Goal: Task Accomplishment & Management: Use online tool/utility

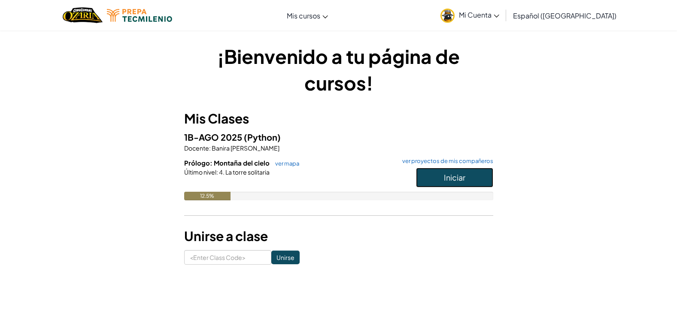
click at [450, 180] on span "Iniciar" at bounding box center [454, 178] width 21 height 10
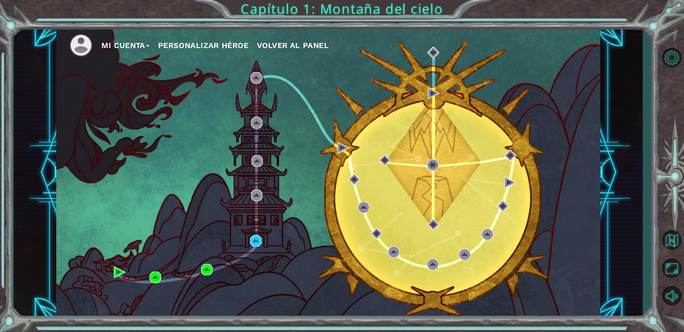
click at [247, 242] on div "Mi Cuenta Personalizar héroe Volver al panel" at bounding box center [328, 172] width 544 height 287
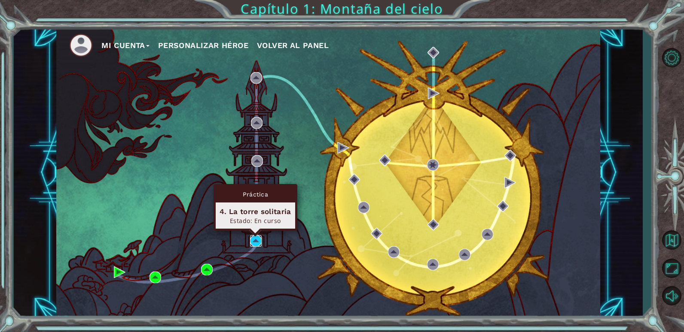
click at [252, 242] on img at bounding box center [256, 241] width 12 height 12
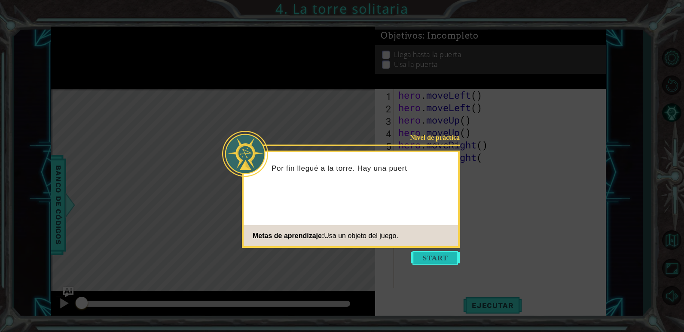
click at [424, 261] on button "Start" at bounding box center [435, 258] width 49 height 14
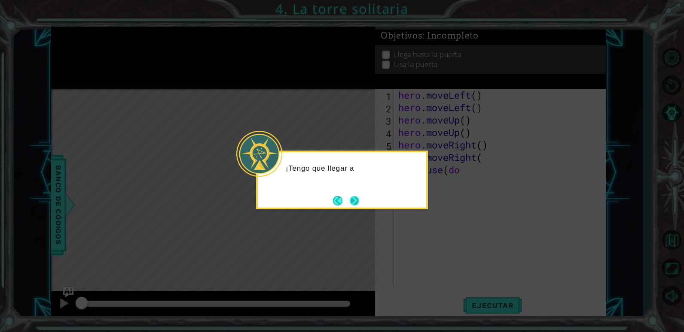
click at [351, 199] on button "Next" at bounding box center [354, 201] width 12 height 12
click at [354, 200] on button "Next" at bounding box center [354, 201] width 10 height 10
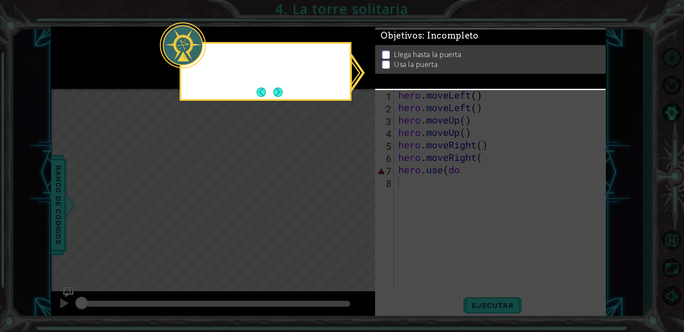
click at [354, 200] on icon at bounding box center [342, 166] width 684 height 332
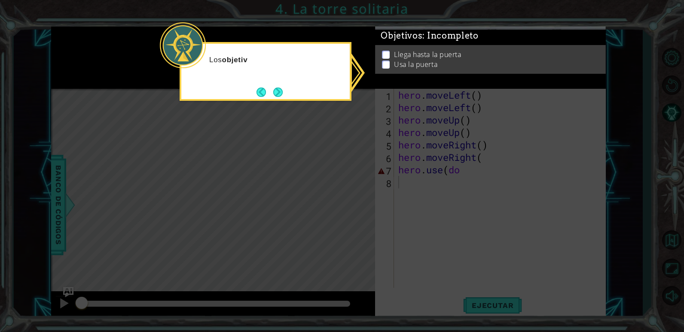
click at [455, 198] on icon at bounding box center [342, 166] width 684 height 332
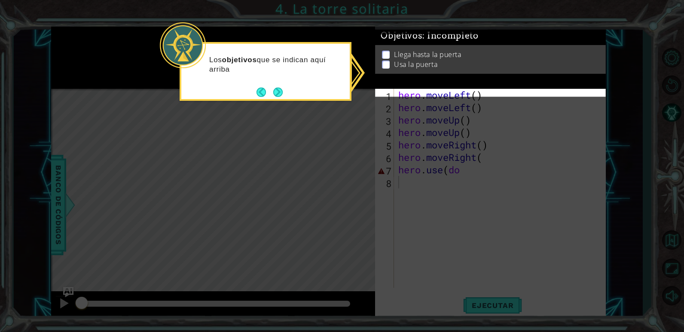
click at [475, 174] on icon at bounding box center [342, 166] width 684 height 332
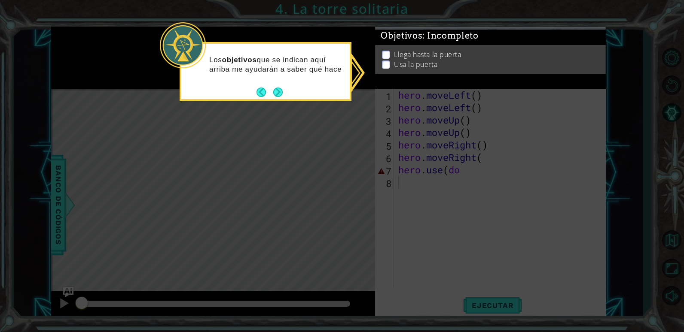
click at [468, 172] on icon at bounding box center [342, 166] width 684 height 332
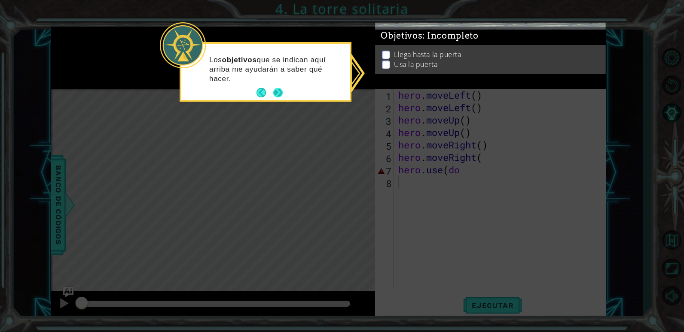
click at [282, 94] on button "Next" at bounding box center [277, 92] width 11 height 11
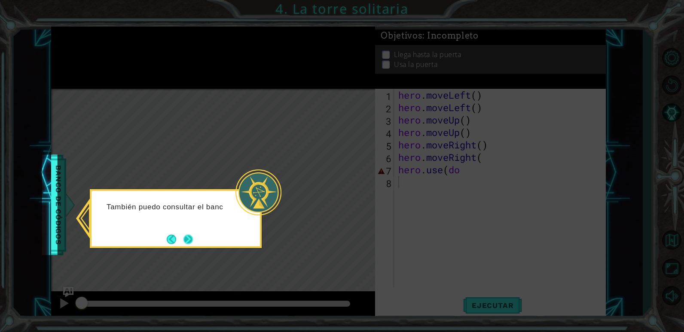
click at [183, 235] on button "Next" at bounding box center [187, 239] width 9 height 9
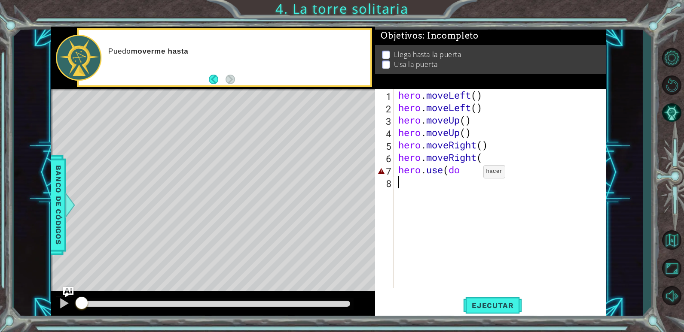
click at [470, 174] on div "hero . moveLeft ( ) hero . moveLeft ( ) hero . moveUp ( ) hero . moveUp ( ) her…" at bounding box center [501, 201] width 211 height 224
click at [484, 157] on div "hero . moveLeft ( ) hero . moveLeft ( ) hero . moveUp ( ) hero . moveUp ( ) her…" at bounding box center [501, 201] width 211 height 224
type textarea "hero.moveRight()"
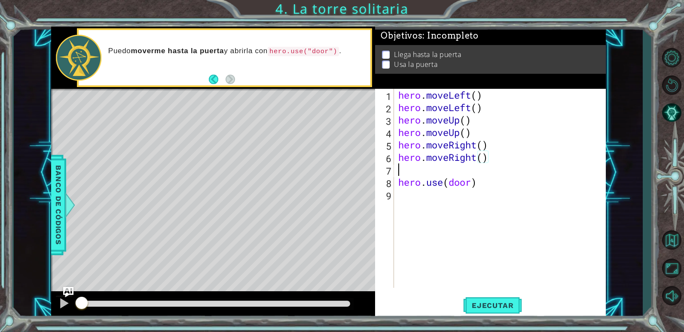
scroll to position [0, 0]
type textarea "hero.moveRight()"
click at [484, 199] on div "hero . moveLeft ( ) hero . moveLeft ( ) hero . moveUp ( ) hero . moveUp ( ) her…" at bounding box center [501, 201] width 211 height 224
click at [488, 308] on span "Ejecutar" at bounding box center [492, 306] width 59 height 9
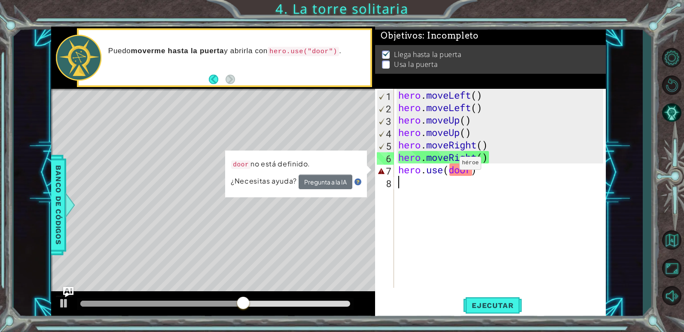
click at [446, 165] on div "hero . moveLeft ( ) hero . moveLeft ( ) hero . moveUp ( ) hero . moveUp ( ) her…" at bounding box center [501, 201] width 211 height 224
click at [449, 169] on div "hero . moveLeft ( ) hero . moveLeft ( ) hero . moveUp ( ) hero . moveUp ( ) her…" at bounding box center [501, 201] width 211 height 224
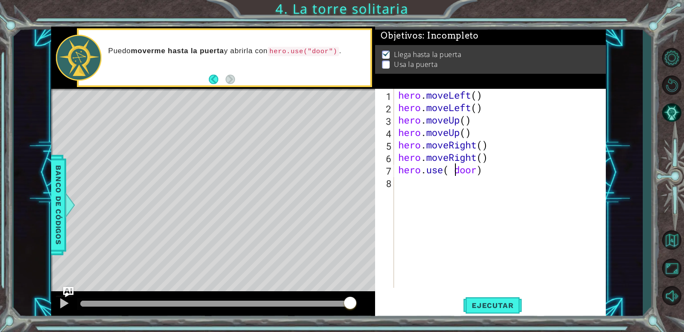
scroll to position [0, 3]
click at [449, 169] on div "hero . moveLeft ( ) hero . moveLeft ( ) hero . moveUp ( ) hero . moveUp ( ) her…" at bounding box center [501, 201] width 211 height 224
click at [453, 171] on div "hero . moveLeft ( ) hero . moveLeft ( ) hero . moveUp ( ) hero . moveUp ( ) her…" at bounding box center [501, 201] width 211 height 224
click at [478, 168] on div "hero . moveLeft ( ) hero . moveLeft ( ) hero . moveUp ( ) hero . moveUp ( ) her…" at bounding box center [501, 201] width 211 height 224
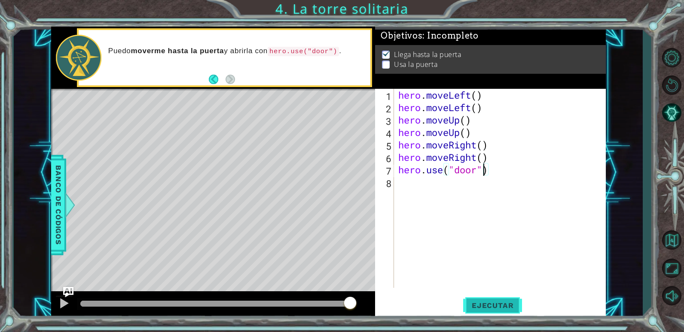
type textarea "hero.use("door")"
click at [484, 302] on span "Ejecutar" at bounding box center [492, 306] width 59 height 9
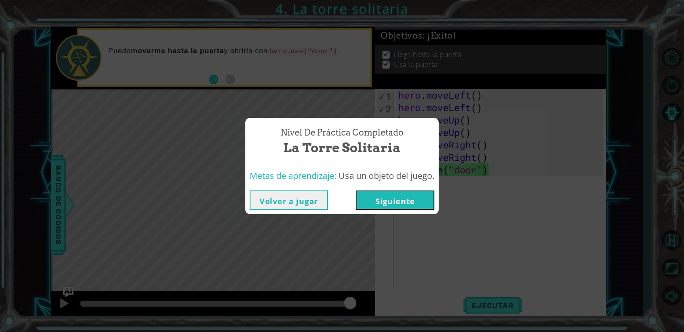
click at [428, 201] on button "Siguiente" at bounding box center [395, 200] width 78 height 19
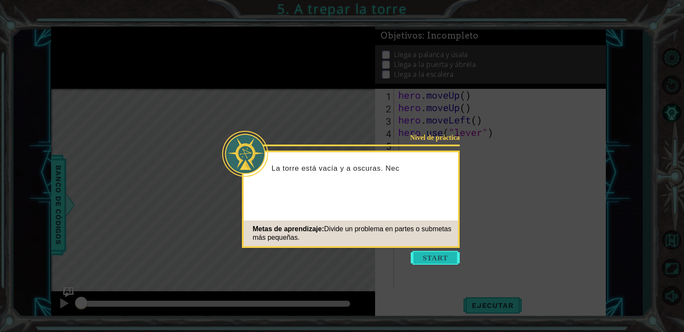
click at [439, 258] on button "Start" at bounding box center [435, 258] width 49 height 14
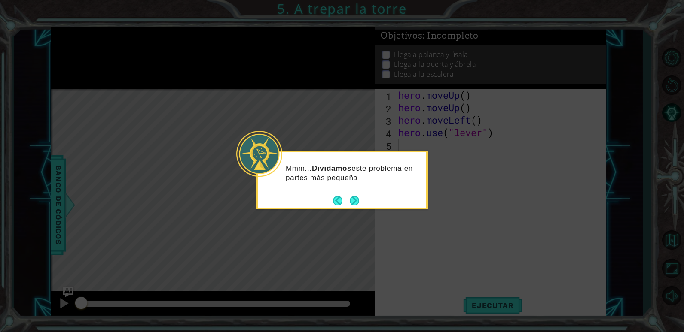
click at [358, 216] on icon at bounding box center [342, 166] width 684 height 332
click at [358, 195] on footer at bounding box center [346, 201] width 26 height 13
click at [358, 198] on footer at bounding box center [346, 201] width 26 height 13
click at [358, 198] on button "Next" at bounding box center [354, 201] width 10 height 10
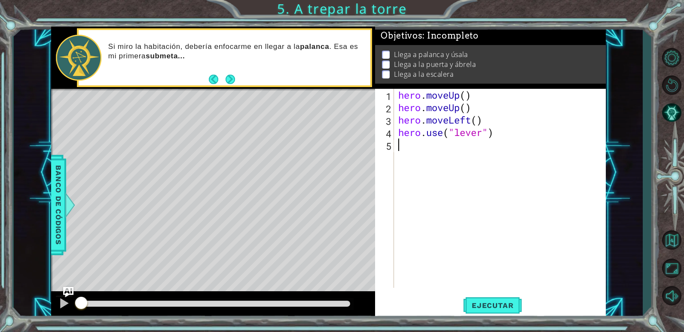
click at [514, 328] on div "1 ההההההההההההההההההההההההההההההההההההההההההההההההההההההההההההההההההההההההההההה…" at bounding box center [342, 166] width 684 height 332
click at [512, 311] on button "Ejecutar" at bounding box center [492, 305] width 59 height 23
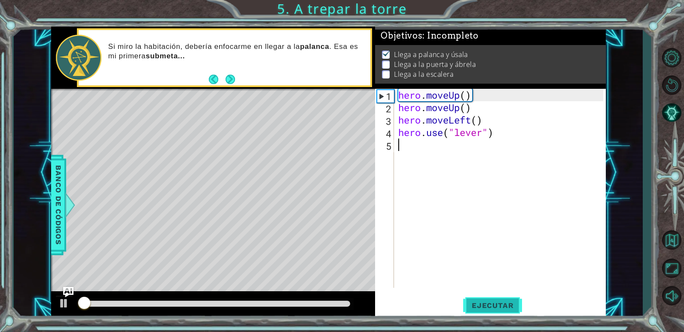
scroll to position [3, 0]
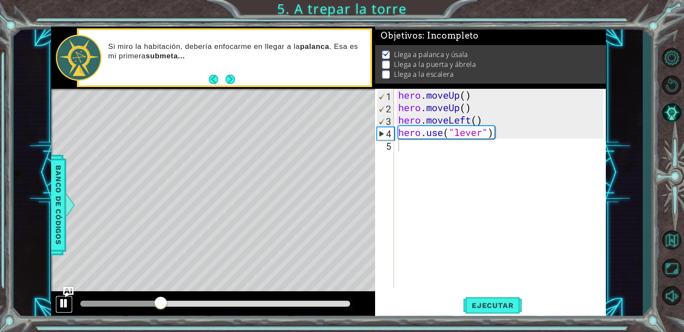
click at [61, 302] on div at bounding box center [63, 303] width 11 height 11
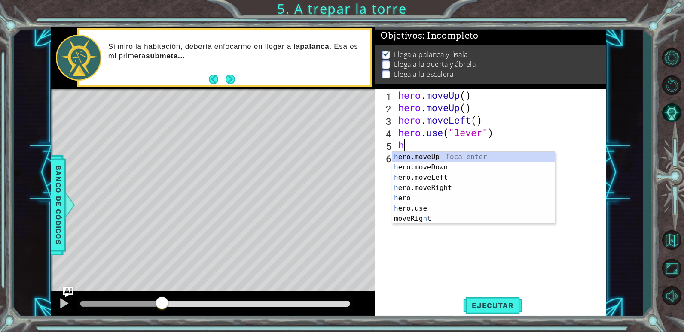
type textarea "he"
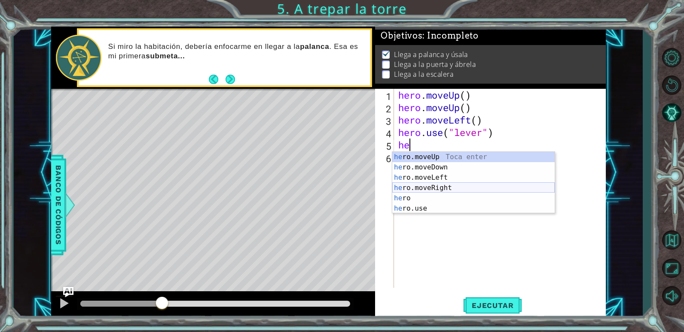
click at [448, 189] on div "he ro.moveUp Toca enter he ro.moveDown Toca enter he ro.moveLeft Toca enter he …" at bounding box center [473, 193] width 162 height 82
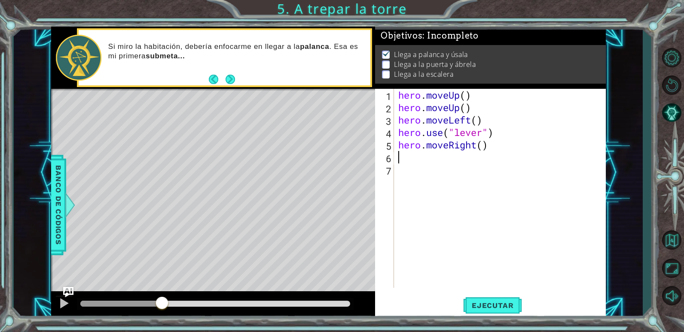
type textarea "h"
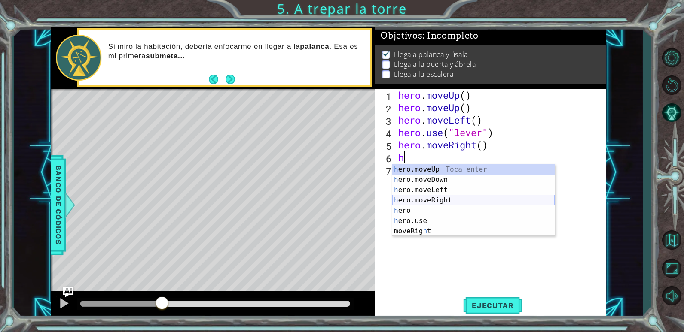
click at [450, 200] on div "h ero.moveUp Toca enter h ero.moveDown Toca enter h ero.moveLeft Toca enter h e…" at bounding box center [473, 211] width 162 height 93
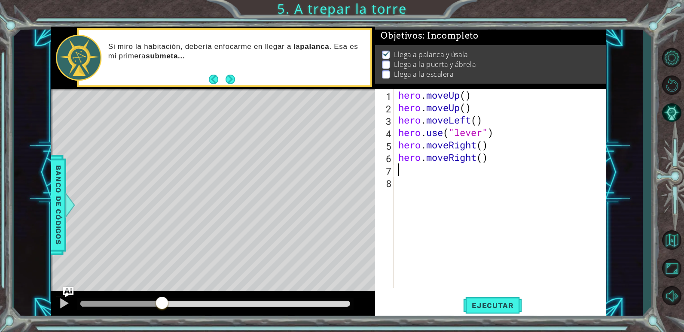
type textarea "h"
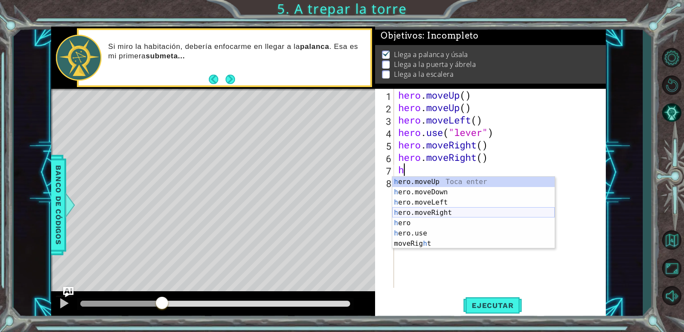
click at [445, 208] on div "h ero.moveUp Toca enter h ero.moveDown Toca enter h ero.moveLeft Toca enter h e…" at bounding box center [473, 223] width 162 height 93
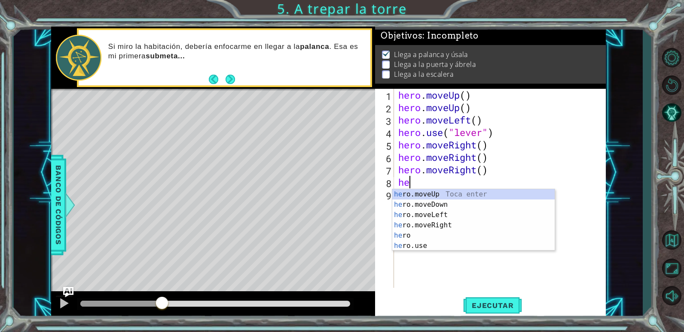
scroll to position [0, 0]
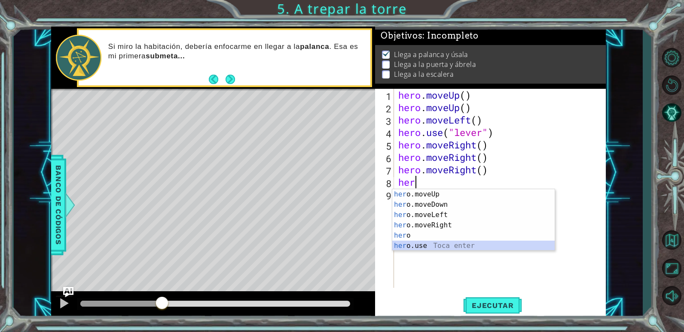
click at [424, 245] on div "her o.moveUp Toca enter her o.moveDown Toca enter her o.moveLeft [PERSON_NAME] …" at bounding box center [473, 230] width 162 height 82
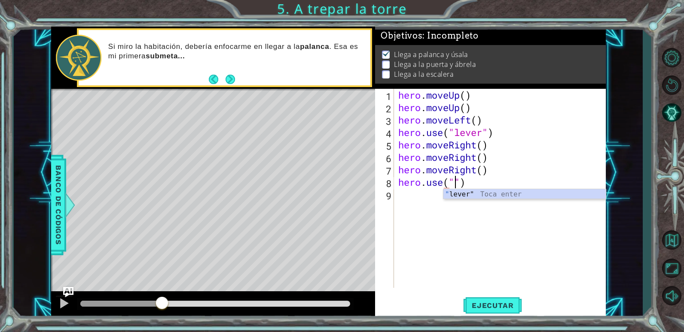
scroll to position [0, 3]
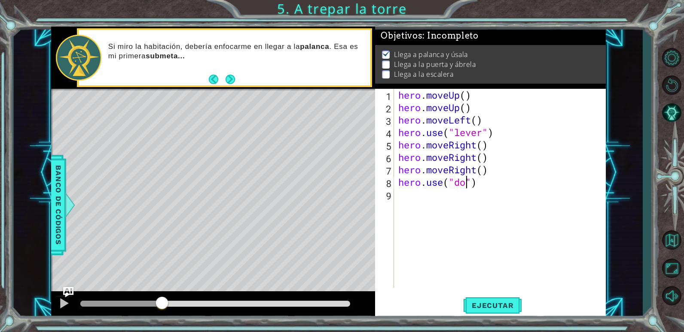
type textarea "hero.use("door")"
click at [411, 205] on div "hero . moveUp ( ) hero . moveUp ( ) hero . moveLeft ( ) hero . use ( "lever" ) …" at bounding box center [501, 201] width 211 height 224
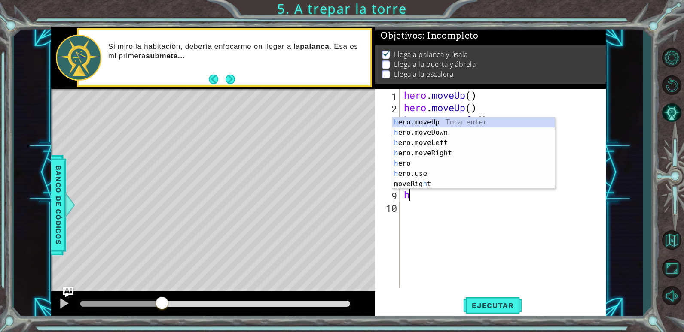
type textarea "he"
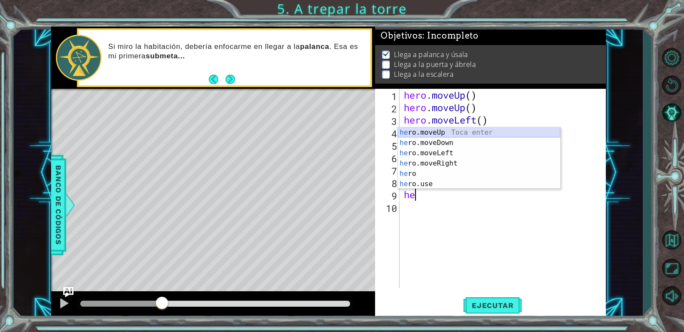
click at [457, 131] on div "he ro.moveUp Toca enter he ro.moveDown Toca enter he ro.moveLeft Toca enter he …" at bounding box center [479, 169] width 162 height 82
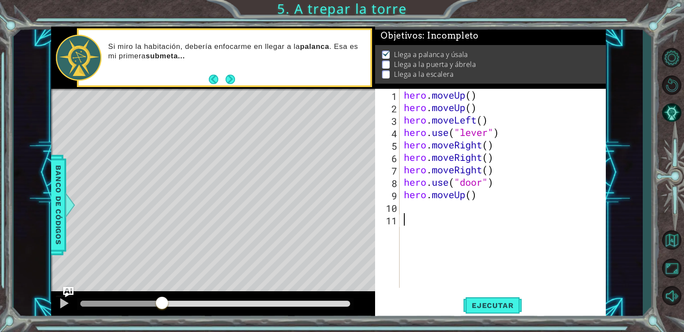
click at [417, 214] on div "hero . moveUp ( ) hero . moveUp ( ) hero . moveLeft ( ) hero . use ( "lever" ) …" at bounding box center [505, 201] width 206 height 224
click at [419, 209] on div "hero . moveUp ( ) hero . moveUp ( ) hero . moveLeft ( ) hero . use ( "lever" ) …" at bounding box center [505, 201] width 206 height 224
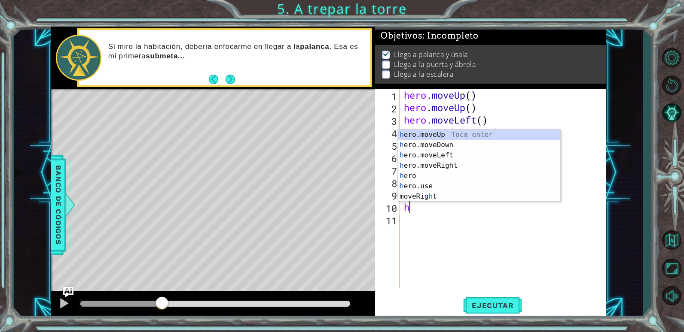
type textarea "he"
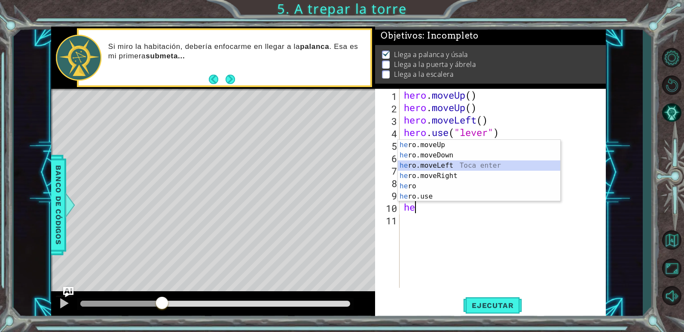
click at [442, 166] on div "he ro.moveUp Toca enter he ro.moveDown Toca enter he ro.moveLeft Toca enter he …" at bounding box center [479, 181] width 162 height 82
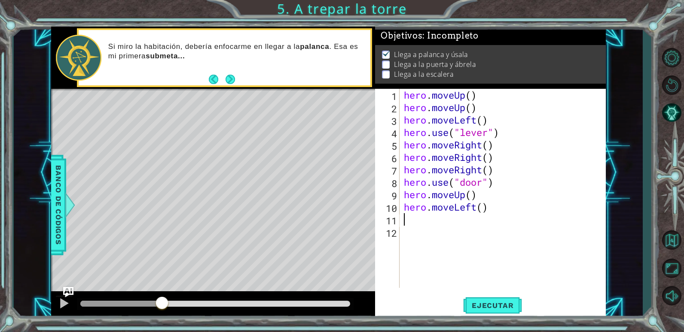
click at [430, 219] on div "hero . moveUp ( ) hero . moveUp ( ) hero . moveLeft ( ) hero . use ( "lever" ) …" at bounding box center [505, 201] width 206 height 224
type textarea "r"
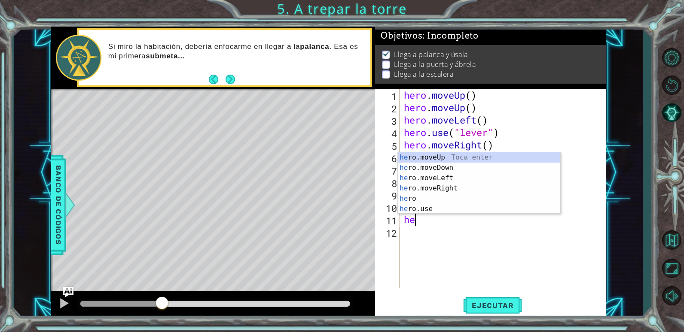
type textarea "her"
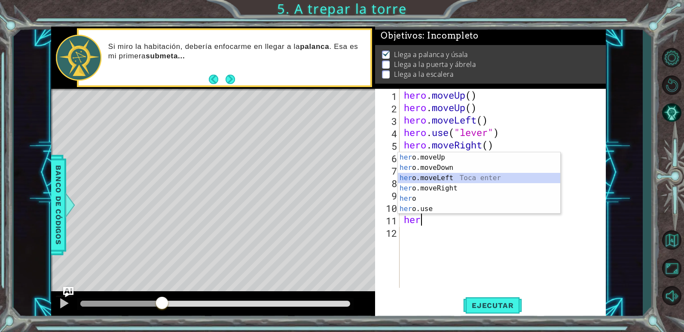
click at [457, 177] on div "her o.moveUp Toca enter her o.moveDown Toca enter her o.moveLeft [PERSON_NAME] …" at bounding box center [479, 193] width 162 height 82
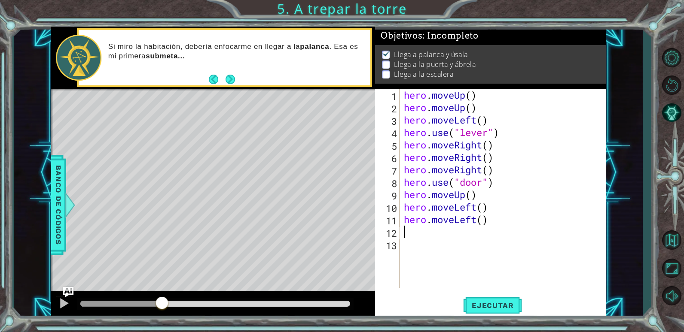
type textarea "h"
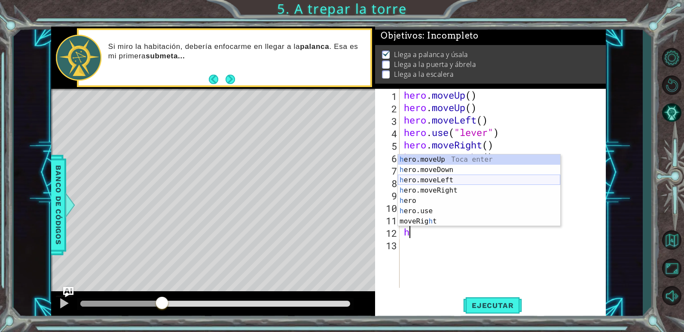
click at [449, 181] on div "h ero.moveUp Toca enter h ero.moveDown Toca enter h ero.moveLeft Toca enter h e…" at bounding box center [479, 201] width 162 height 93
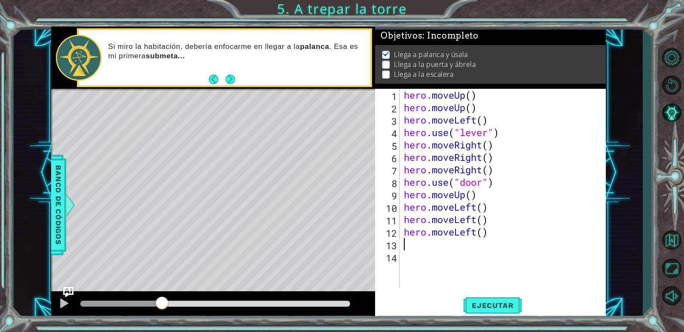
type textarea "h"
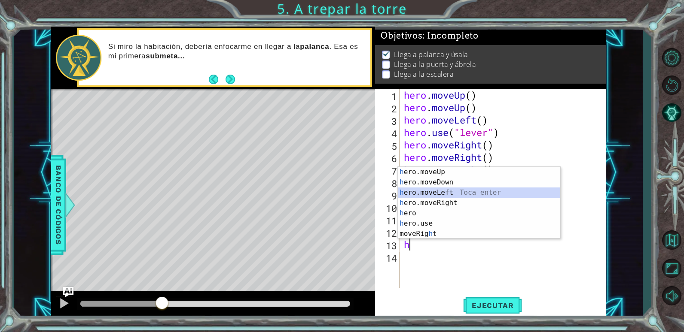
click at [440, 195] on div "h ero.moveUp Toca enter h ero.moveDown Toca enter h ero.moveLeft Toca enter h e…" at bounding box center [479, 213] width 162 height 93
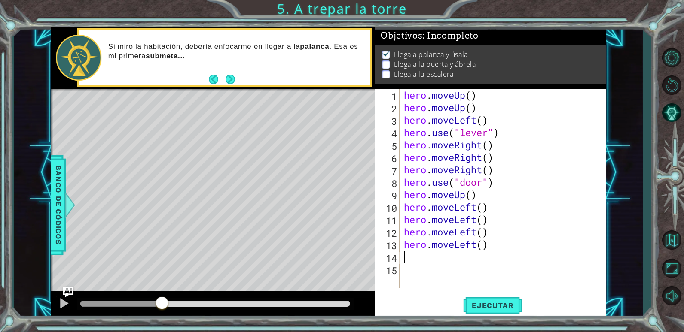
type textarea "h"
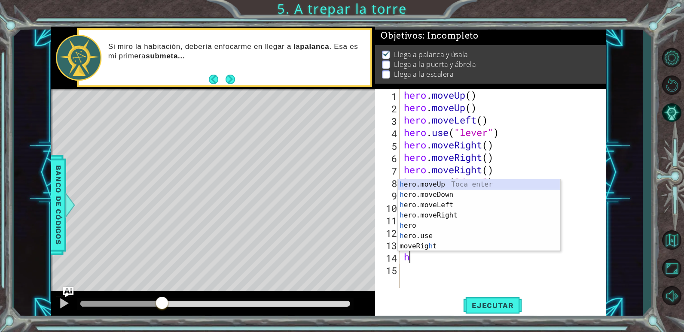
click at [442, 187] on div "h ero.moveUp Toca enter h ero.moveDown Toca enter h ero.moveLeft Toca enter h e…" at bounding box center [479, 226] width 162 height 93
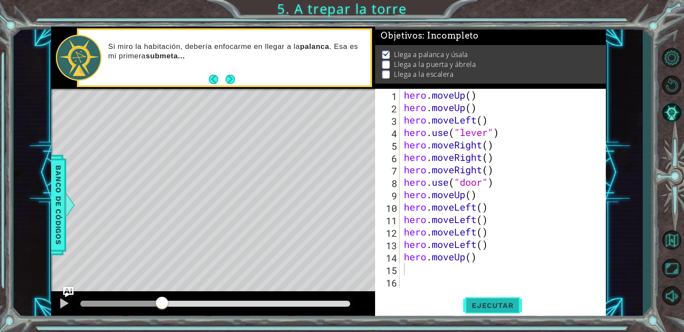
click at [488, 303] on span "Ejecutar" at bounding box center [492, 306] width 59 height 9
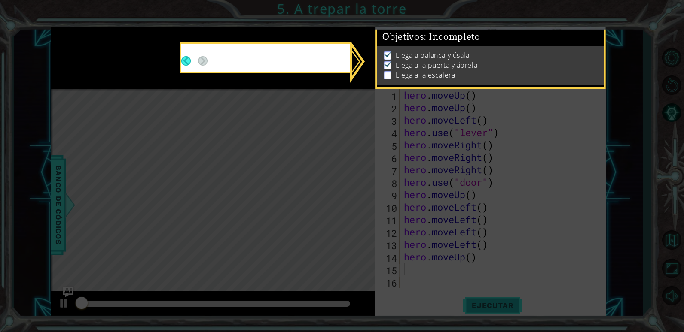
scroll to position [3, 0]
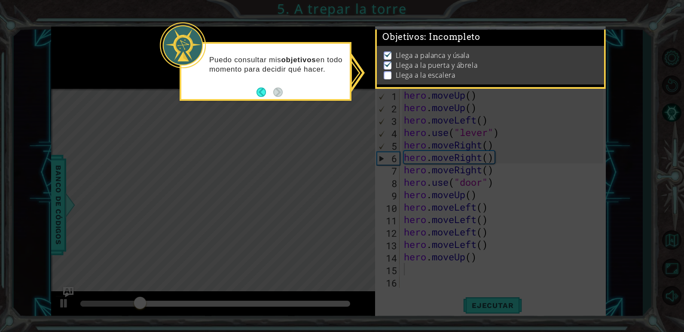
click at [327, 172] on icon at bounding box center [342, 166] width 684 height 332
click at [262, 98] on footer at bounding box center [269, 92] width 26 height 13
click at [262, 94] on button "Back" at bounding box center [264, 92] width 17 height 9
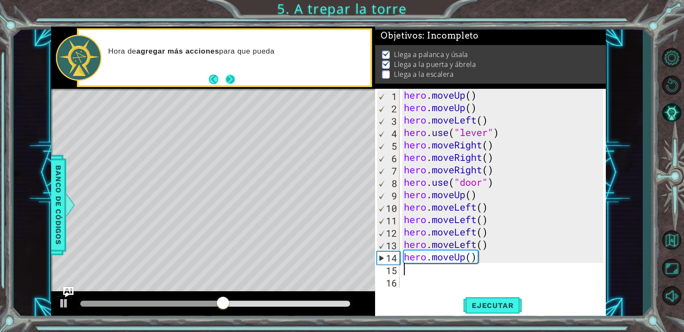
click at [235, 83] on button "Next" at bounding box center [230, 79] width 11 height 11
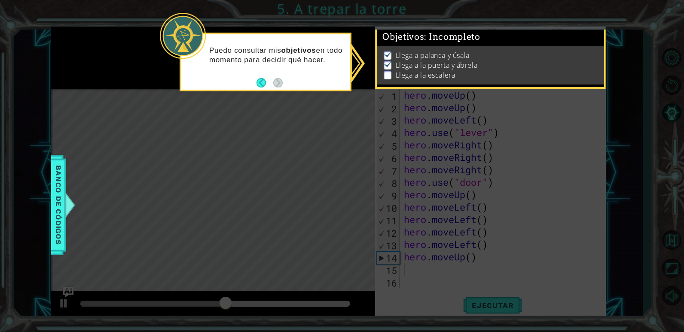
scroll to position [3, 0]
click at [344, 119] on icon at bounding box center [342, 166] width 684 height 332
drag, startPoint x: 436, startPoint y: 280, endPoint x: 436, endPoint y: 270, distance: 10.3
click at [436, 279] on icon at bounding box center [342, 166] width 684 height 332
click at [433, 269] on icon at bounding box center [342, 166] width 684 height 332
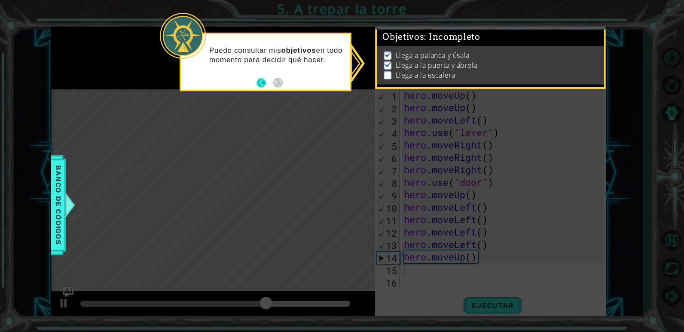
click at [263, 85] on button "Back" at bounding box center [264, 82] width 17 height 9
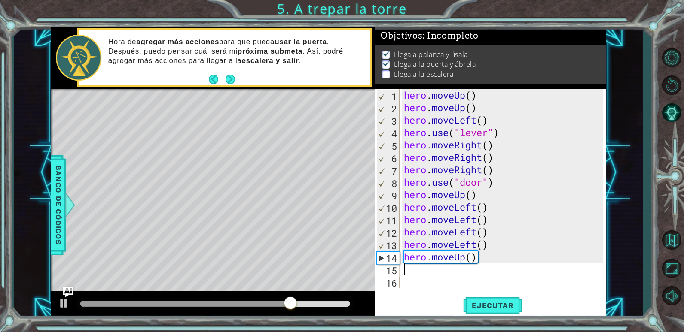
type textarea "h"
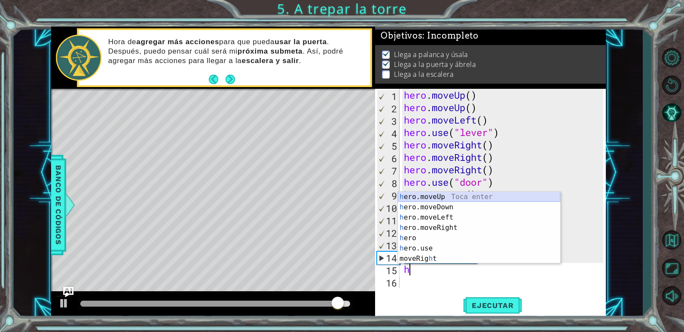
click at [442, 201] on div "h ero.moveUp Toca enter h ero.moveDown Toca enter h ero.moveLeft Toca enter h e…" at bounding box center [479, 238] width 162 height 93
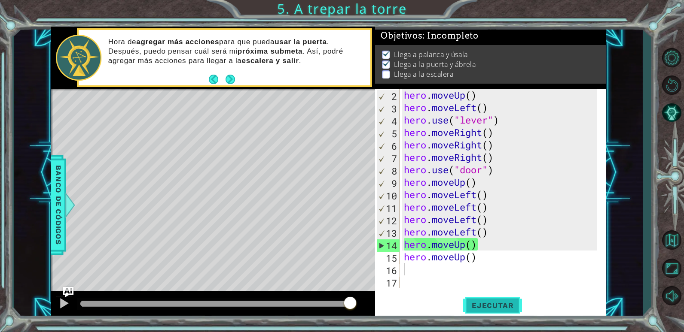
click at [494, 306] on span "Ejecutar" at bounding box center [492, 306] width 59 height 9
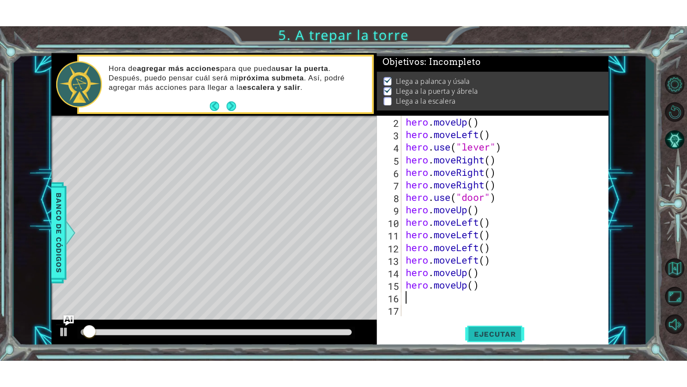
scroll to position [3, 0]
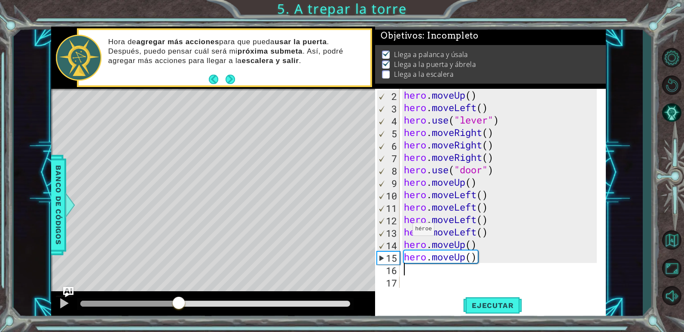
drag, startPoint x: 299, startPoint y: 303, endPoint x: 499, endPoint y: 326, distance: 201.5
click at [183, 304] on div at bounding box center [178, 303] width 15 height 15
click at [514, 227] on div "hero . moveUp ( ) hero . moveLeft ( ) hero . use ( "lever" ) hero . moveRight (…" at bounding box center [501, 201] width 199 height 224
click at [491, 194] on div "hero . moveUp ( ) hero . moveLeft ( ) hero . use ( "lever" ) hero . moveRight (…" at bounding box center [501, 201] width 199 height 224
click at [498, 237] on div "hero . moveUp ( ) hero . moveLeft ( ) hero . use ( "lever" ) hero . moveRight (…" at bounding box center [501, 201] width 199 height 224
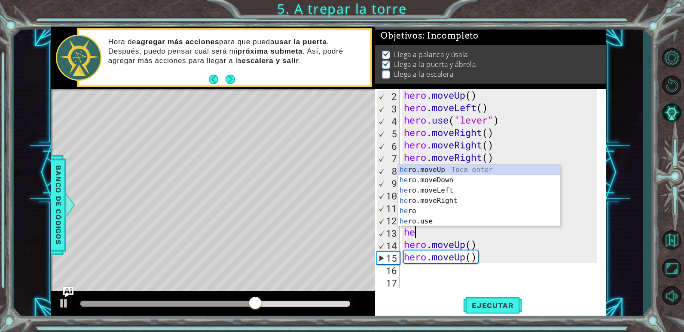
type textarea "h"
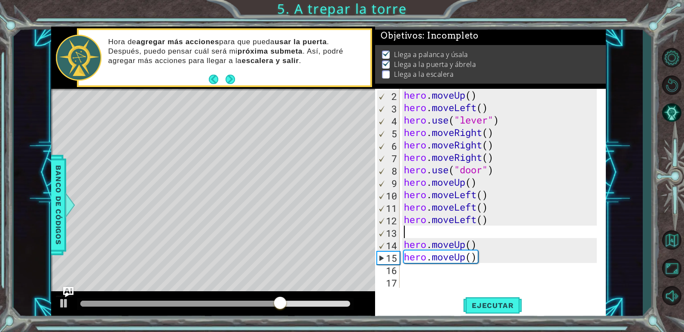
click at [494, 198] on div "hero . moveUp ( ) hero . moveLeft ( ) hero . use ( "lever" ) hero . moveRight (…" at bounding box center [501, 201] width 199 height 224
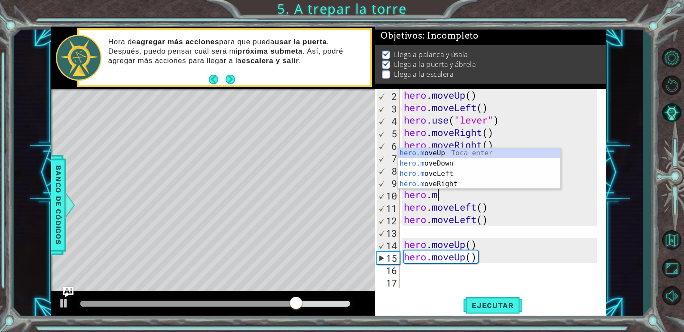
type textarea "h"
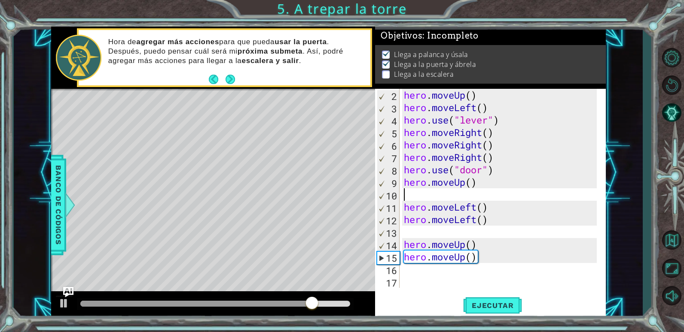
click at [515, 217] on div "hero . moveUp ( ) hero . moveLeft ( ) hero . use ( "lever" ) hero . moveRight (…" at bounding box center [501, 201] width 199 height 224
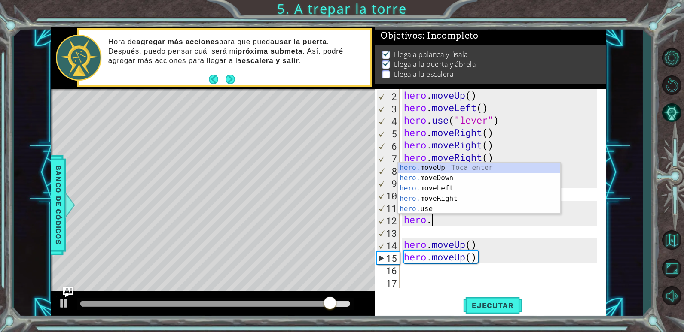
type textarea "h"
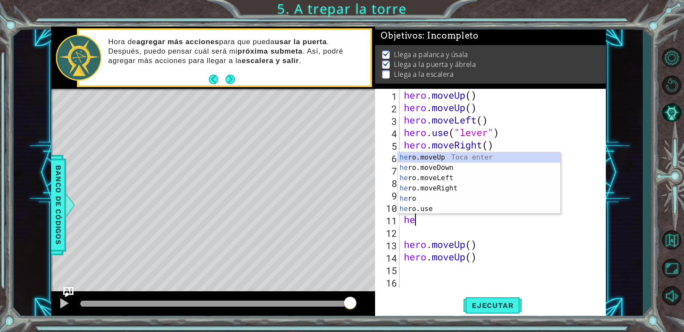
type textarea "h"
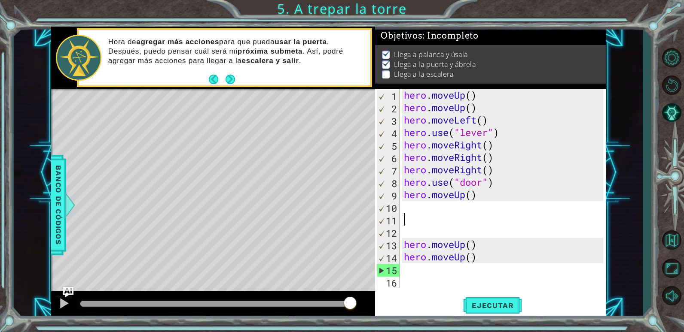
drag, startPoint x: 351, startPoint y: 298, endPoint x: 375, endPoint y: 351, distance: 59.0
click at [375, 332] on html "1 ההההההההההההההההההההההההההההההההההההההההההההההההההההההההההההההההההההההההההההה…" at bounding box center [342, 166] width 684 height 332
click at [427, 213] on div "hero . moveUp ( ) hero . moveUp ( ) hero . moveLeft ( ) hero . use ( "lever" ) …" at bounding box center [504, 201] width 205 height 224
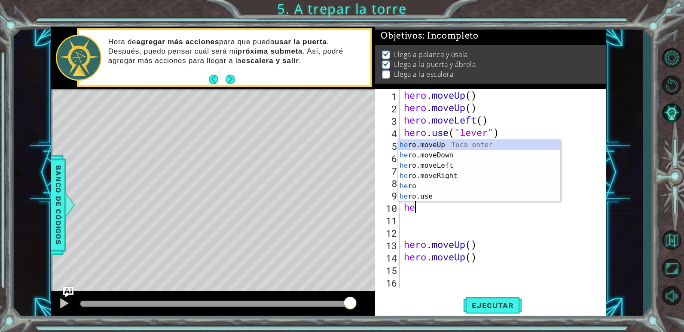
type textarea "he"
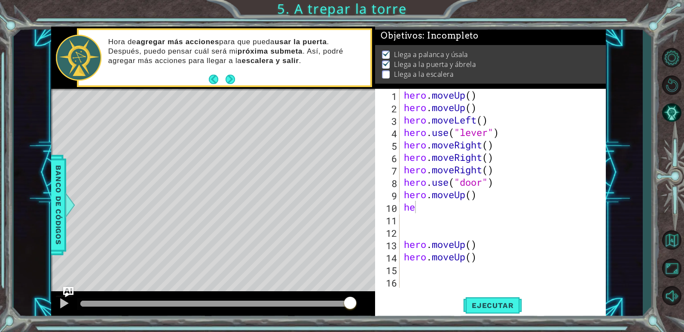
click at [397, 152] on body "1 ההההההההההההההההההההההההההההההההההההההההההההההההההההההההההההההההההההההההההההה…" at bounding box center [342, 166] width 684 height 332
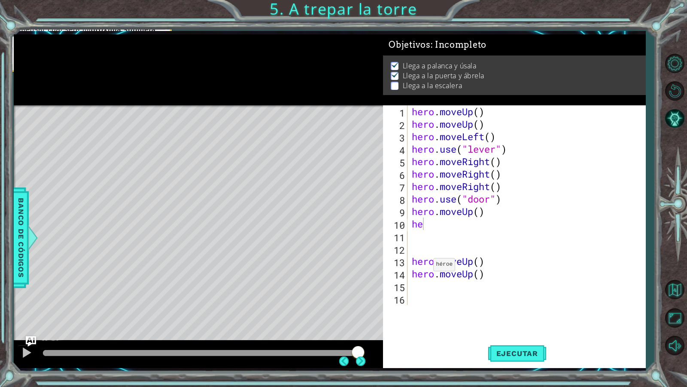
scroll to position [0, 0]
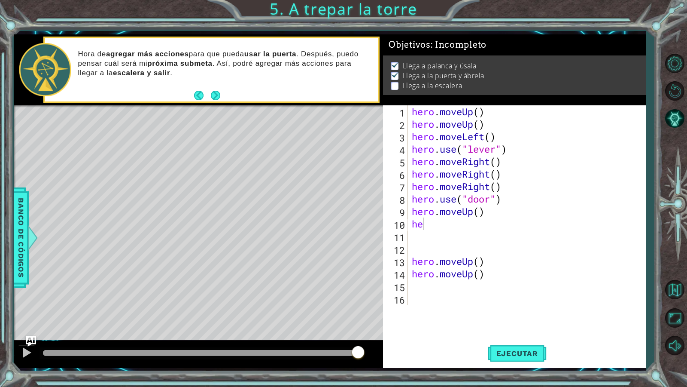
click at [437, 231] on div "hero . moveUp ( ) hero . moveUp ( ) hero . moveLeft ( ) hero . use ( "lever" ) …" at bounding box center [528, 217] width 237 height 224
click at [436, 225] on div "hero . moveUp ( ) hero . moveUp ( ) hero . moveLeft ( ) hero . use ( "lever" ) …" at bounding box center [528, 217] width 237 height 224
type textarea "h"
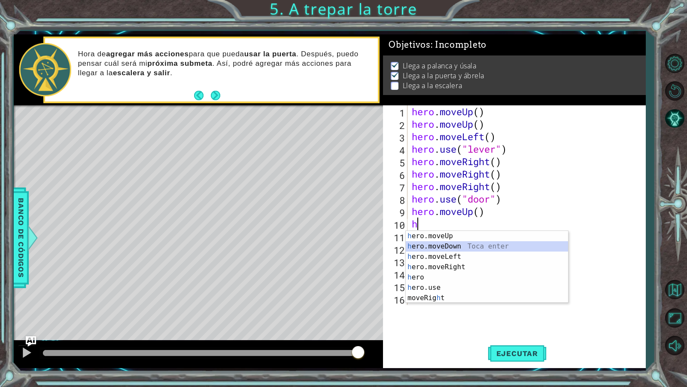
click at [444, 249] on div "h ero.moveUp Toca enter h ero.moveDown Toca enter h ero.moveLeft Toca enter h e…" at bounding box center [487, 277] width 162 height 93
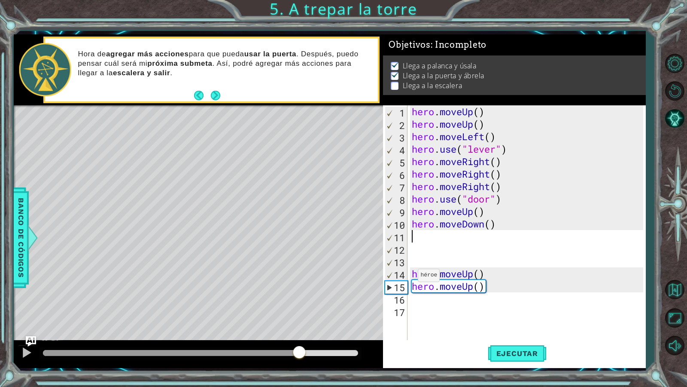
drag, startPoint x: 357, startPoint y: 351, endPoint x: 300, endPoint y: 355, distance: 57.3
click at [300, 332] on div at bounding box center [299, 352] width 15 height 15
click at [305, 329] on div "methods hero moveDown(steps) moveUp(steps) moveLeft(steps) moveRight(steps) use…" at bounding box center [330, 201] width 632 height 334
click at [384, 276] on div "1 2 3 4 5 6 7 8 9 10 11 12 13 14 15 16 17 hero . moveUp ( ) hero . moveUp ( ) h…" at bounding box center [513, 223] width 260 height 237
click at [388, 285] on div "15" at bounding box center [396, 287] width 22 height 12
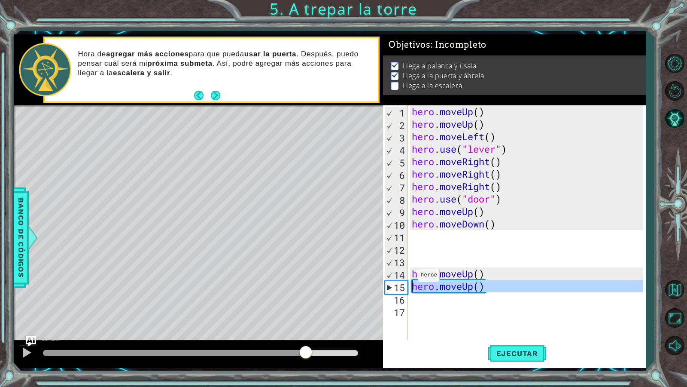
type textarea "hero.moveUp()"
click at [214, 100] on button "Next" at bounding box center [216, 95] width 16 height 16
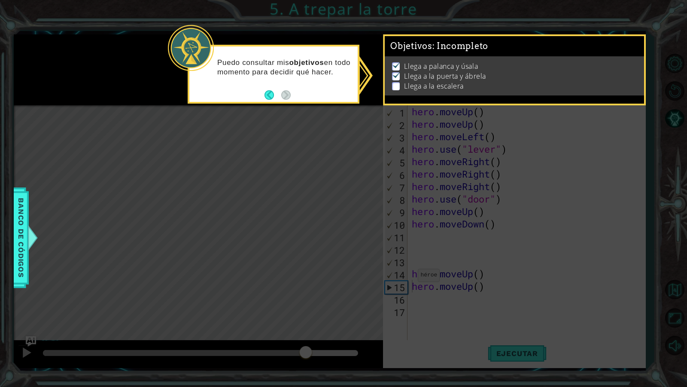
drag, startPoint x: 329, startPoint y: 179, endPoint x: 284, endPoint y: 104, distance: 87.5
click at [331, 163] on icon at bounding box center [343, 193] width 687 height 387
click at [263, 89] on div "Puedo consultar mis objetivos en todo momento para decidir qué hacer." at bounding box center [273, 71] width 168 height 43
click at [269, 101] on footer at bounding box center [278, 94] width 26 height 13
click at [267, 93] on button "Back" at bounding box center [273, 94] width 17 height 9
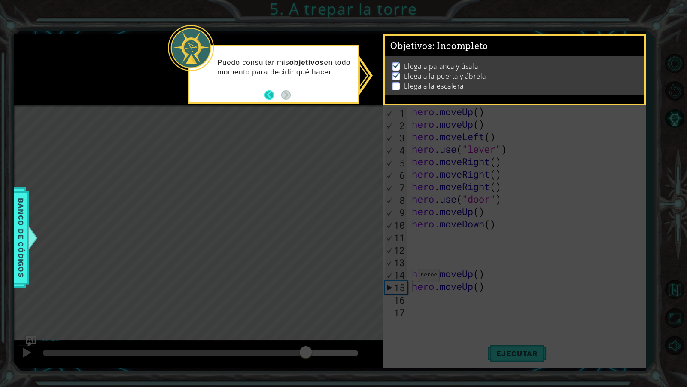
scroll to position [0, 0]
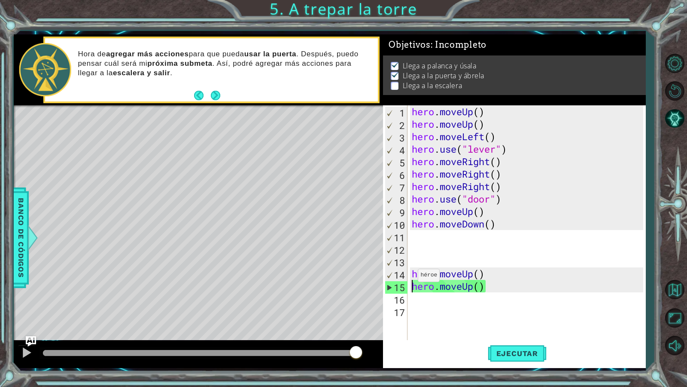
click at [357, 324] on div "methods hero moveDown(steps) moveUp(steps) moveLeft(steps) moveRight(steps) use…" at bounding box center [330, 201] width 632 height 334
drag, startPoint x: 481, startPoint y: 230, endPoint x: 498, endPoint y: 232, distance: 17.7
click at [498, 232] on div "hero . moveUp ( ) hero . moveUp ( ) hero . moveLeft ( ) hero . use ( "lever" ) …" at bounding box center [528, 236] width 237 height 262
click at [504, 227] on div "hero . moveUp ( ) hero . moveUp ( ) hero . moveLeft ( ) hero . use ( "lever" ) …" at bounding box center [528, 236] width 237 height 262
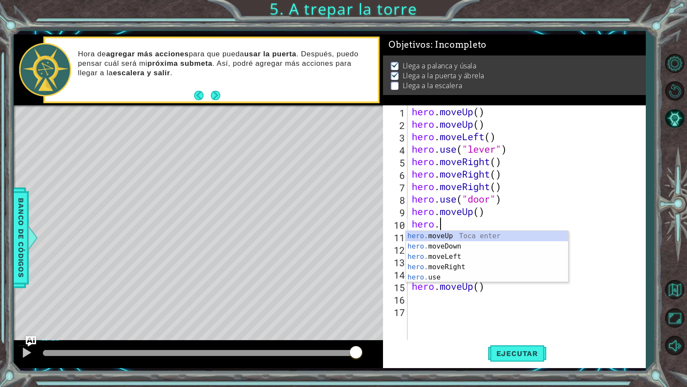
type textarea "h"
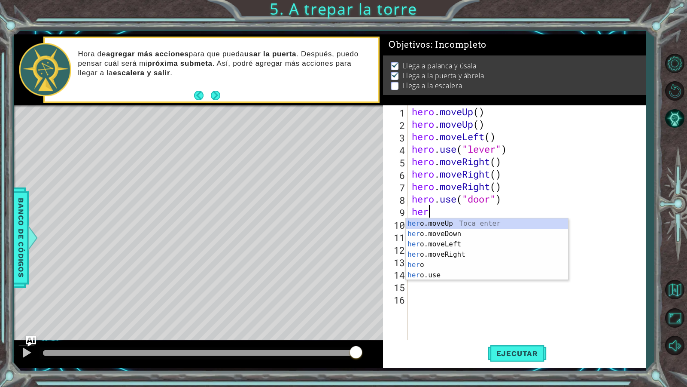
type textarea "he"
click at [436, 222] on div "he ro.moveUp Toca enter he ro.moveDown Toca enter he ro.moveLeft Toca enter he …" at bounding box center [487, 259] width 162 height 82
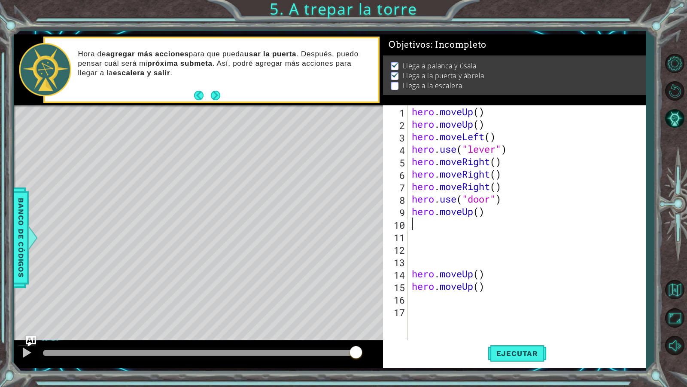
type textarea "h"
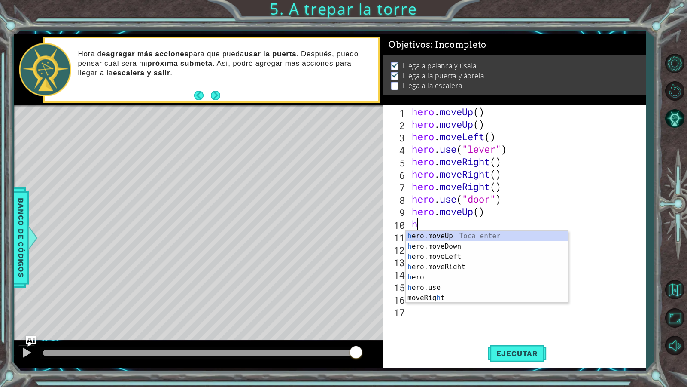
click at [436, 233] on div "h ero.moveUp Toca enter h ero.moveDown Toca enter h ero.moveLeft Toca enter h e…" at bounding box center [487, 277] width 162 height 93
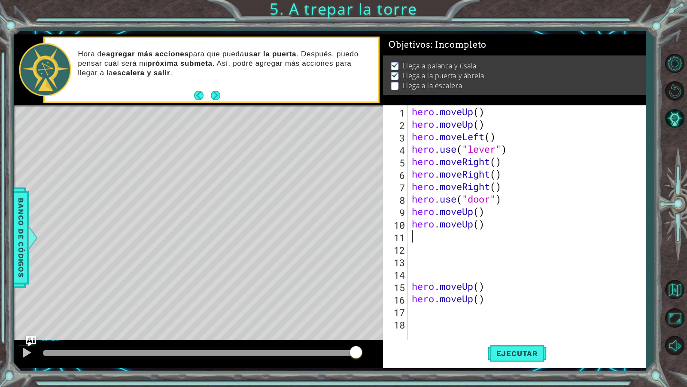
click at [433, 238] on div "hero . moveUp ( ) hero . moveUp ( ) hero . moveLeft ( ) hero . use ( "lever" ) …" at bounding box center [528, 236] width 237 height 262
type textarea "h"
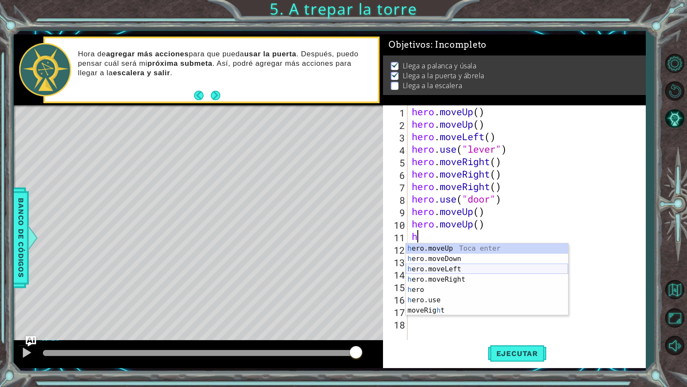
click at [463, 274] on div "h ero.moveUp Toca enter h ero.moveDown Toca enter h ero.moveLeft Toca enter h e…" at bounding box center [487, 289] width 162 height 93
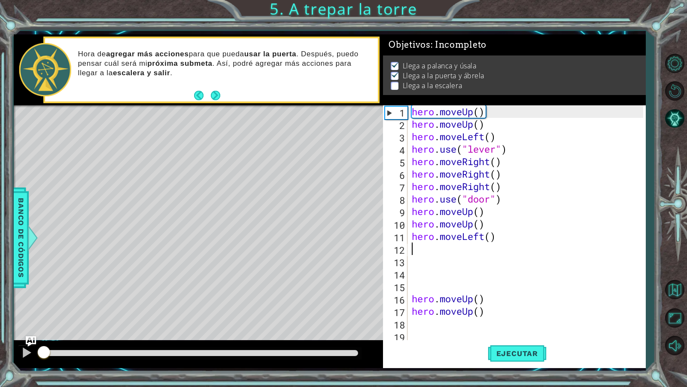
drag, startPoint x: 51, startPoint y: 349, endPoint x: 35, endPoint y: 372, distance: 28.7
click at [33, 332] on div at bounding box center [198, 353] width 369 height 27
click at [27, 332] on div at bounding box center [26, 352] width 11 height 11
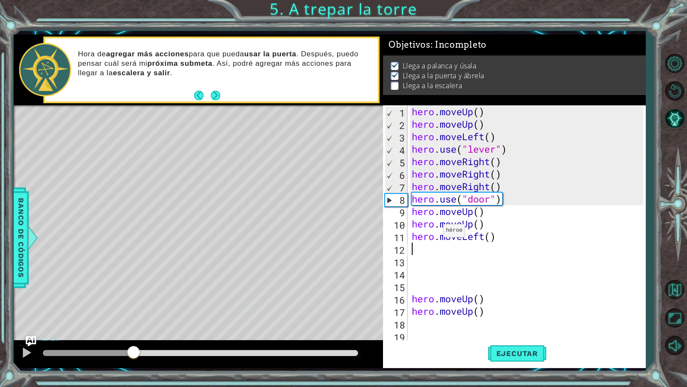
click at [134, 332] on div "methods hero moveDown(steps) moveUp(steps) moveLeft(steps) moveRight(steps) use…" at bounding box center [330, 201] width 632 height 334
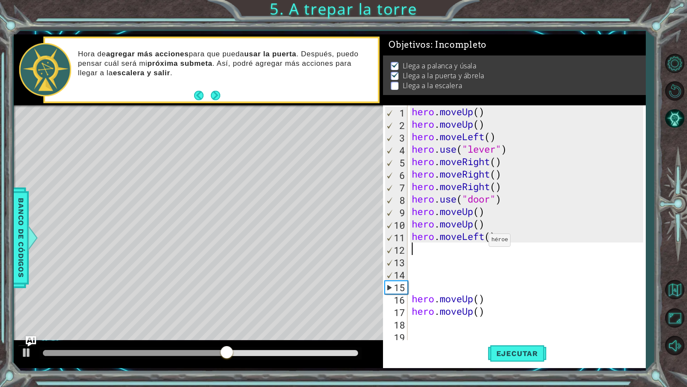
type textarea "h"
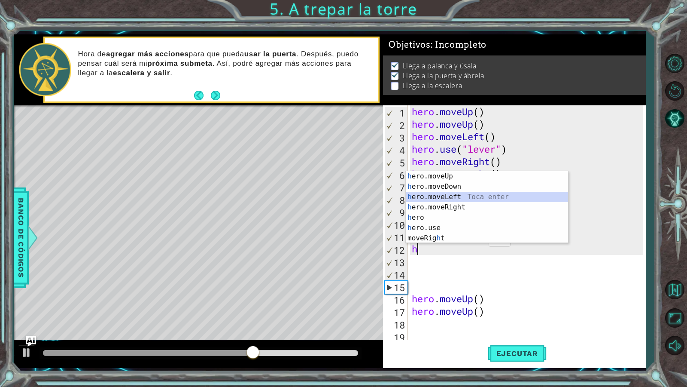
click at [478, 199] on div "h ero.moveUp Toca enter h ero.moveDown Toca enter h ero.moveLeft Toca enter h e…" at bounding box center [487, 217] width 162 height 93
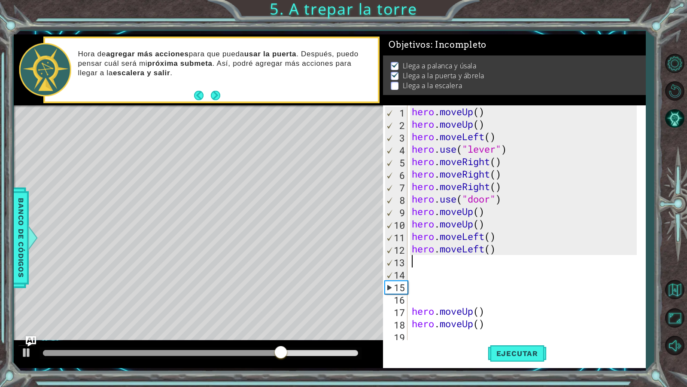
click at [446, 261] on div "hero . moveUp ( ) hero . moveUp ( ) hero . moveLeft ( ) hero . use ( "lever" ) …" at bounding box center [525, 236] width 231 height 262
click at [338, 330] on div "methods hero moveDown(steps) moveUp(steps) moveLeft(steps) moveRight(steps) use…" at bounding box center [330, 201] width 632 height 334
type textarea "h"
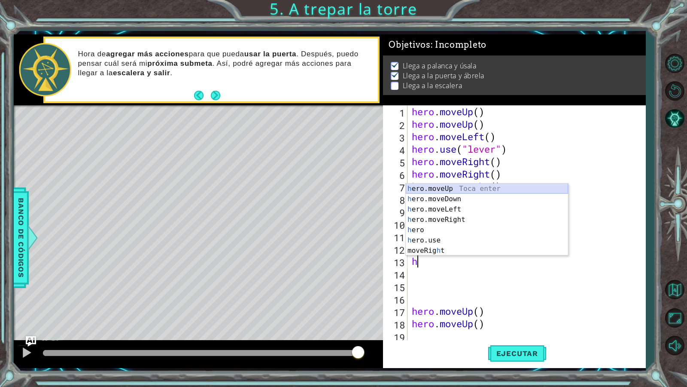
click at [472, 186] on div "h ero.moveUp Toca enter h ero.moveDown Toca enter h ero.moveLeft Toca enter h e…" at bounding box center [487, 229] width 162 height 93
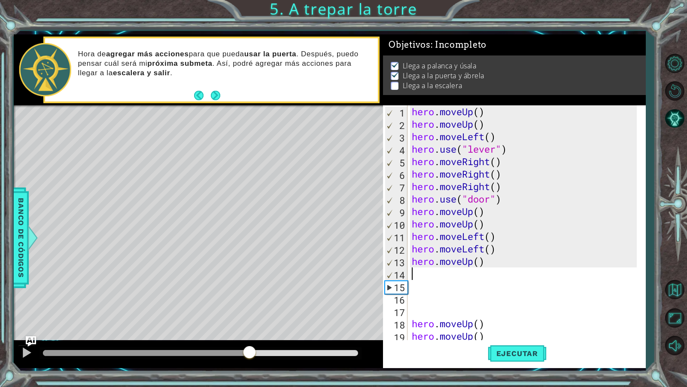
drag, startPoint x: 361, startPoint y: 356, endPoint x: 250, endPoint y: 346, distance: 111.3
click at [250, 332] on div at bounding box center [249, 352] width 15 height 15
click at [390, 289] on div "15" at bounding box center [396, 287] width 22 height 12
click at [421, 277] on div "hero . moveUp ( ) hero . moveUp ( ) hero . moveLeft ( ) hero . use ( "lever" ) …" at bounding box center [525, 236] width 231 height 262
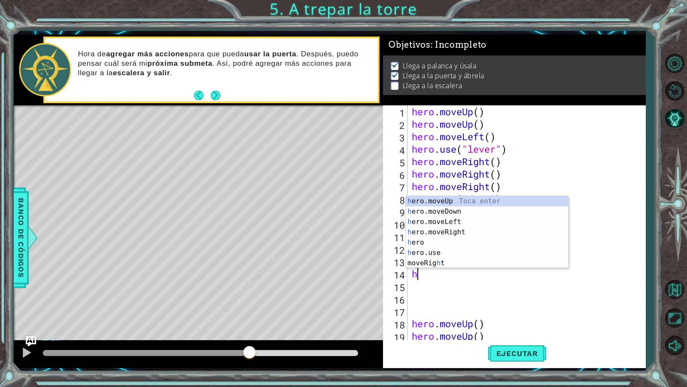
click at [537, 332] on div "hero . moveUp ( ) hero . moveUp ( ) hero . moveLeft ( ) hero . use ( "lever" ) …" at bounding box center [525, 236] width 231 height 262
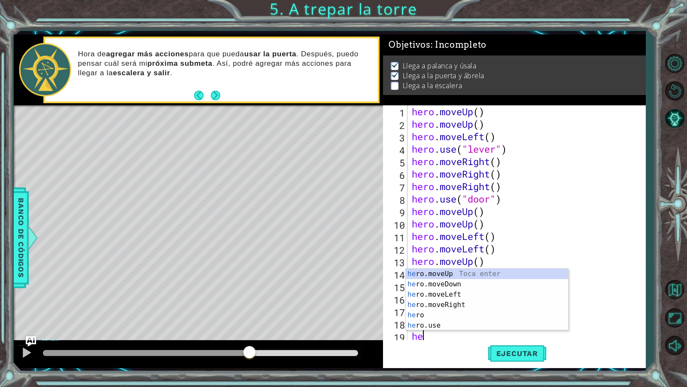
type textarea "h"
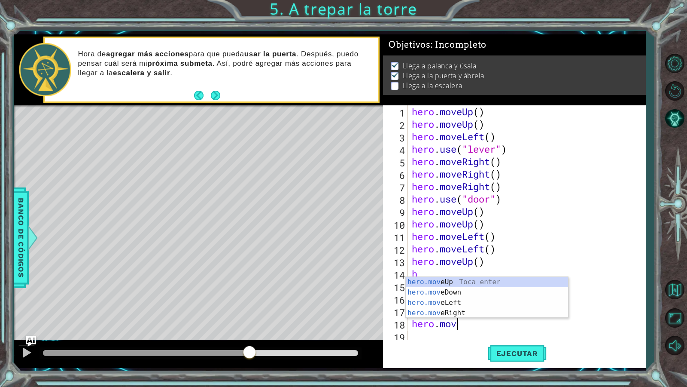
type textarea "h"
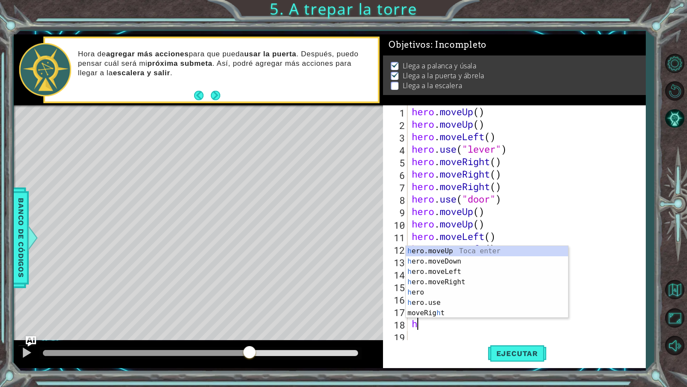
type textarea "h"
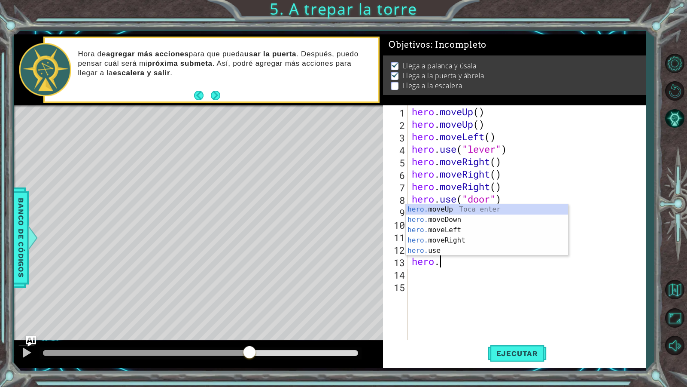
type textarea "h"
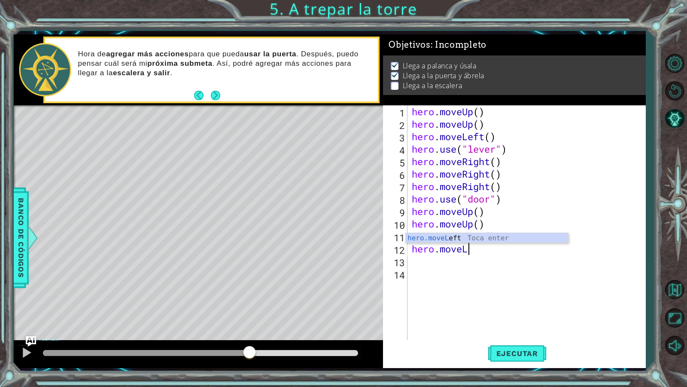
type textarea "hero.move"
click at [497, 274] on div "hero . moveUp ( ) hero . moveUp ( ) hero . moveLeft ( ) hero . use ( "lever" ) …" at bounding box center [528, 236] width 237 height 262
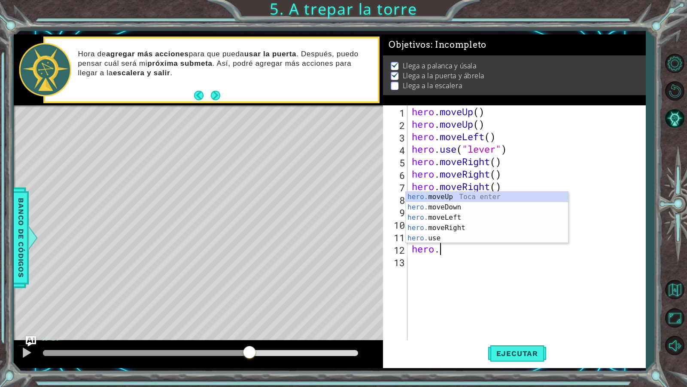
type textarea "hero"
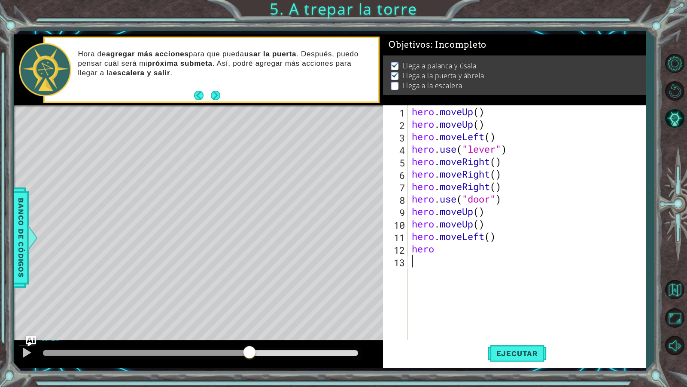
click at [512, 288] on div "hero . moveUp ( ) hero . moveUp ( ) hero . moveLeft ( ) hero . use ( "lever" ) …" at bounding box center [528, 236] width 237 height 262
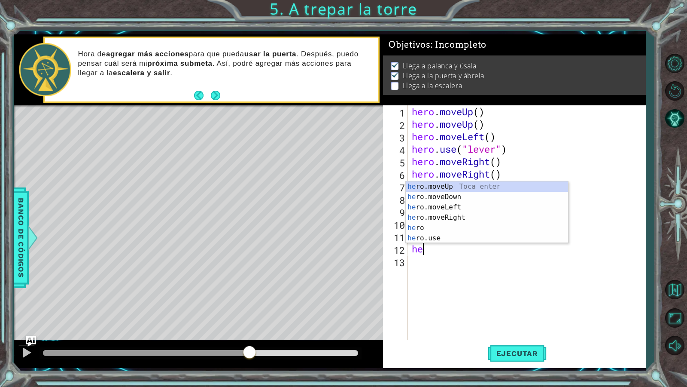
type textarea "h"
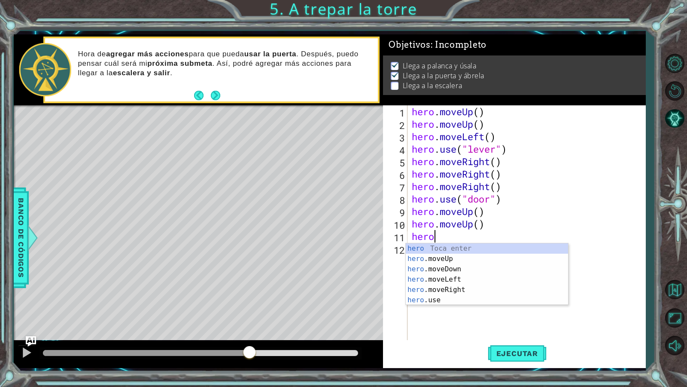
type textarea "h"
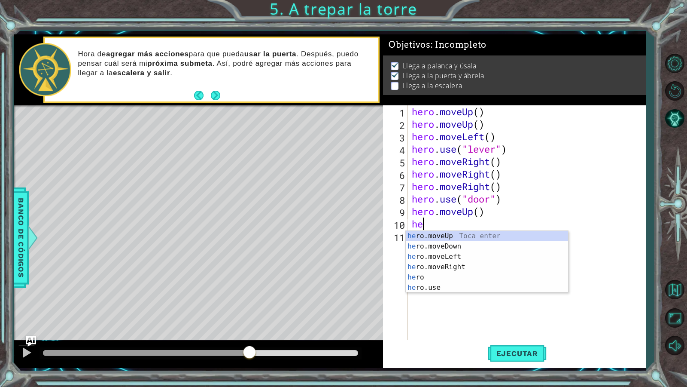
type textarea "h"
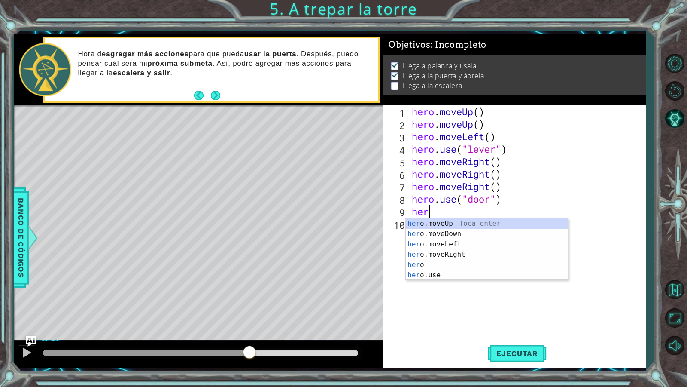
type textarea "h"
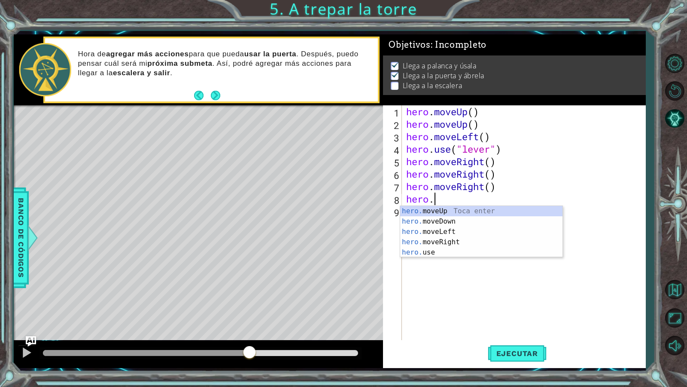
type textarea "h"
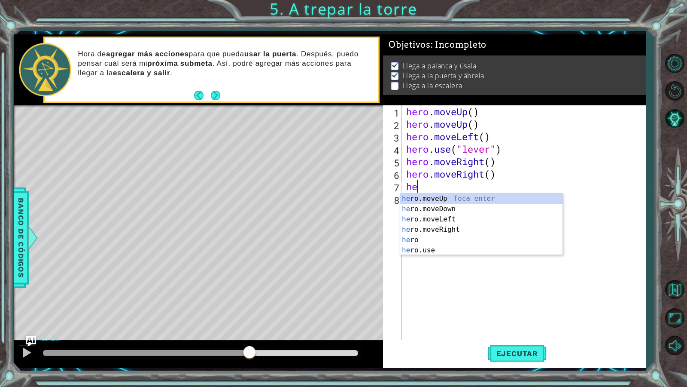
type textarea "h"
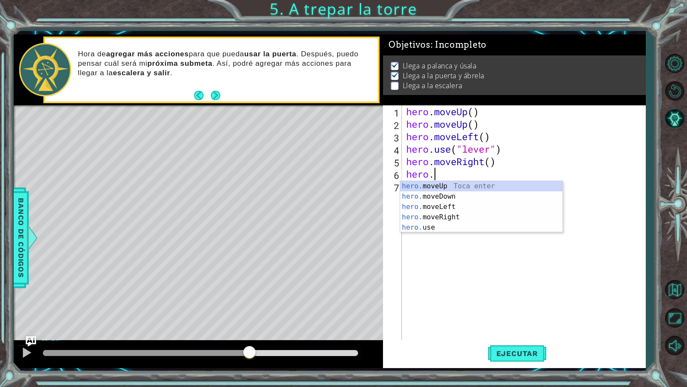
type textarea "hero"
click at [456, 225] on div "hero Toca enter hero .moveUp Toca enter hero .moveDown Toca enter hero .moveLef…" at bounding box center [481, 222] width 162 height 82
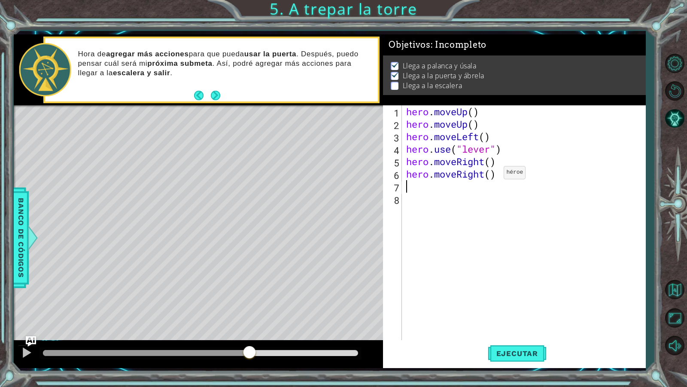
click at [491, 174] on div "hero . moveUp ( ) hero . moveUp ( ) hero . moveLeft ( ) hero . use ( "lever" ) …" at bounding box center [526, 236] width 243 height 262
click at [491, 161] on div "hero . moveUp ( ) hero . moveUp ( ) hero . moveLeft ( ) hero . use ( "lever" ) …" at bounding box center [526, 236] width 243 height 262
click at [513, 180] on div "hero . moveUp ( ) hero . moveUp ( ) hero . moveLeft ( ) hero . use ( "lever" ) …" at bounding box center [526, 236] width 243 height 262
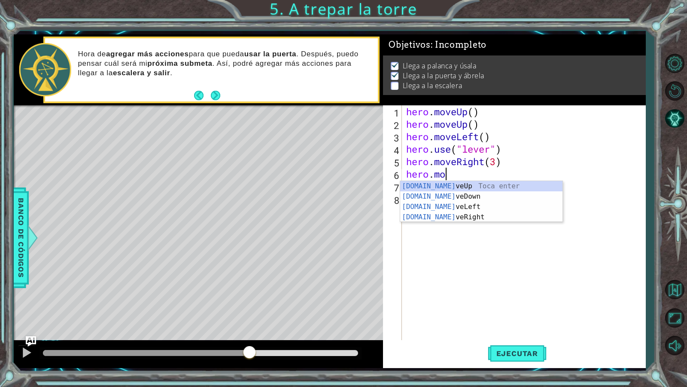
scroll to position [0, 0]
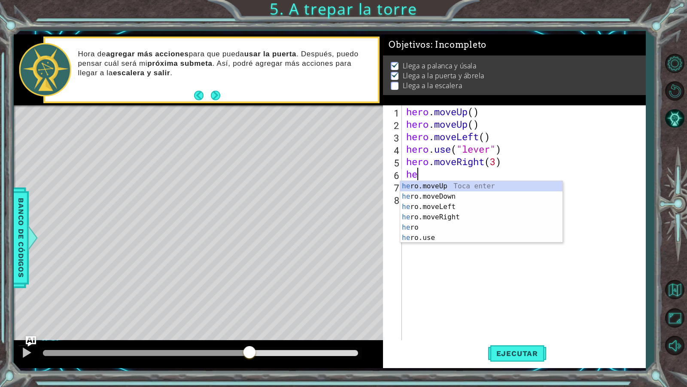
type textarea "h"
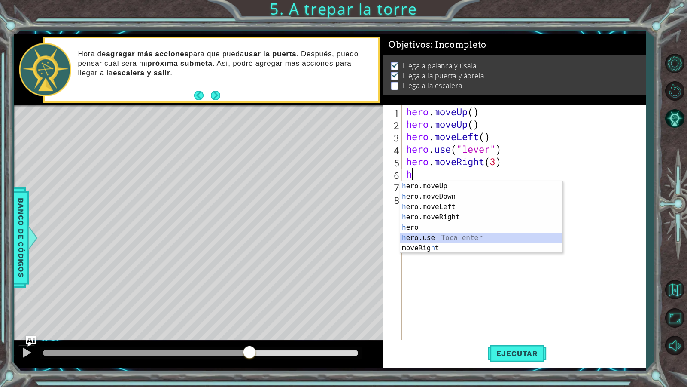
click at [457, 236] on div "h ero.moveUp Toca enter h ero.moveDown Toca enter h ero.moveLeft Toca enter h e…" at bounding box center [481, 227] width 162 height 93
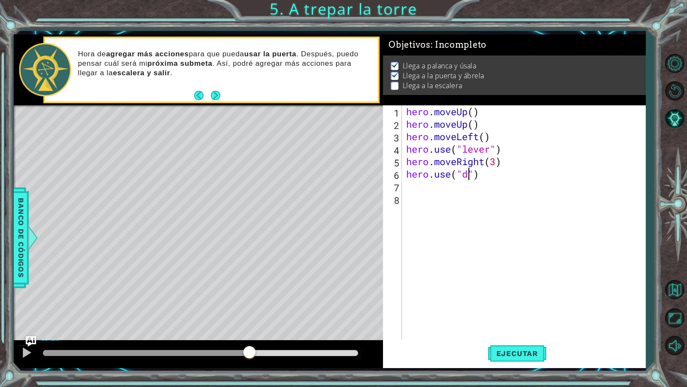
scroll to position [0, 3]
type textarea "hero.use("door")"
click at [437, 189] on div "hero . moveUp ( ) hero . moveUp ( ) hero . moveLeft ( ) hero . use ( "lever" ) …" at bounding box center [526, 236] width 243 height 262
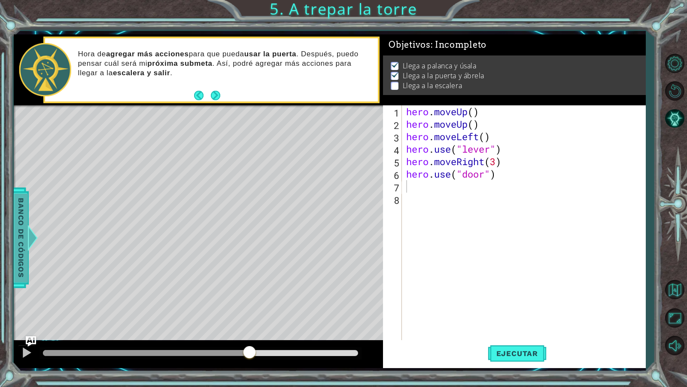
click at [29, 229] on div at bounding box center [32, 238] width 11 height 26
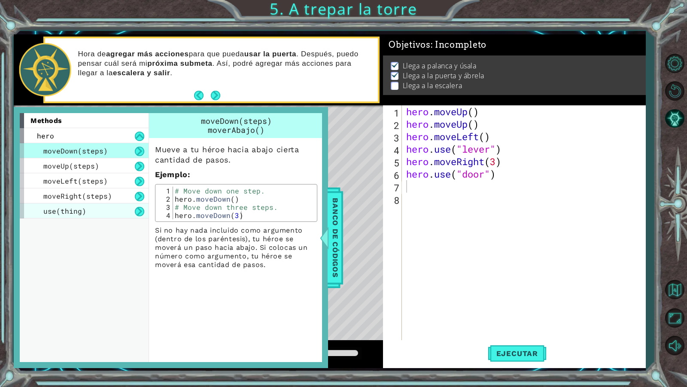
click at [95, 210] on div "use(thing)" at bounding box center [84, 210] width 129 height 15
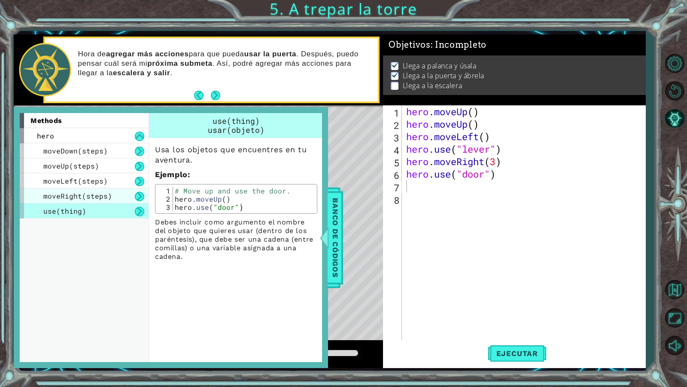
click at [98, 196] on span "moveRight(steps)" at bounding box center [77, 195] width 69 height 9
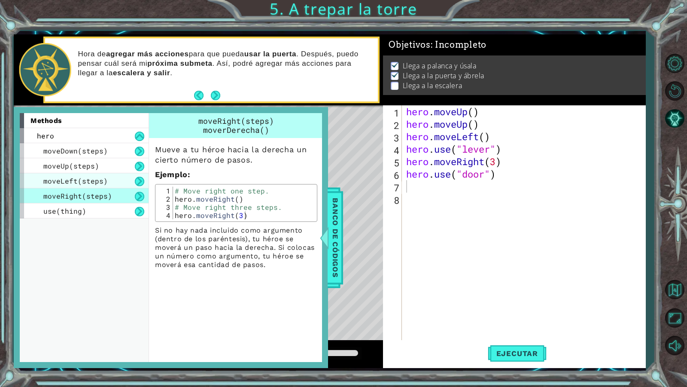
click at [110, 184] on div "moveLeft(steps)" at bounding box center [84, 180] width 129 height 15
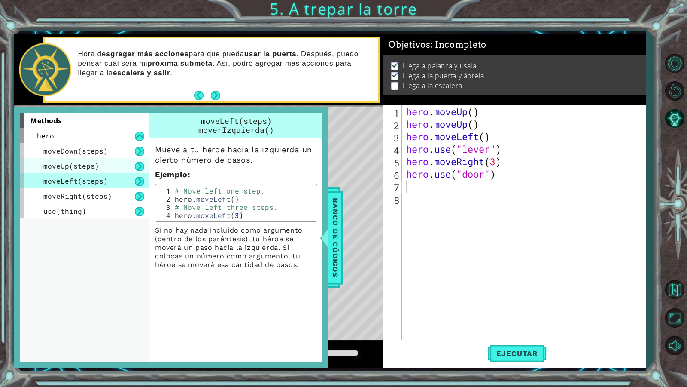
click at [118, 167] on div "moveUp(steps)" at bounding box center [84, 165] width 129 height 15
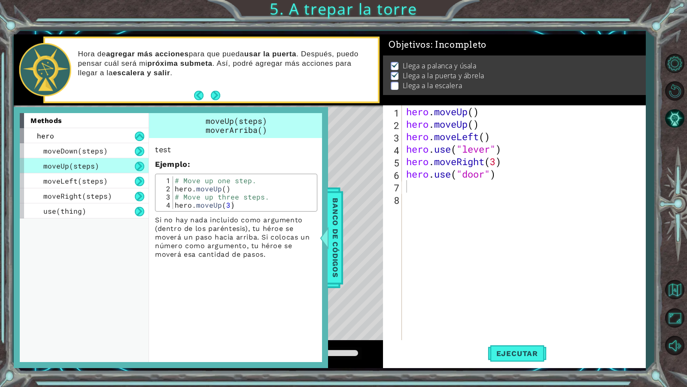
drag, startPoint x: 108, startPoint y: 152, endPoint x: 102, endPoint y: 158, distance: 8.8
click at [107, 153] on div "moveDown(steps)" at bounding box center [84, 150] width 129 height 15
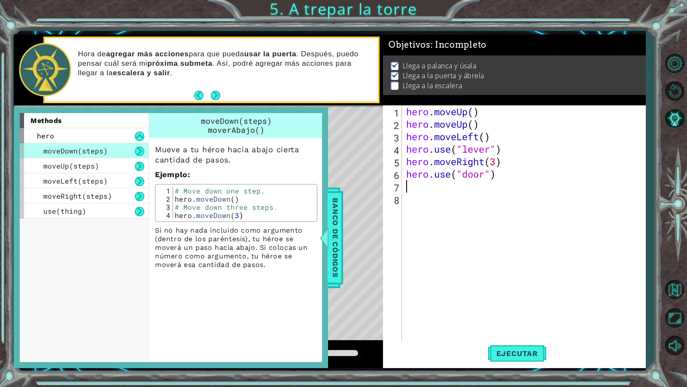
type textarea "h"
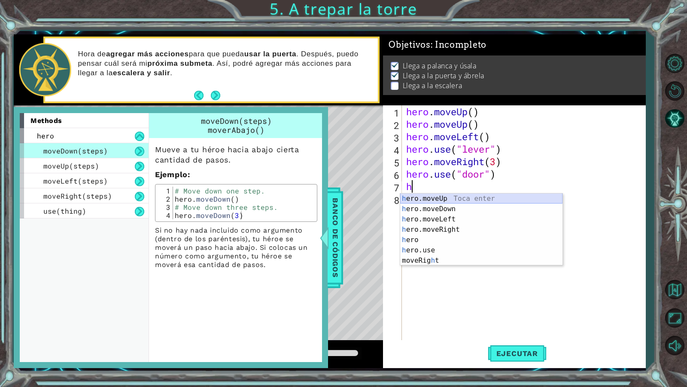
click at [502, 198] on div "h ero.moveUp Toca enter h ero.moveDown Toca enter h ero.moveLeft Toca enter h e…" at bounding box center [481, 239] width 162 height 93
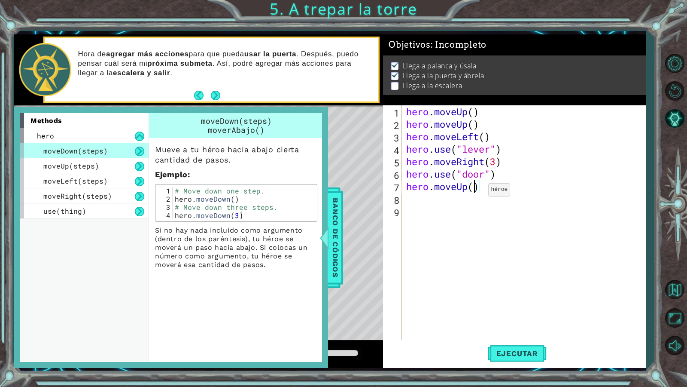
click at [475, 192] on div "hero . moveUp ( ) hero . moveUp ( ) hero . moveLeft ( ) hero . use ( "lever" ) …" at bounding box center [526, 236] width 243 height 262
type textarea "hero.moveUp(2)"
click at [500, 332] on button "Ejecutar" at bounding box center [517, 353] width 59 height 26
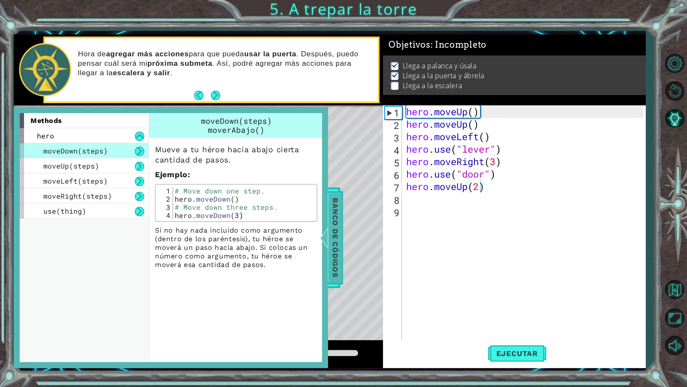
click at [334, 235] on span "Banco de códigos" at bounding box center [336, 237] width 14 height 89
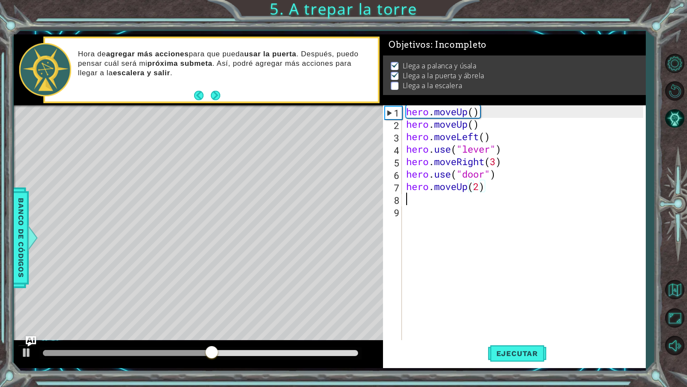
click at [423, 201] on div "hero . moveUp ( ) hero . moveUp ( ) hero . moveLeft ( ) hero . use ( "lever" ) …" at bounding box center [526, 236] width 243 height 262
type textarea "h"
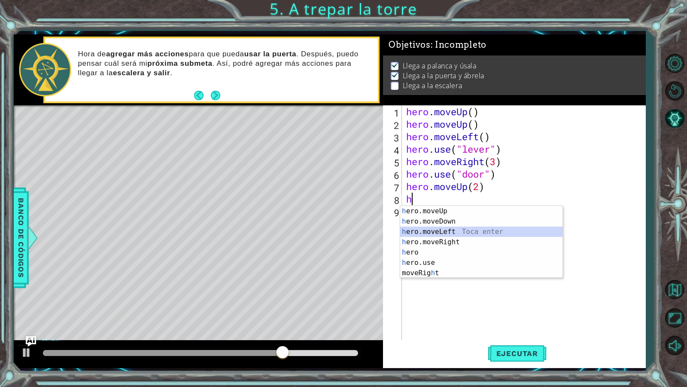
click at [439, 230] on div "h ero.moveUp Toca enter h ero.moveDown Toca enter h ero.moveLeft Toca enter h e…" at bounding box center [481, 252] width 162 height 93
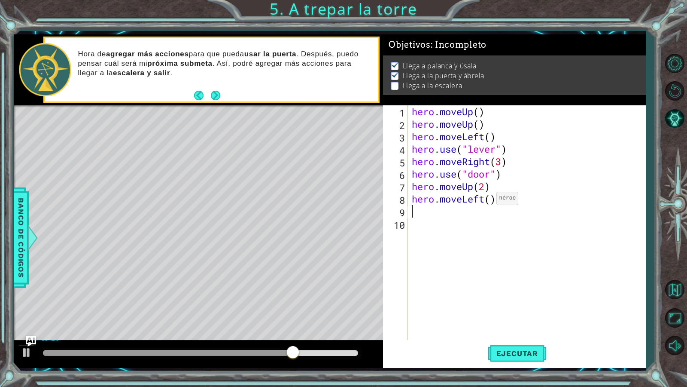
click at [489, 200] on div "hero . moveUp ( ) hero . moveUp ( ) hero . moveLeft ( ) hero . use ( "lever" ) …" at bounding box center [529, 236] width 238 height 262
type textarea "hero.moveLeft(3)"
click at [430, 219] on div "hero . moveUp ( ) hero . moveUp ( ) hero . moveLeft ( ) hero . use ( "lever" ) …" at bounding box center [529, 236] width 238 height 262
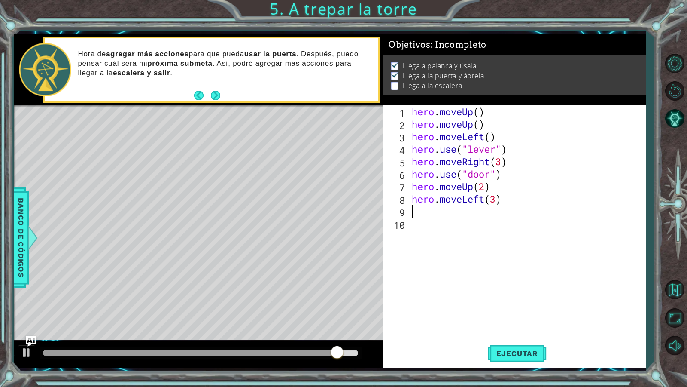
click at [429, 212] on div "hero . moveUp ( ) hero . moveUp ( ) hero . moveLeft ( ) hero . use ( "lever" ) …" at bounding box center [529, 236] width 238 height 262
type textarea "h"
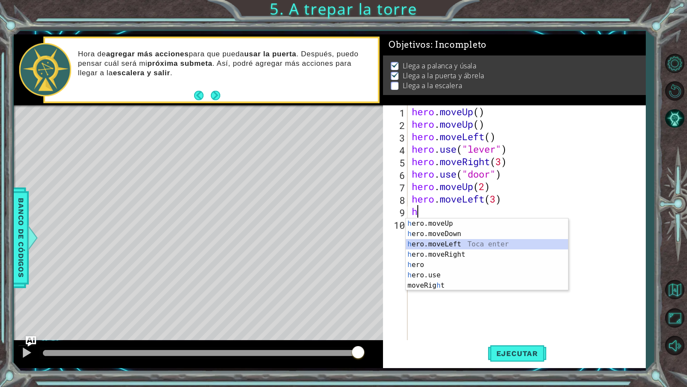
click at [433, 243] on div "h ero.moveUp Toca enter h ero.moveDown Toca enter h ero.moveLeft Toca enter h e…" at bounding box center [487, 264] width 162 height 93
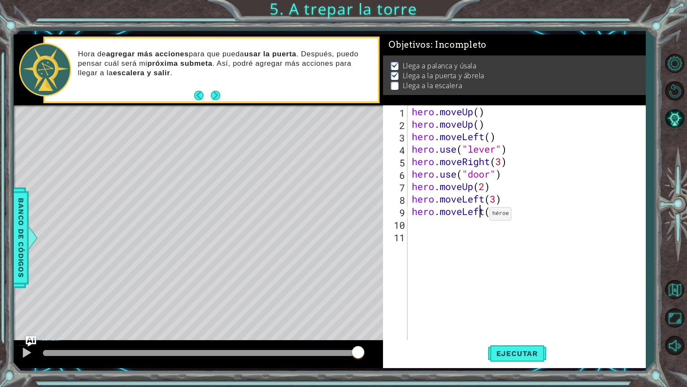
click at [482, 216] on div "hero . moveUp ( ) hero . moveUp ( ) hero . moveLeft ( ) hero . use ( "lever" ) …" at bounding box center [529, 236] width 238 height 262
click at [484, 216] on div "hero . moveUp ( ) hero . moveUp ( ) hero . moveLeft ( ) hero . use ( "lever" ) …" at bounding box center [529, 236] width 238 height 262
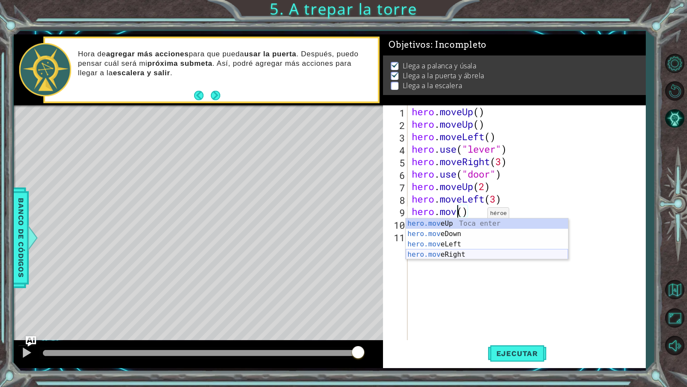
click at [473, 254] on div "hero.mov eUp Toca enter hero.mov eDown Toca enter hero.mov eLeft Toca enter her…" at bounding box center [487, 249] width 162 height 62
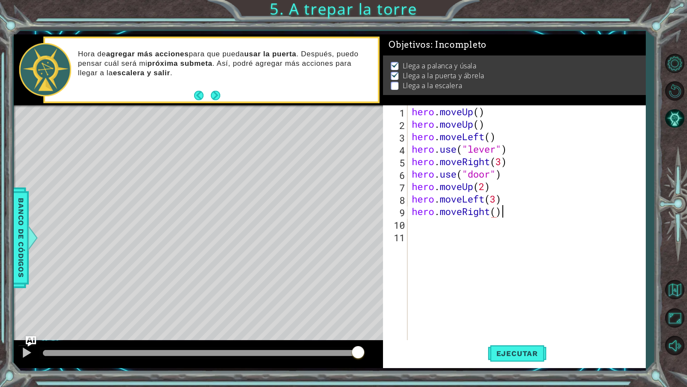
scroll to position [0, 4]
click at [495, 212] on div "hero . moveUp ( ) hero . moveUp ( ) hero . moveLeft ( ) hero . use ( "lever" ) …" at bounding box center [529, 236] width 238 height 262
type textarea "hero.moveRight(3)"
click at [521, 332] on button "Ejecutar" at bounding box center [517, 353] width 59 height 26
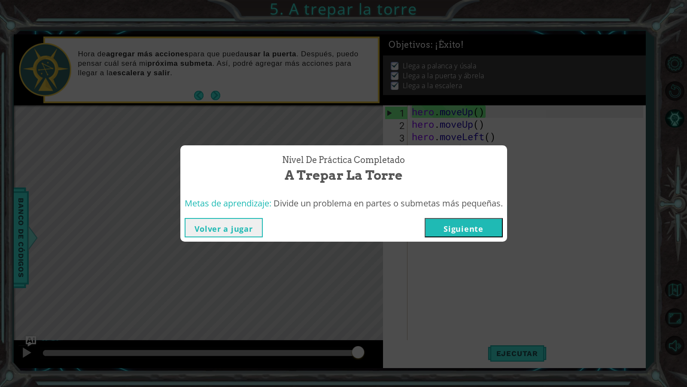
click at [447, 222] on button "Siguiente" at bounding box center [464, 227] width 78 height 19
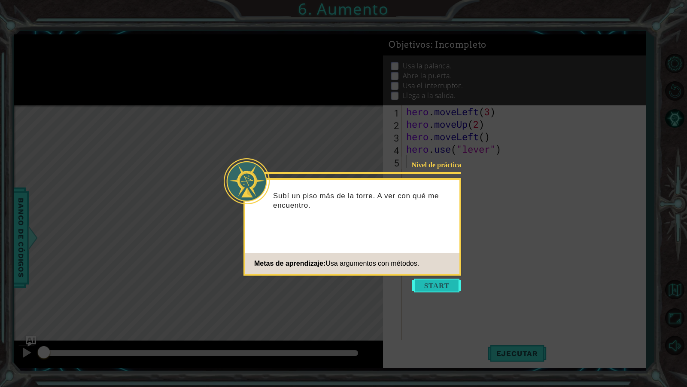
click at [417, 283] on button "Start" at bounding box center [436, 285] width 49 height 14
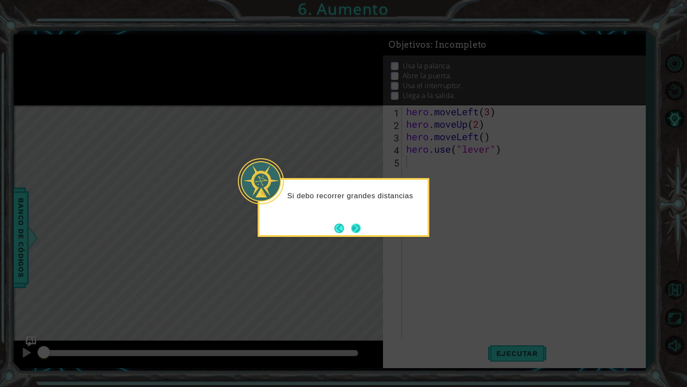
click at [353, 229] on button "Next" at bounding box center [356, 228] width 10 height 10
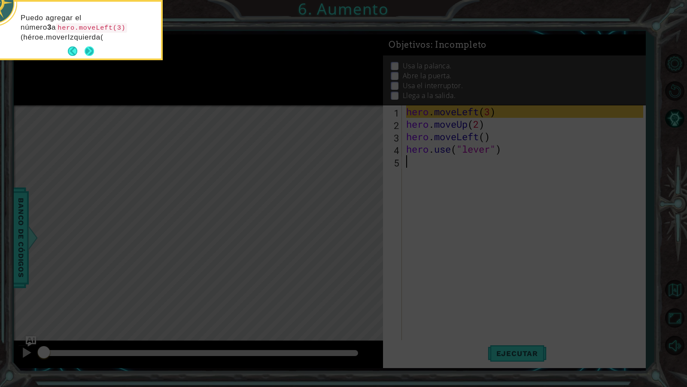
click at [95, 49] on div "Puedo agregar el número 3 a hero.moveLeft(3) (héroe.moverIzquierda(" at bounding box center [77, 31] width 168 height 53
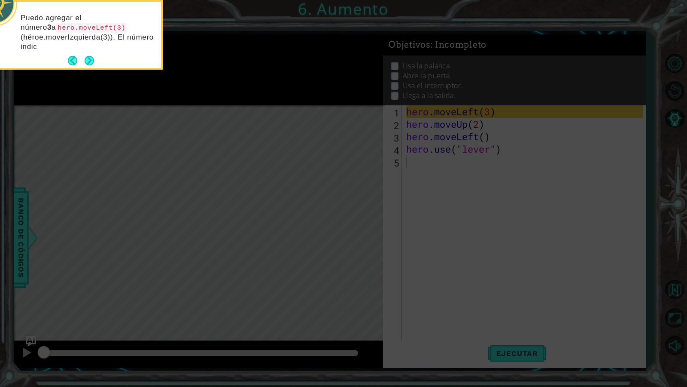
click at [94, 51] on p "Puedo agregar el número 3 a hero.moveLeft(3) (héroe.moverIzquierda(3)). El núme…" at bounding box center [88, 32] width 134 height 38
click at [92, 61] on button "Next" at bounding box center [89, 60] width 9 height 9
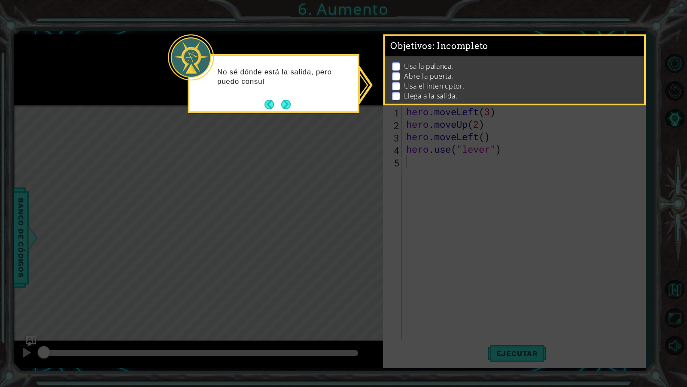
click at [299, 109] on div "No sé dónde está la salida, pero puedo consul" at bounding box center [274, 83] width 172 height 59
click at [294, 107] on div "No sé dónde está la salida, pero puedo consultar las METAS aquí y deci" at bounding box center [274, 83] width 172 height 59
click at [289, 107] on button "Next" at bounding box center [286, 105] width 10 height 10
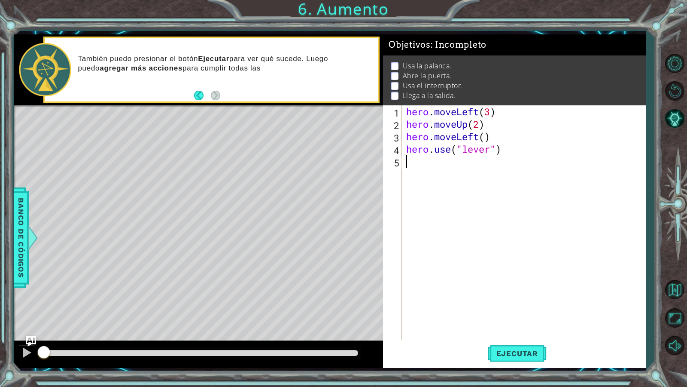
click at [431, 169] on div "hero . moveLeft ( 3 ) hero . moveUp ( 2 ) hero . moveLeft ( ) hero . use ( "lev…" at bounding box center [526, 236] width 243 height 262
click at [506, 332] on button "Ejecutar" at bounding box center [517, 353] width 59 height 26
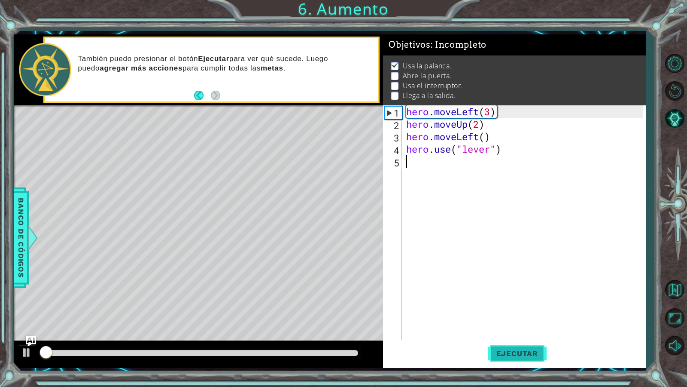
scroll to position [5, 0]
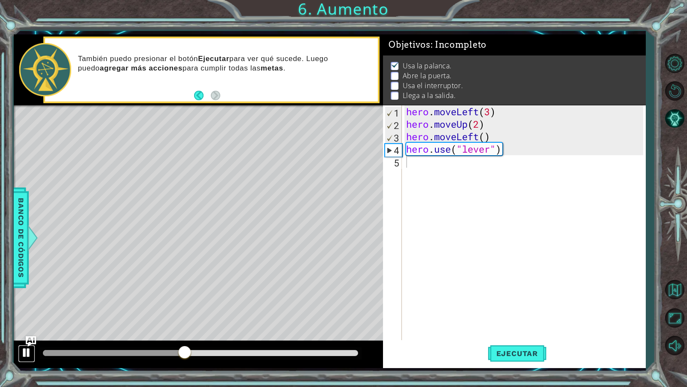
click at [30, 332] on div at bounding box center [26, 352] width 11 height 11
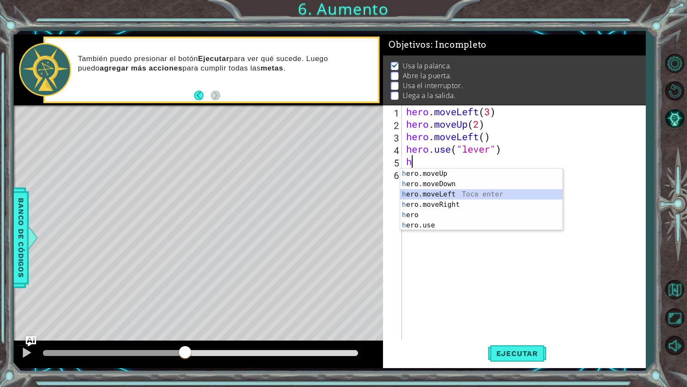
click at [438, 196] on div "h ero.moveUp Toca enter h ero.moveDown Toca enter h ero.moveLeft Toca enter h e…" at bounding box center [481, 209] width 162 height 82
type textarea "hero.moveLeft(1)"
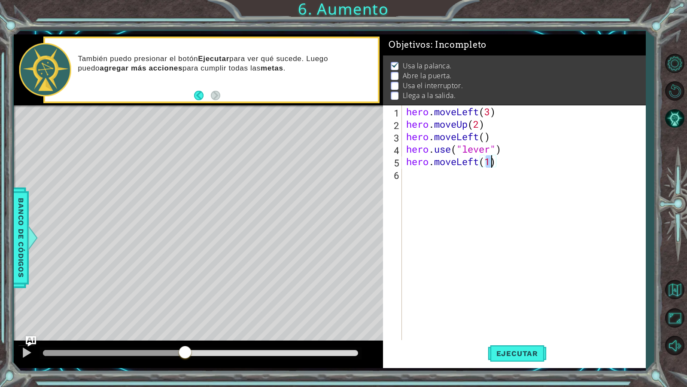
click at [518, 175] on div "hero . moveLeft ( 3 ) hero . moveUp ( 2 ) hero . moveLeft ( ) hero . use ( "lev…" at bounding box center [526, 236] width 243 height 262
type textarea "g"
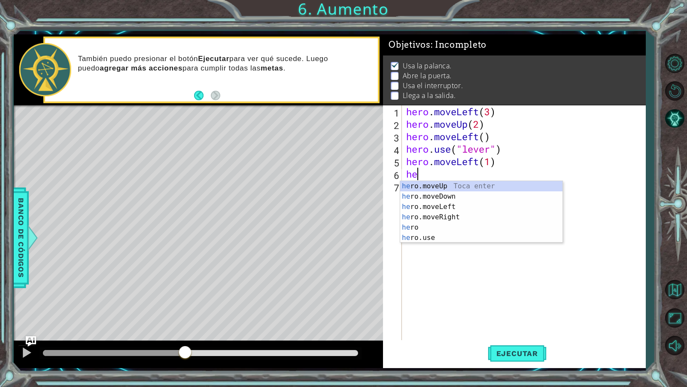
scroll to position [0, 0]
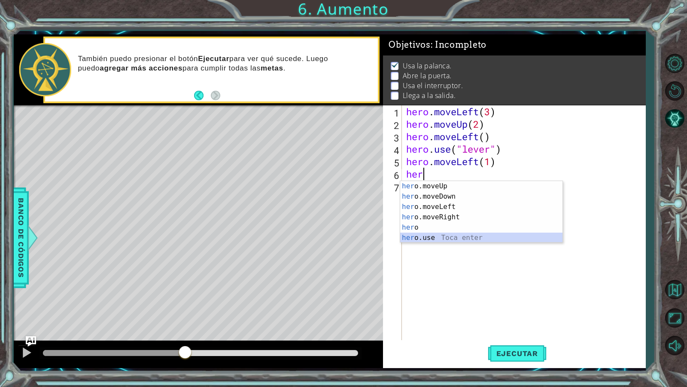
click at [421, 239] on div "her o.moveUp Toca enter her o.moveDown Toca enter her o.moveLeft [PERSON_NAME] …" at bounding box center [481, 222] width 162 height 82
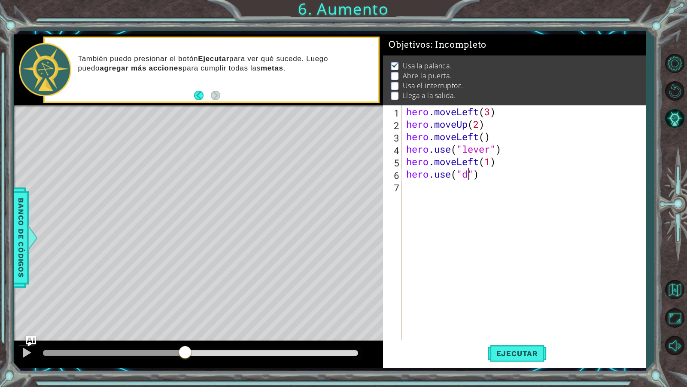
scroll to position [0, 3]
type textarea "hero.use("door")"
click at [491, 185] on div "hero . moveLeft ( 3 ) hero . moveUp ( 2 ) hero . moveLeft ( ) hero . use ( "lev…" at bounding box center [526, 236] width 243 height 262
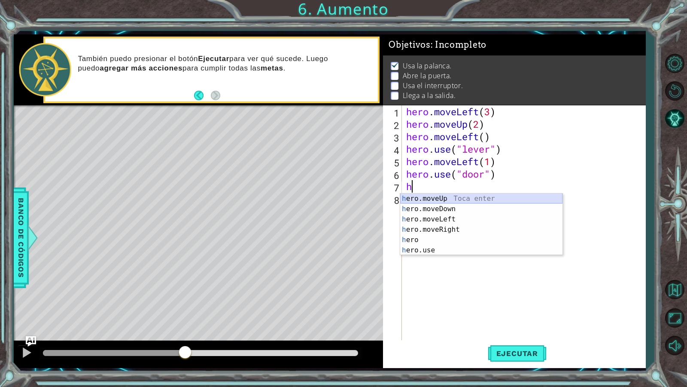
click at [484, 201] on div "h ero.moveUp Toca enter h ero.moveDown Toca enter h ero.moveLeft Toca enter h e…" at bounding box center [481, 234] width 162 height 82
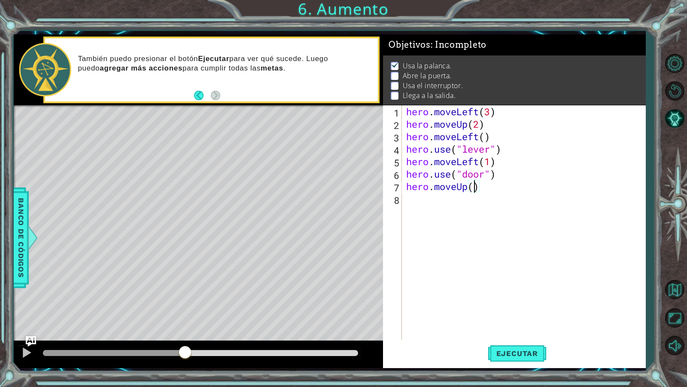
type textarea "hero.moveUp(2)"
click at [480, 199] on div "hero . moveLeft ( 3 ) hero . moveUp ( 2 ) hero . moveLeft ( ) hero . use ( "lev…" at bounding box center [526, 236] width 243 height 262
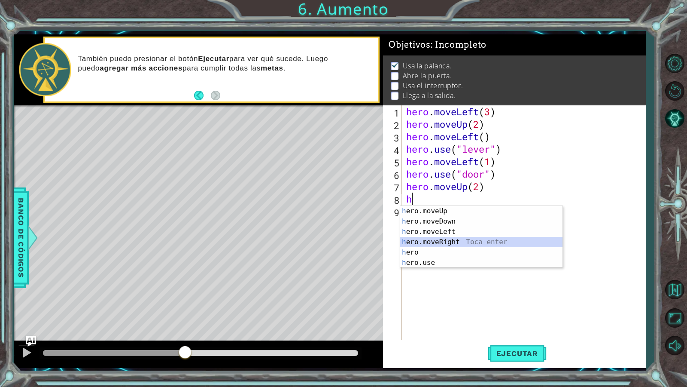
click at [475, 241] on div "h ero.moveUp Toca enter h ero.moveDown Toca enter h ero.moveLeft Toca enter h e…" at bounding box center [481, 247] width 162 height 82
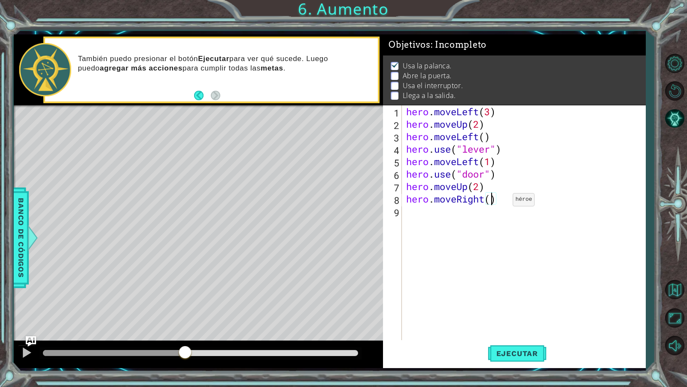
type textarea "hero.moveRight(2)"
click at [482, 212] on div "hero . moveLeft ( 3 ) hero . moveUp ( 2 ) hero . moveLeft ( ) hero . use ( "lev…" at bounding box center [526, 236] width 243 height 262
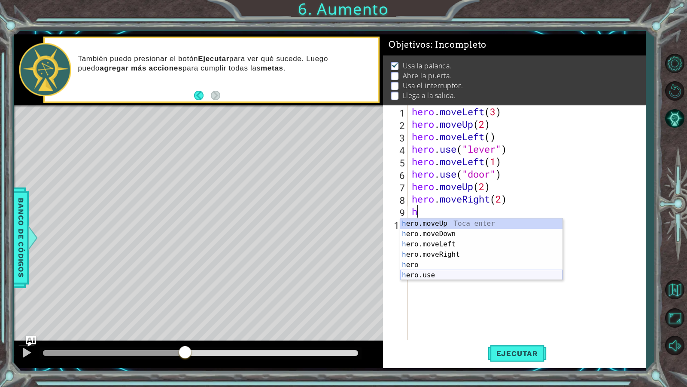
click at [416, 270] on div "h ero.moveUp Toca enter h ero.moveDown Toca enter h ero.moveLeft Toca enter h e…" at bounding box center [481, 259] width 162 height 82
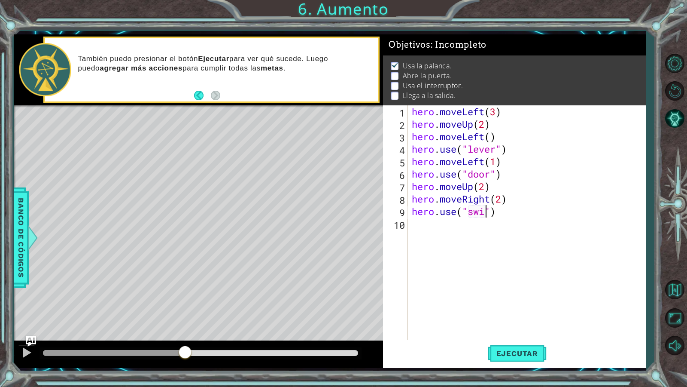
scroll to position [0, 4]
type textarea "hero.use("switch")"
click at [477, 221] on div "hero . moveLeft ( 3 ) hero . moveUp ( 2 ) hero . moveLeft ( ) hero . use ( "lev…" at bounding box center [529, 236] width 238 height 262
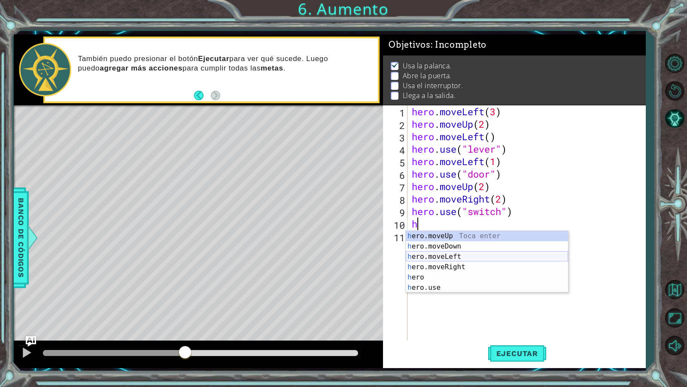
click at [447, 257] on div "h ero.moveUp Toca enter h ero.moveDown Toca enter h ero.moveLeft Toca enter h e…" at bounding box center [487, 272] width 162 height 82
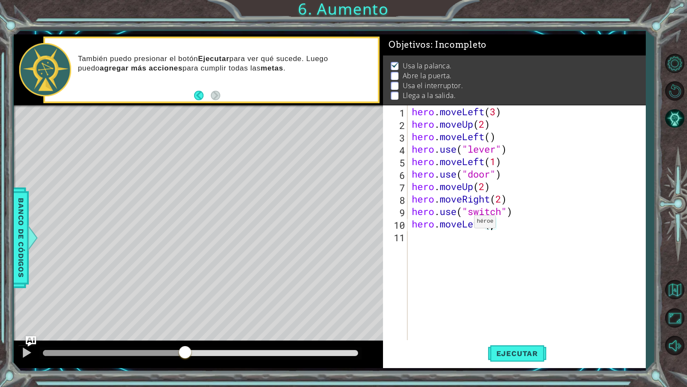
type textarea "hero.moveLeft(2)"
click at [422, 247] on div "hero . moveLeft ( 3 ) hero . moveUp ( 2 ) hero . moveLeft ( ) hero . use ( "lev…" at bounding box center [529, 236] width 238 height 262
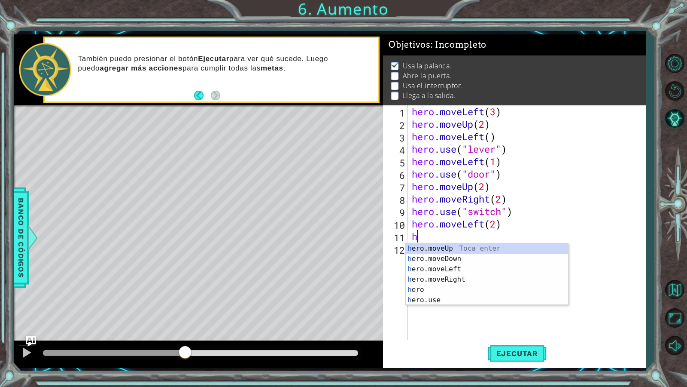
click at [427, 248] on div "h ero.moveUp Toca enter h ero.moveDown Toca enter h ero.moveLeft Toca enter h e…" at bounding box center [487, 284] width 162 height 82
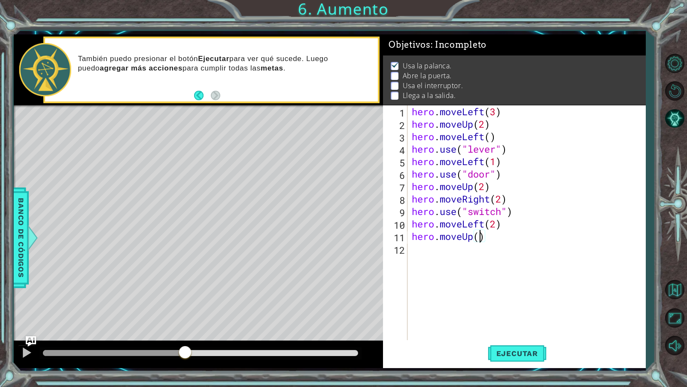
scroll to position [0, 3]
click at [502, 332] on span "Ejecutar" at bounding box center [517, 353] width 59 height 9
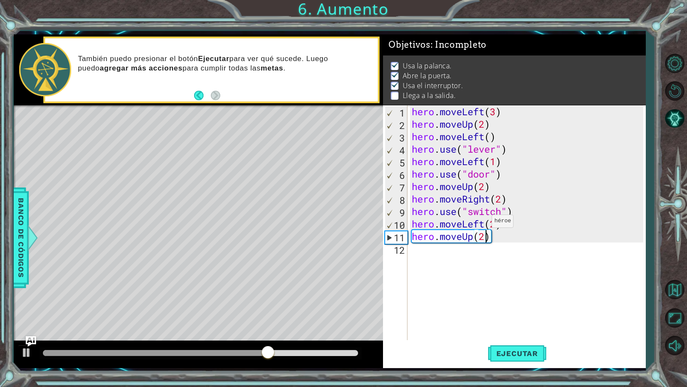
click at [484, 223] on div "hero . moveLeft ( 3 ) hero . moveUp ( 2 ) hero . moveLeft ( ) hero . use ( "lev…" at bounding box center [529, 236] width 238 height 262
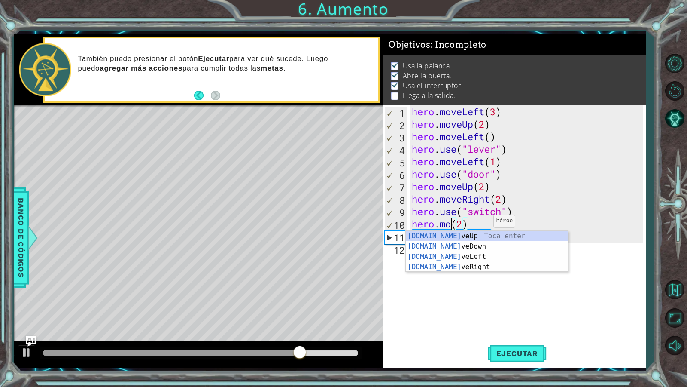
scroll to position [0, 2]
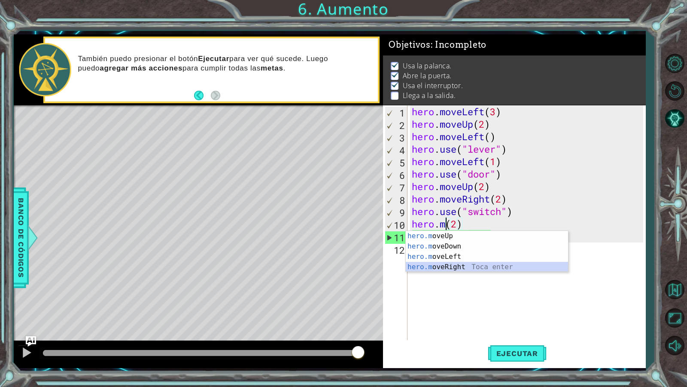
click at [492, 263] on div "hero.m oveUp Toca enter hero.m oveDown Toca enter hero.m oveLeft Toca enter her…" at bounding box center [487, 262] width 162 height 62
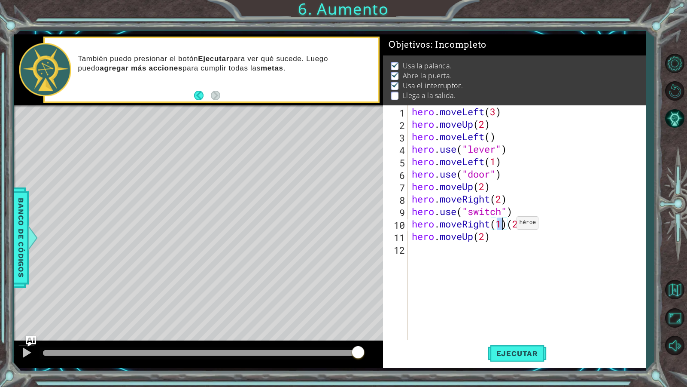
click at [509, 225] on div "hero . moveLeft ( 3 ) hero . moveUp ( 2 ) hero . moveLeft ( ) hero . use ( "lev…" at bounding box center [529, 236] width 238 height 262
type textarea "hero.moveRight(2)"
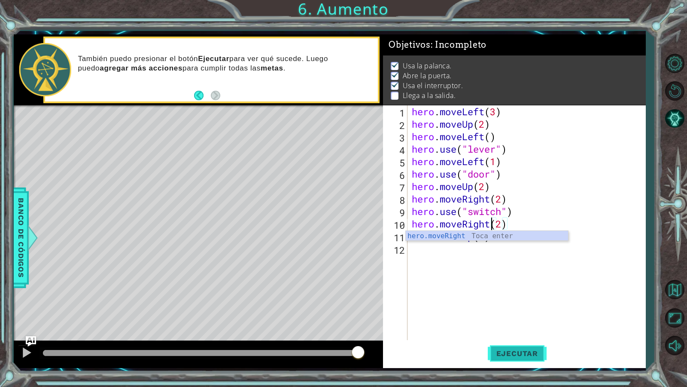
click at [521, 332] on button "Ejecutar" at bounding box center [517, 353] width 59 height 26
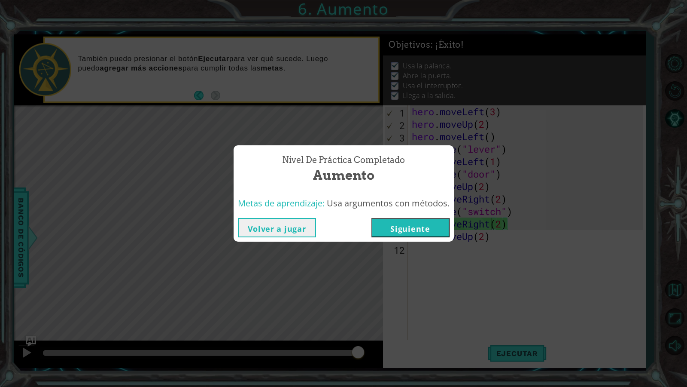
click at [396, 232] on button "Siguiente" at bounding box center [411, 227] width 78 height 19
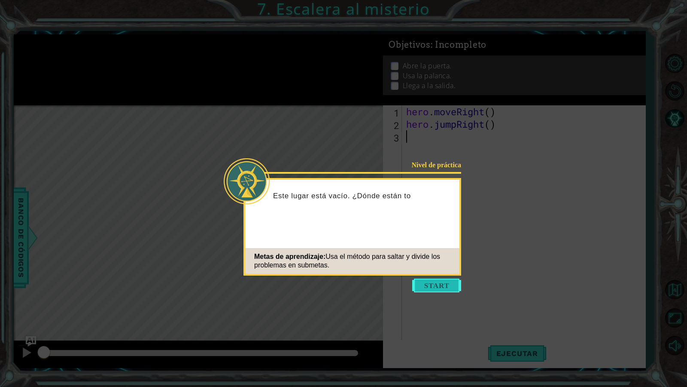
click at [441, 286] on button "Start" at bounding box center [436, 285] width 49 height 14
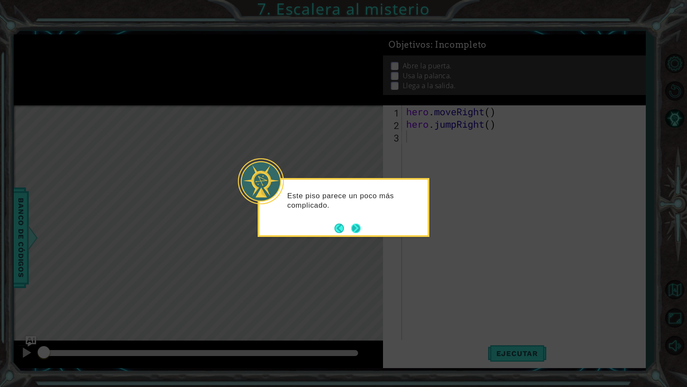
click at [358, 233] on button "Next" at bounding box center [355, 227] width 9 height 9
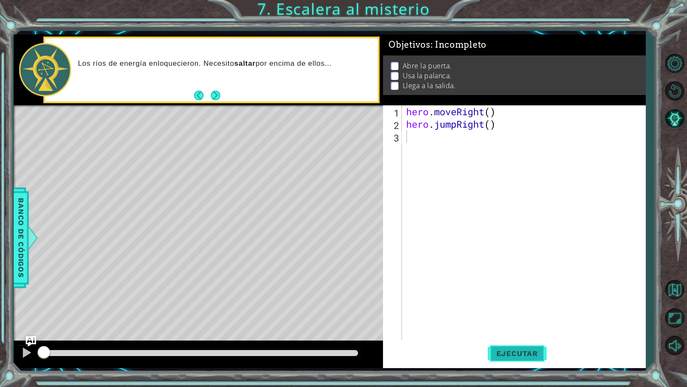
click at [506, 332] on span "Ejecutar" at bounding box center [517, 353] width 59 height 9
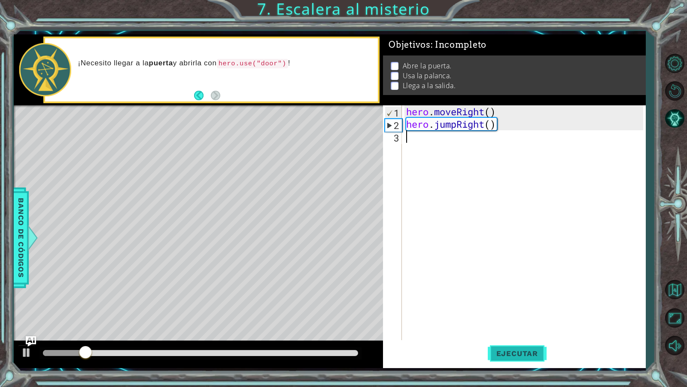
click at [501, 332] on button "Ejecutar" at bounding box center [517, 353] width 59 height 26
type textarea "h"
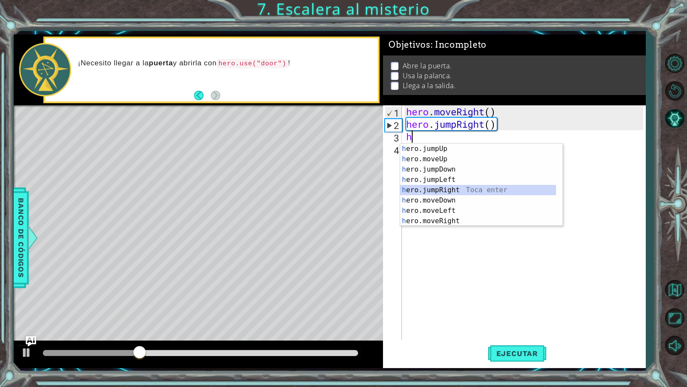
click at [460, 189] on div "h ero.jumpUp Toca enter h ero.moveUp Toca enter h ero.jumpDown Toca enter h ero…" at bounding box center [478, 194] width 156 height 103
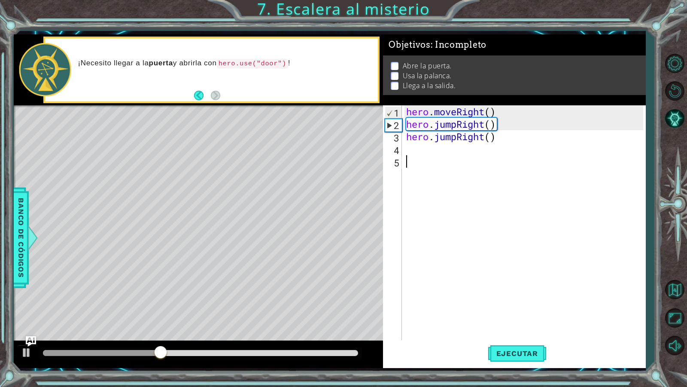
click at [454, 167] on div "hero . moveRight ( ) hero . jumpRight ( ) hero . jumpRight ( )" at bounding box center [526, 236] width 243 height 262
click at [441, 149] on div "hero . moveRight ( ) hero . jumpRight ( ) hero . jumpRight ( )" at bounding box center [526, 236] width 243 height 262
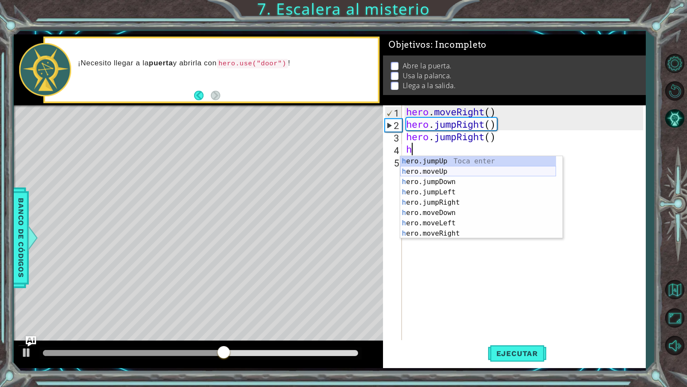
click at [440, 170] on div "h ero.jumpUp Toca enter h ero.moveUp Toca enter h ero.jumpDown Toca enter h ero…" at bounding box center [478, 207] width 156 height 103
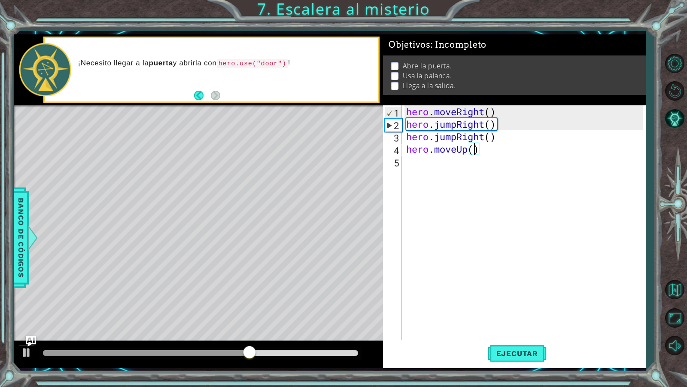
type textarea "hero.moveUp(4)"
click at [458, 166] on div "hero . moveRight ( ) hero . jumpRight ( ) hero . jumpRight ( ) hero . moveUp ( …" at bounding box center [526, 236] width 243 height 262
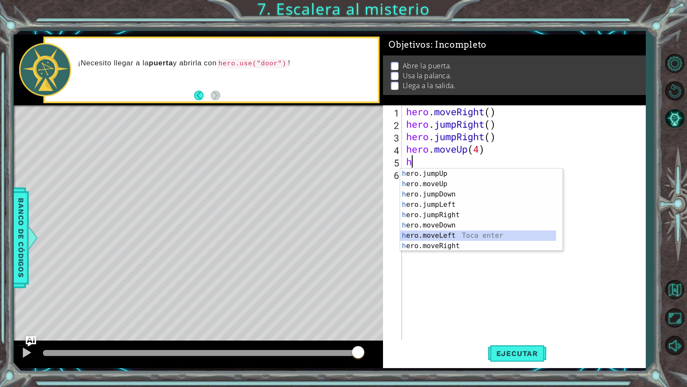
click at [453, 232] on div "h ero.jumpUp Toca enter h ero.moveUp Toca enter h ero.jumpDown Toca enter h ero…" at bounding box center [478, 219] width 156 height 103
type textarea "hero.moveLeft(1)"
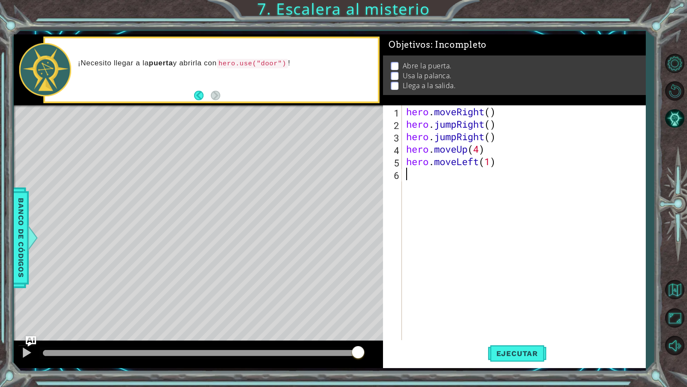
click at [472, 178] on div "hero . moveRight ( ) hero . jumpRight ( ) hero . jumpRight ( ) hero . moveUp ( …" at bounding box center [526, 236] width 243 height 262
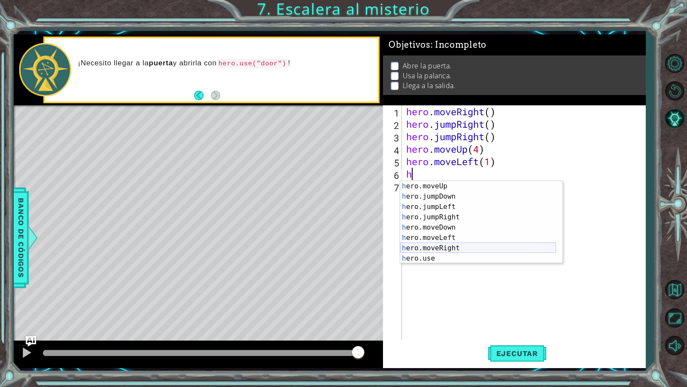
scroll to position [10, 0]
click at [444, 258] on div "h ero.moveUp Toca enter h ero.jumpDown Toca enter h ero.jumpLeft Toca enter h e…" at bounding box center [478, 232] width 156 height 103
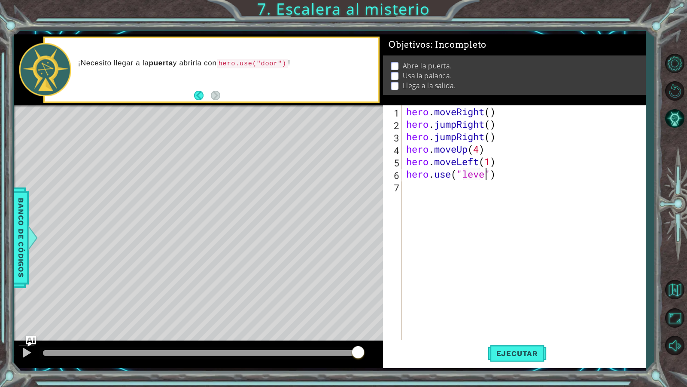
scroll to position [0, 4]
type textarea "hero.use("lever")"
click at [441, 189] on div "hero . moveRight ( ) hero . jumpRight ( ) hero . jumpRight ( ) hero . moveUp ( …" at bounding box center [526, 236] width 243 height 262
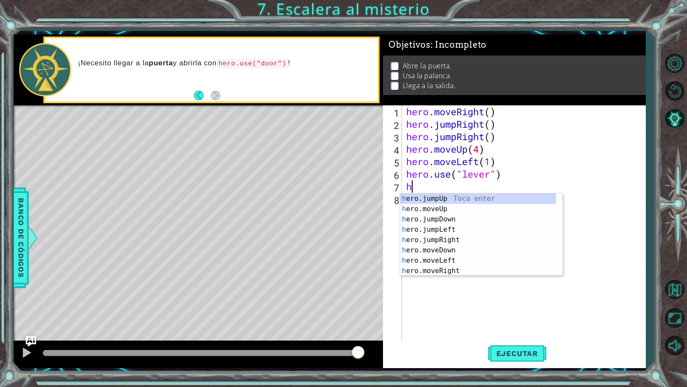
scroll to position [0, 0]
click at [469, 261] on div "h ero.jumpUp Toca enter h ero.moveUp Toca enter h ero.jumpDown Toca enter h ero…" at bounding box center [478, 244] width 156 height 103
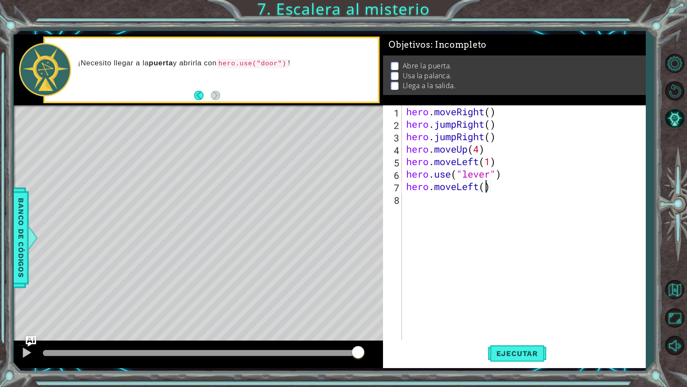
type textarea "hero.moveLeft(2)"
click at [500, 197] on div "hero . moveRight ( ) hero . jumpRight ( ) hero . jumpRight ( ) hero . moveUp ( …" at bounding box center [526, 236] width 243 height 262
type textarea "h"
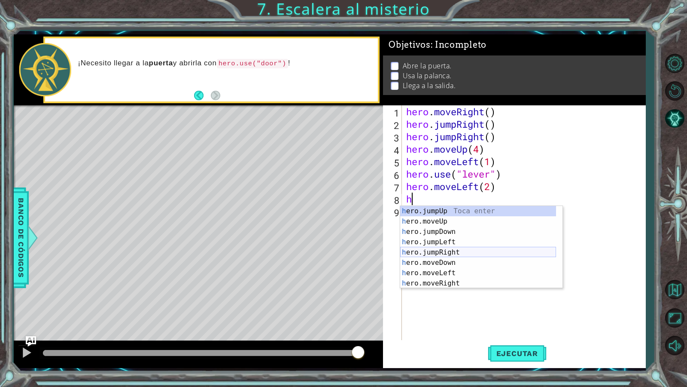
click at [476, 250] on div "h ero.jumpUp Toca enter h ero.moveUp Toca enter h ero.jumpDown Toca enter h ero…" at bounding box center [478, 257] width 156 height 103
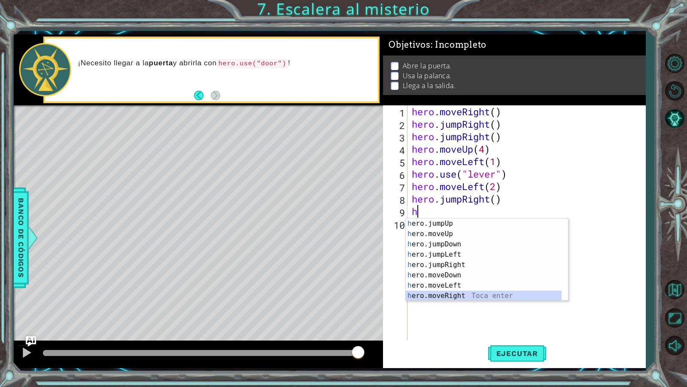
click at [461, 296] on div "h ero.jumpUp Toca enter h ero.moveUp Toca enter h ero.jumpDown Toca enter h ero…" at bounding box center [484, 269] width 156 height 103
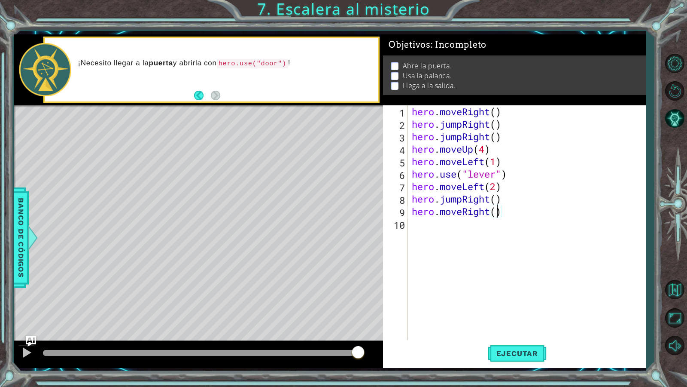
scroll to position [0, 4]
click at [509, 332] on span "Ejecutar" at bounding box center [517, 353] width 59 height 9
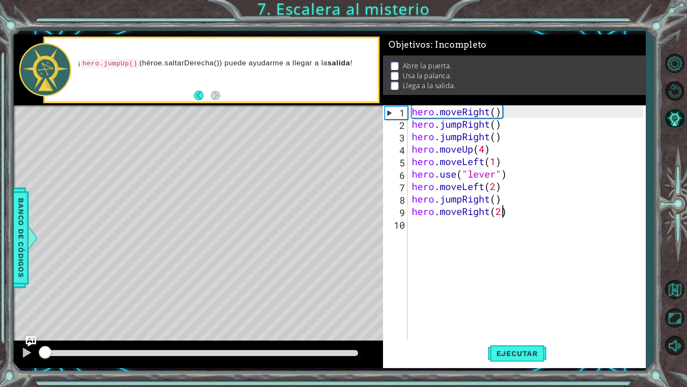
drag, startPoint x: 328, startPoint y: 350, endPoint x: 0, endPoint y: 361, distance: 328.3
click at [0, 332] on div "1 ההההההההההההההההההההההההההההההההההההההההההההההההההההההההההההההההההההההההההההה…" at bounding box center [343, 193] width 687 height 387
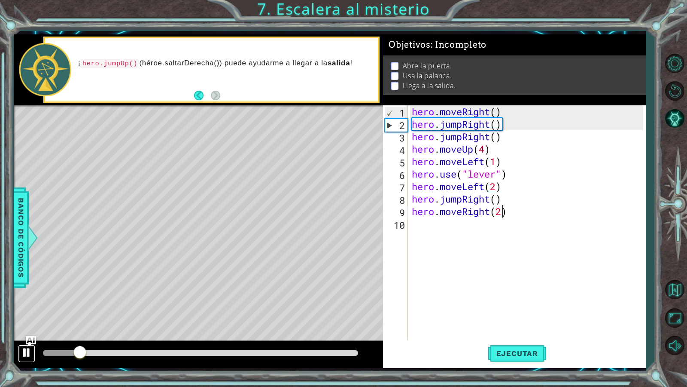
click at [30, 332] on div at bounding box center [26, 352] width 11 height 11
click at [492, 142] on div "hero . moveRight ( ) hero . jumpRight ( ) hero . jumpRight ( ) hero . moveUp ( …" at bounding box center [529, 236] width 238 height 262
click at [508, 143] on div "hero . moveRight ( ) hero . jumpRight ( ) hero . jumpRight ( ) hero . moveUp ( …" at bounding box center [529, 236] width 238 height 262
click at [509, 137] on div "hero . moveRight ( ) hero . jumpRight ( ) hero . jumpRight ( ) hero . moveUp ( …" at bounding box center [529, 236] width 238 height 262
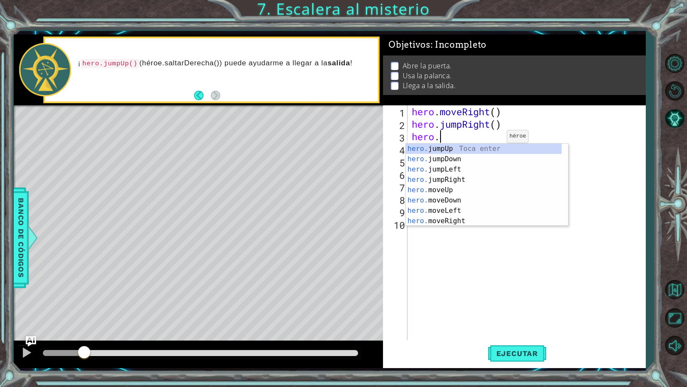
scroll to position [0, 1]
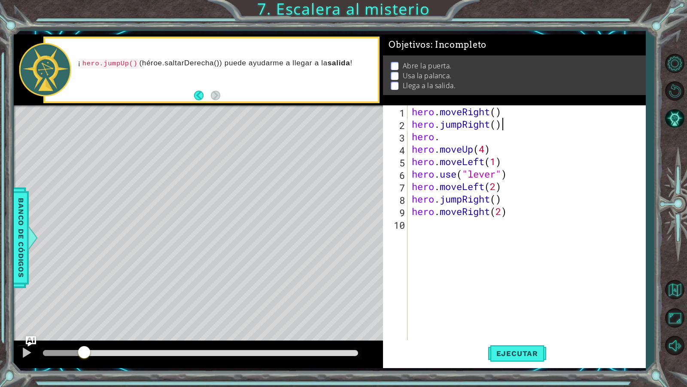
click at [557, 120] on div "hero . moveRight ( ) hero . jumpRight ( ) hero . hero . moveUp ( 4 ) hero . mov…" at bounding box center [529, 236] width 238 height 262
click at [472, 139] on div "hero . moveRight ( ) hero . jumpRight ( ) hero . hero . moveUp ( 4 ) hero . mov…" at bounding box center [529, 236] width 238 height 262
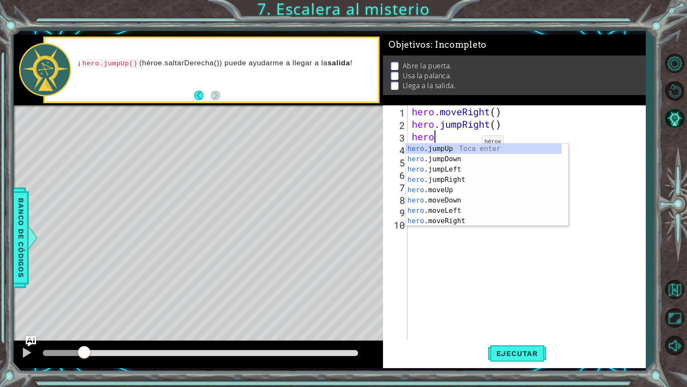
scroll to position [0, 0]
click at [471, 221] on div "hero .jumpUp Toca enter hero .jumpDown Toca enter hero .jumpLeft Toca enter her…" at bounding box center [484, 194] width 156 height 103
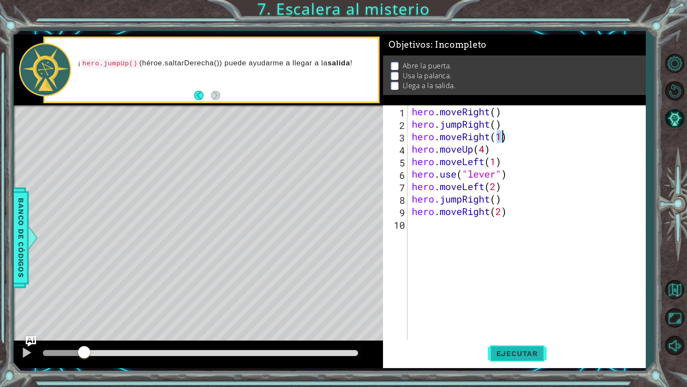
click at [508, 332] on span "Ejecutar" at bounding box center [517, 353] width 59 height 9
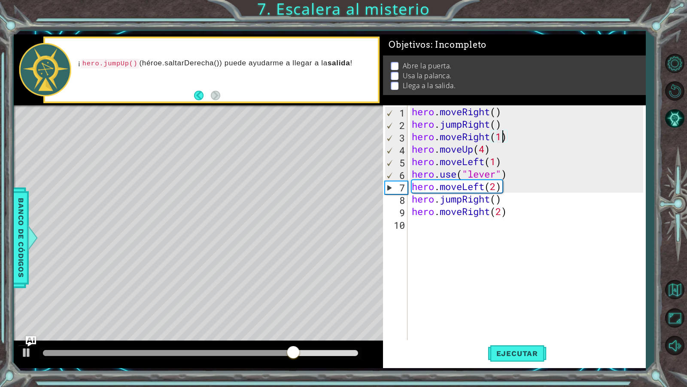
click at [531, 130] on div "hero . moveRight ( ) hero . jumpRight ( ) hero . moveRight ( 1 ) hero . moveUp …" at bounding box center [529, 236] width 238 height 262
click at [526, 136] on div "hero . moveRight ( ) hero . jumpRight ( ) hero . moveRight ( 1 ) hero . moveUp …" at bounding box center [529, 236] width 238 height 262
type textarea "hero.moveRight(1)"
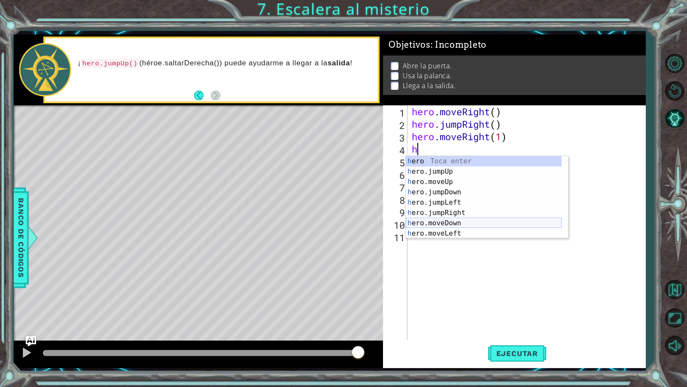
scroll to position [21, 0]
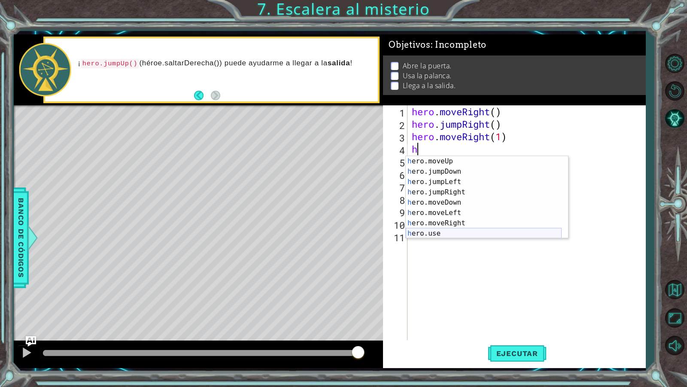
click at [424, 235] on div "h ero.moveUp Toca enter h ero.jumpDown Toca enter h ero.jumpLeft Toca enter h e…" at bounding box center [484, 207] width 156 height 103
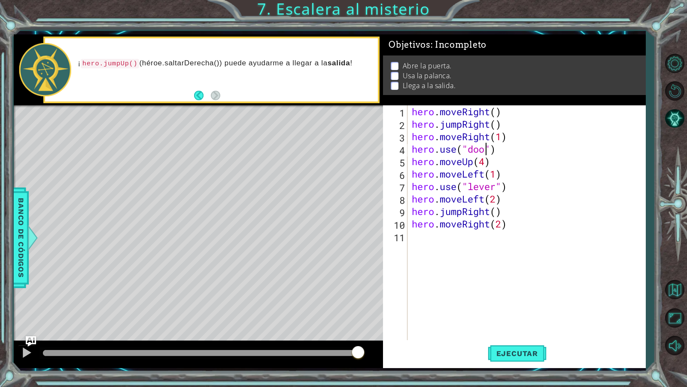
scroll to position [0, 4]
click at [507, 332] on span "Ejecutar" at bounding box center [517, 353] width 59 height 9
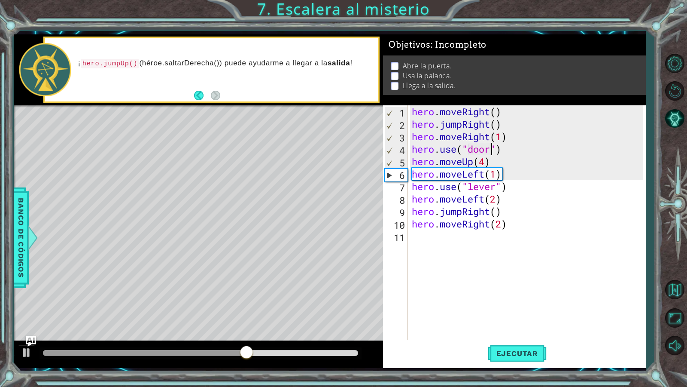
click at [511, 127] on div "hero . moveRight ( ) hero . jumpRight ( ) hero . moveRight ( 1 ) hero . use ( "…" at bounding box center [529, 236] width 238 height 262
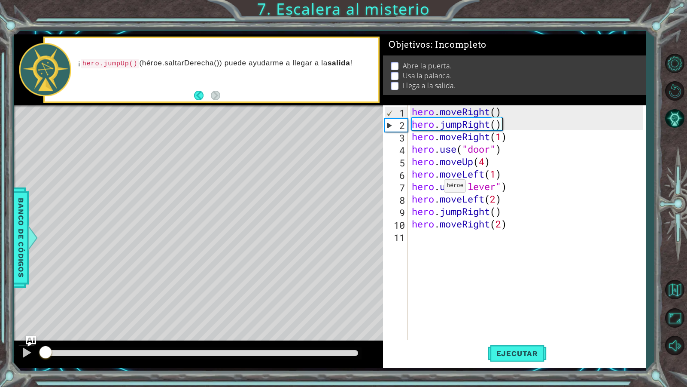
drag, startPoint x: 277, startPoint y: 346, endPoint x: 0, endPoint y: 316, distance: 278.2
click at [0, 317] on div "1 ההההההההההההההההההההההההההההההההההההההההההההההההההההההההההההההההההההההההההההה…" at bounding box center [343, 193] width 687 height 387
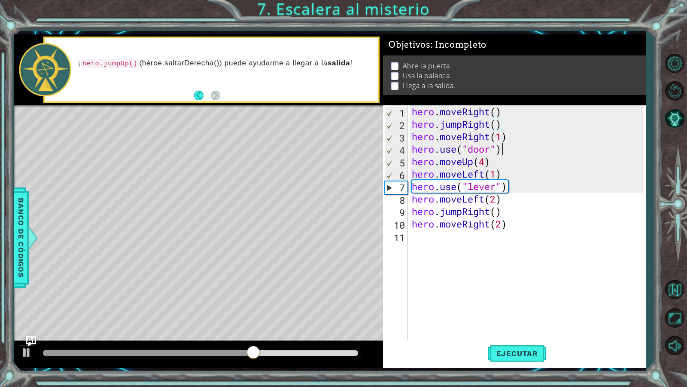
click at [520, 147] on div "hero . moveRight ( ) hero . jumpRight ( ) hero . moveRight ( 1 ) hero . use ( "…" at bounding box center [529, 236] width 238 height 262
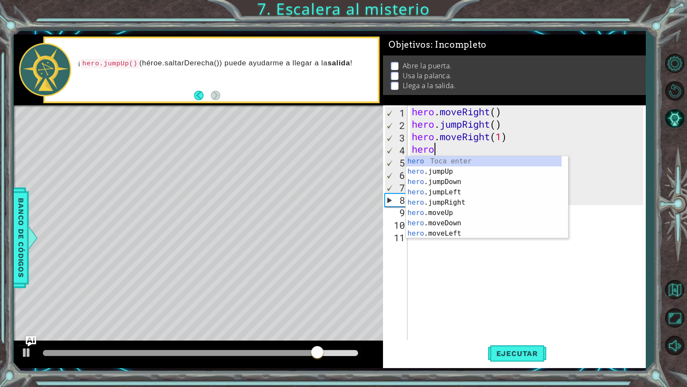
scroll to position [0, 0]
type textarea "h"
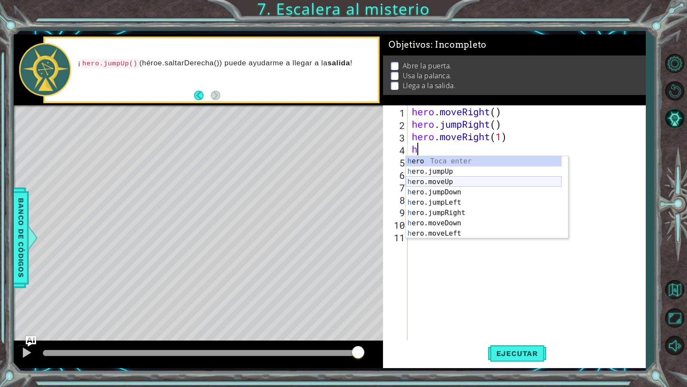
click at [488, 182] on div "h ero Toca enter h ero.jumpUp Toca enter h ero.moveUp Toca enter h ero.jumpDown…" at bounding box center [484, 207] width 156 height 103
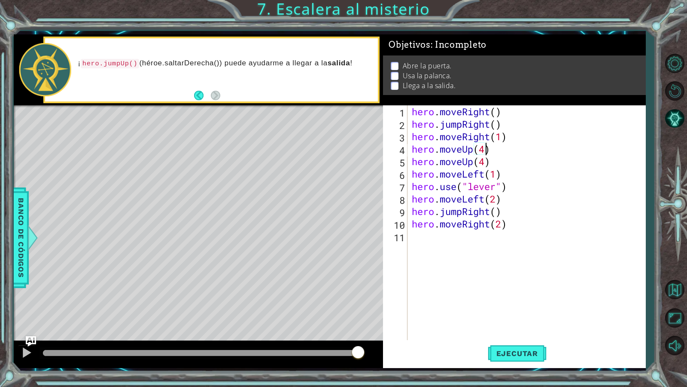
scroll to position [0, 3]
click at [503, 163] on div "hero . moveRight ( ) hero . jumpRight ( ) hero . moveRight ( 1 ) hero . moveUp …" at bounding box center [529, 236] width 238 height 262
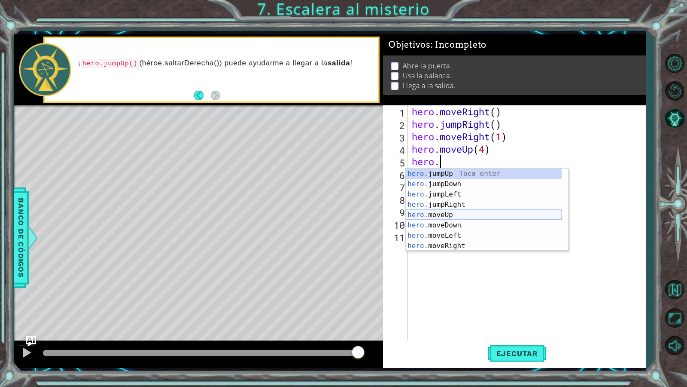
scroll to position [10, 0]
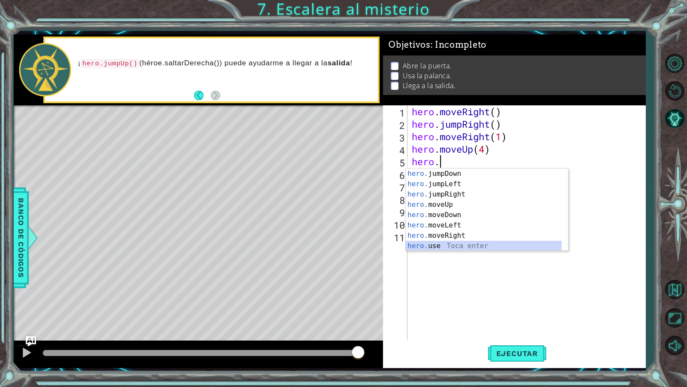
click at [446, 244] on div "hero. jumpDown Toca enter hero. jumpLeft Toca enter hero. jumpRight Toca enter …" at bounding box center [484, 219] width 156 height 103
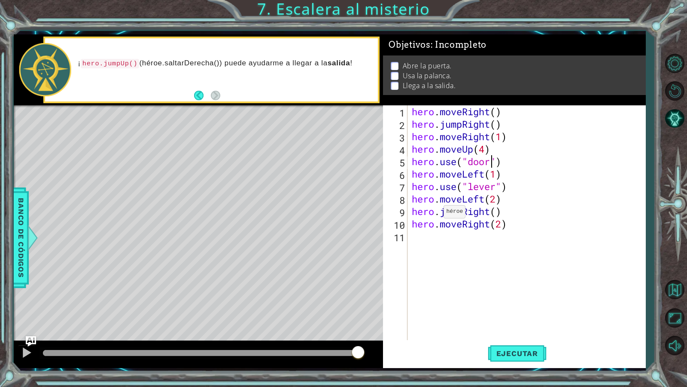
scroll to position [0, 4]
click at [535, 332] on button "Ejecutar" at bounding box center [517, 353] width 59 height 26
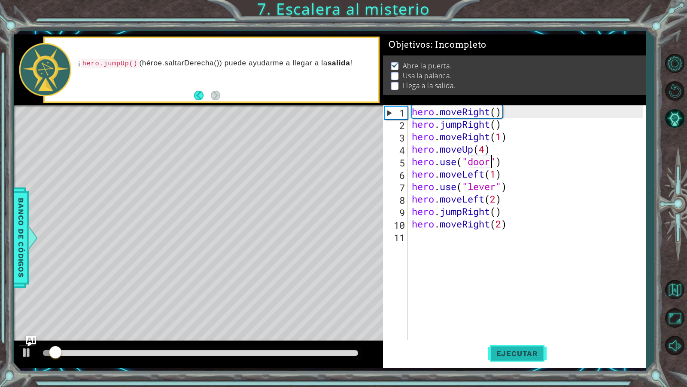
scroll to position [0, 0]
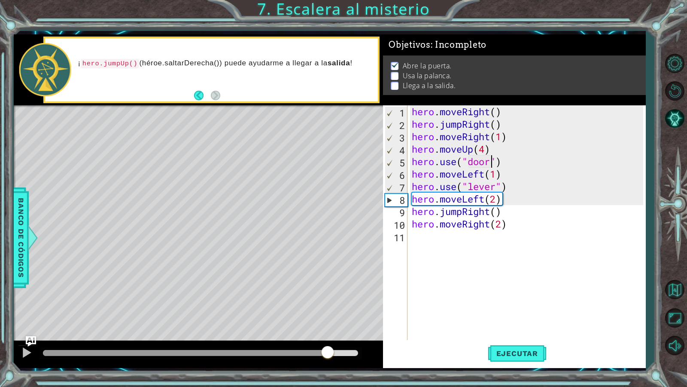
drag, startPoint x: 354, startPoint y: 355, endPoint x: 0, endPoint y: 372, distance: 354.3
click at [0, 332] on div "1 ההההההההההההההההההההההההההההההההההההההההההההההההההההההההההההההההההההההההההההה…" at bounding box center [343, 193] width 687 height 387
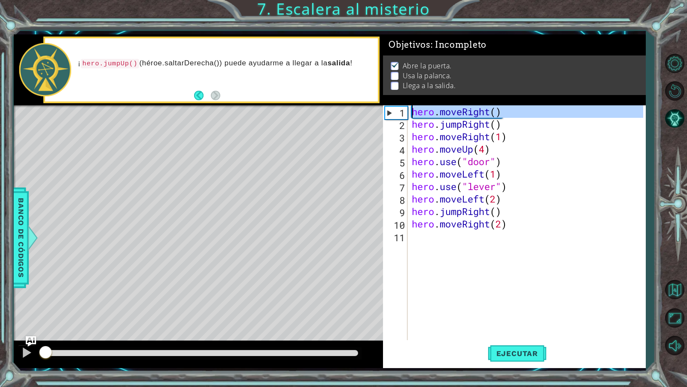
click at [388, 112] on div "1" at bounding box center [396, 113] width 22 height 12
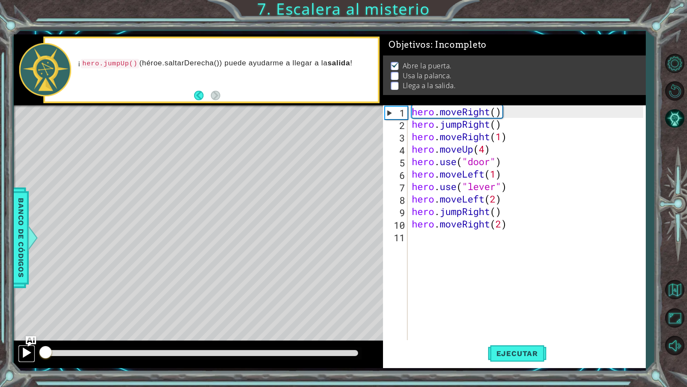
click at [30, 332] on div at bounding box center [26, 352] width 11 height 11
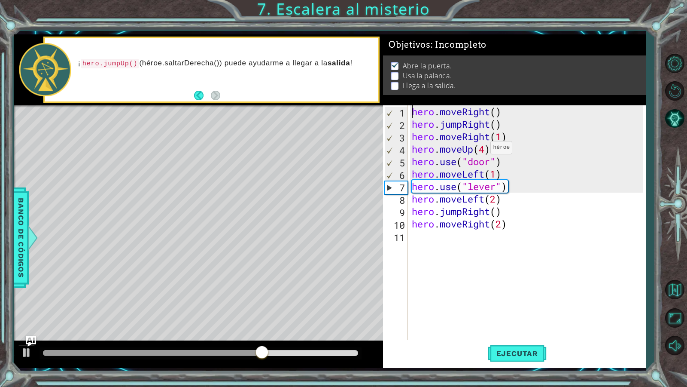
click at [483, 149] on div "hero . moveRight ( ) hero . jumpRight ( ) hero . moveRight ( 1 ) hero . moveUp …" at bounding box center [529, 236] width 238 height 262
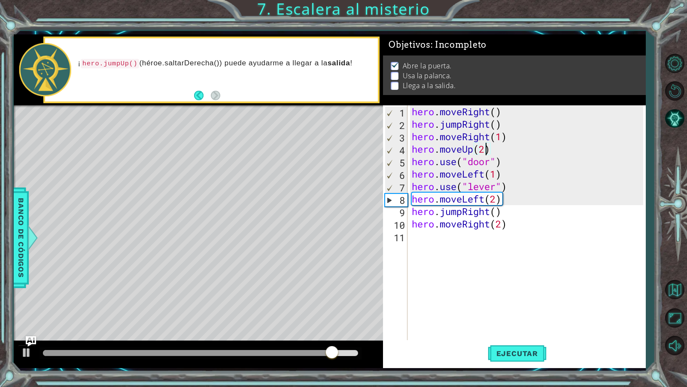
click at [520, 160] on div "hero . moveRight ( ) hero . jumpRight ( ) hero . moveRight ( 1 ) hero . moveUp …" at bounding box center [529, 236] width 238 height 262
type textarea "hero.use("door")"
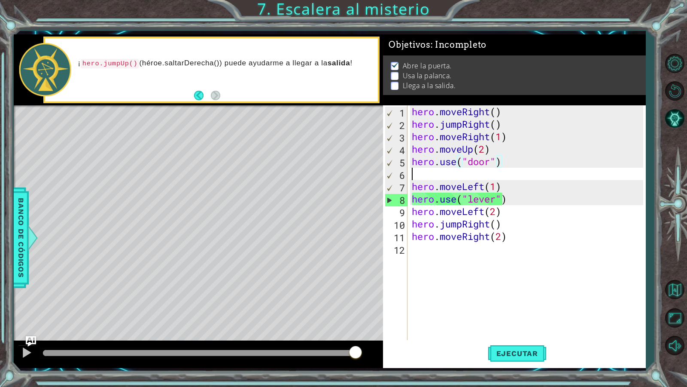
scroll to position [0, 0]
type textarea "g"
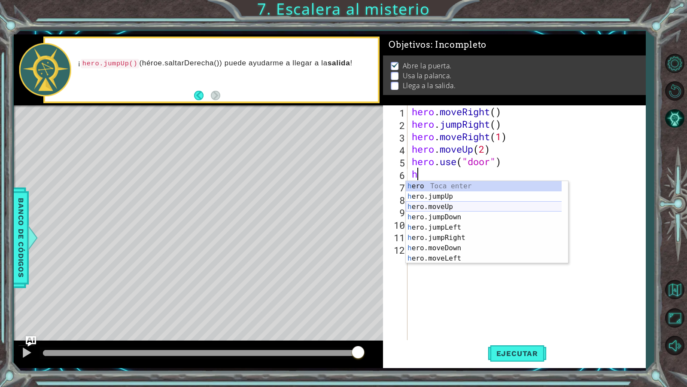
click at [473, 211] on div "h ero Toca enter h ero.jumpUp Toca enter h ero.moveUp Toca enter h ero.jumpDown…" at bounding box center [487, 232] width 162 height 103
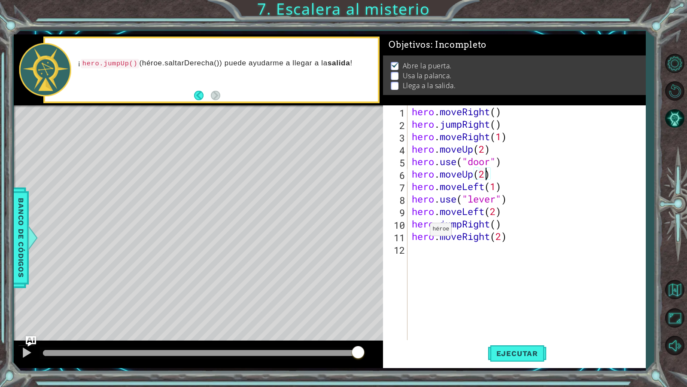
scroll to position [0, 3]
click at [527, 332] on button "Ejecutar" at bounding box center [517, 353] width 59 height 26
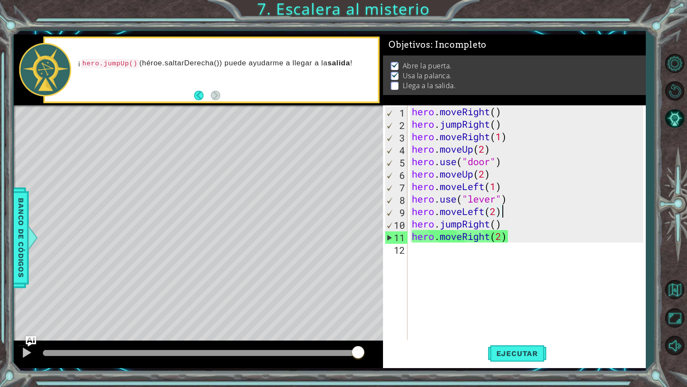
click at [505, 214] on div "hero . moveRight ( ) hero . jumpRight ( ) hero . moveRight ( 1 ) hero . moveUp …" at bounding box center [529, 236] width 238 height 262
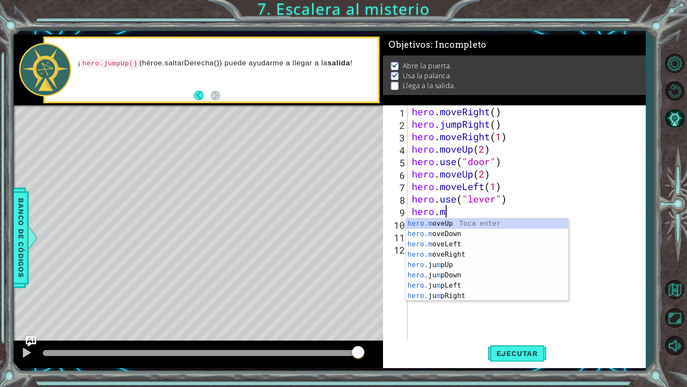
scroll to position [0, 1]
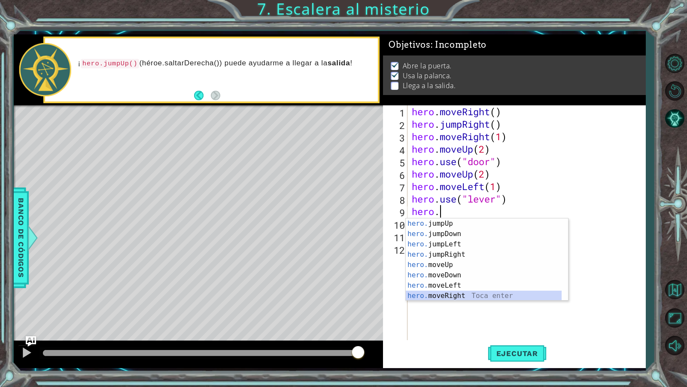
click at [455, 294] on div "hero. jumpUp Toca enter hero. jumpDown Toca enter hero. jumpLeft Toca enter her…" at bounding box center [484, 269] width 156 height 103
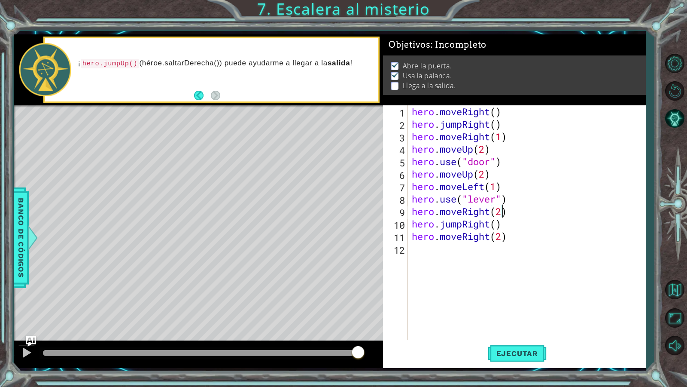
scroll to position [0, 4]
click at [30, 332] on div at bounding box center [26, 352] width 11 height 11
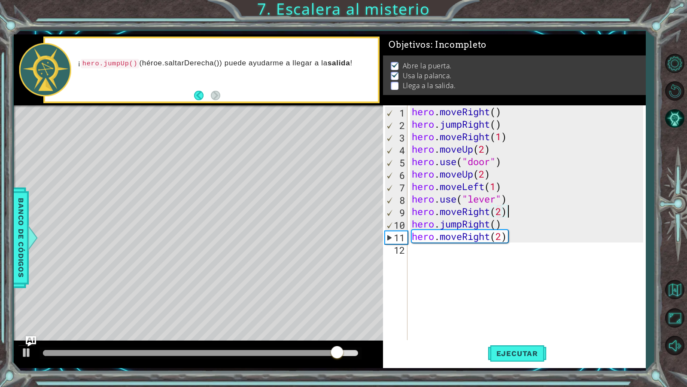
click at [509, 211] on div "hero . moveRight ( ) hero . jumpRight ( ) hero . moveRight ( 1 ) hero . moveUp …" at bounding box center [529, 236] width 238 height 262
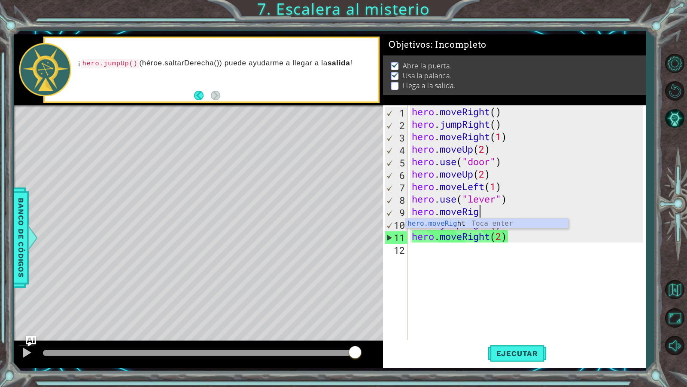
scroll to position [0, 1]
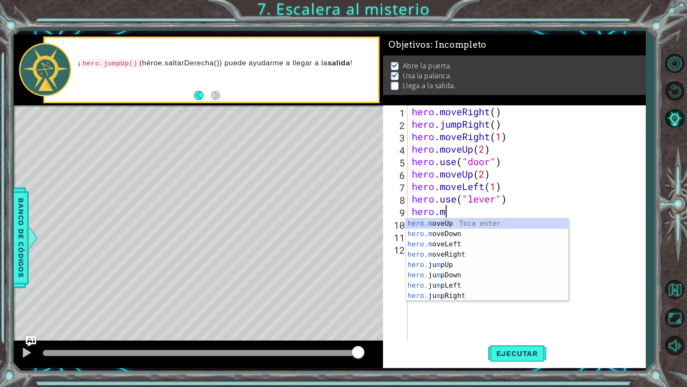
type textarea "hero."
click at [478, 243] on div "hero. jumpUp Toca enter hero. jumpDown Toca enter hero. jumpLeft Toca enter her…" at bounding box center [484, 269] width 156 height 103
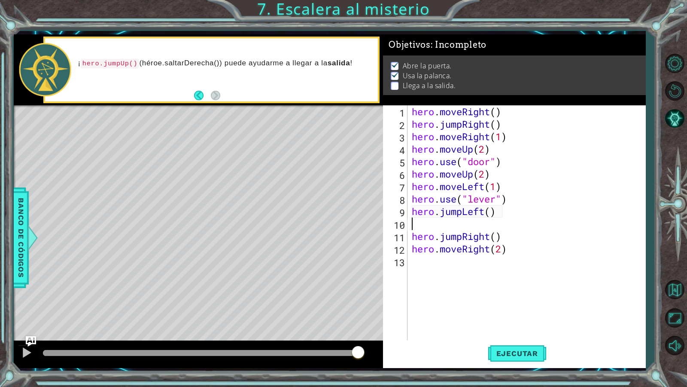
scroll to position [0, 0]
click at [492, 213] on div "hero . moveRight ( ) hero . jumpRight ( ) hero . moveRight ( 1 ) hero . moveUp …" at bounding box center [529, 236] width 238 height 262
type textarea "hero.jumpLeft(2)"
click at [497, 225] on div "hero . moveRight ( ) hero . jumpRight ( ) hero . moveRight ( 1 ) hero . moveUp …" at bounding box center [529, 236] width 238 height 262
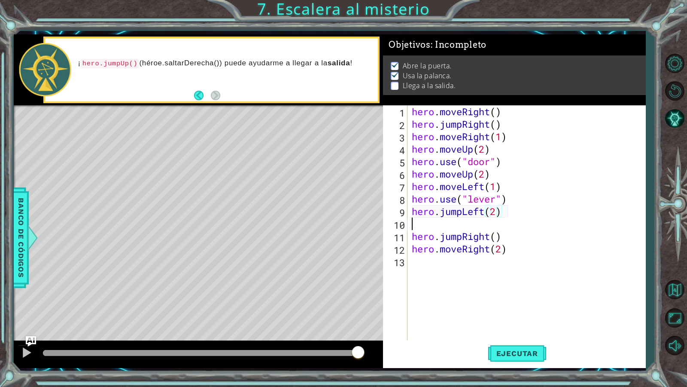
scroll to position [0, 0]
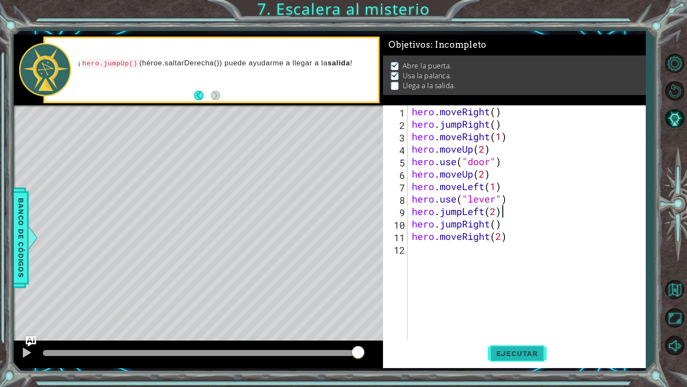
click at [504, 332] on span "Ejecutar" at bounding box center [517, 353] width 59 height 9
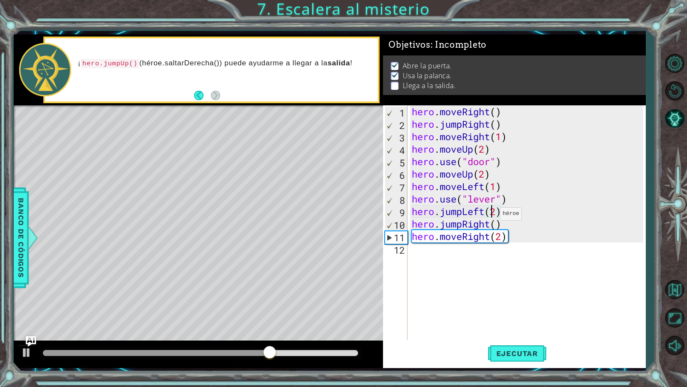
click at [493, 216] on div "hero . moveRight ( ) hero . jumpRight ( ) hero . moveRight ( 1 ) hero . moveUp …" at bounding box center [529, 236] width 238 height 262
click at [494, 216] on div "hero . moveRight ( ) hero . jumpRight ( ) hero . moveRight ( 1 ) hero . moveUp …" at bounding box center [529, 236] width 238 height 262
click at [532, 332] on span "Ejecutar" at bounding box center [517, 353] width 59 height 9
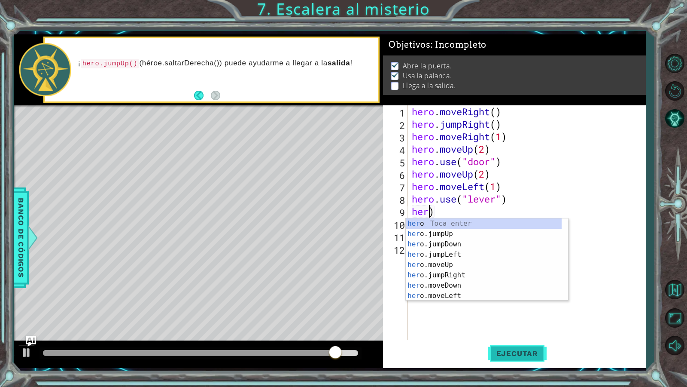
scroll to position [0, 0]
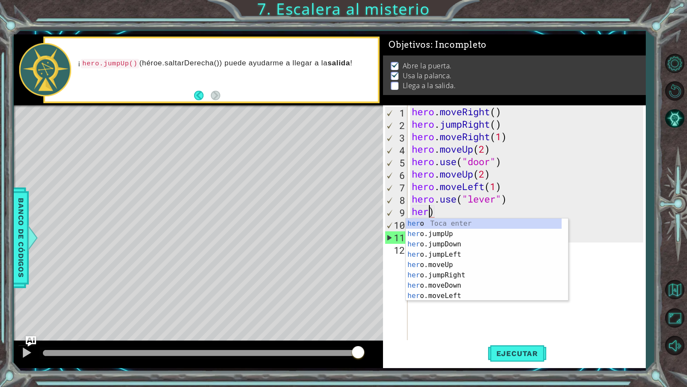
click at [460, 210] on div "hero . moveRight ( ) hero . jumpRight ( ) hero . moveRight ( 1 ) hero . moveUp …" at bounding box center [529, 236] width 238 height 262
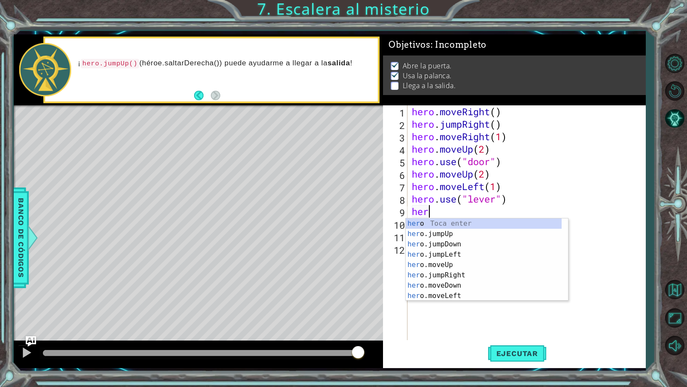
scroll to position [0, 0]
type textarea "h"
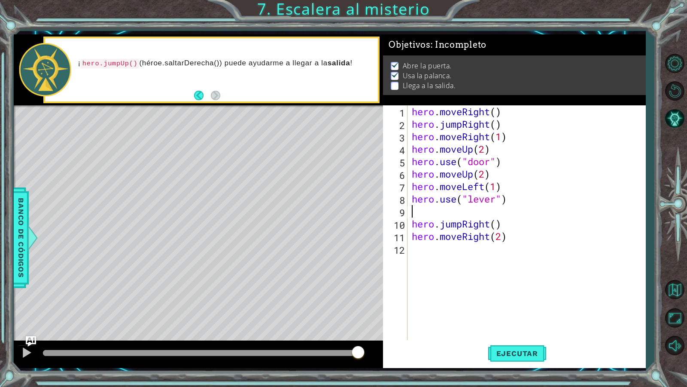
type textarea "hero.use("lever")"
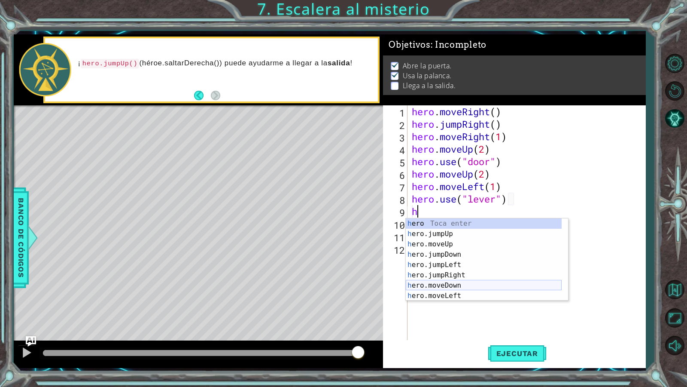
scroll to position [21, 0]
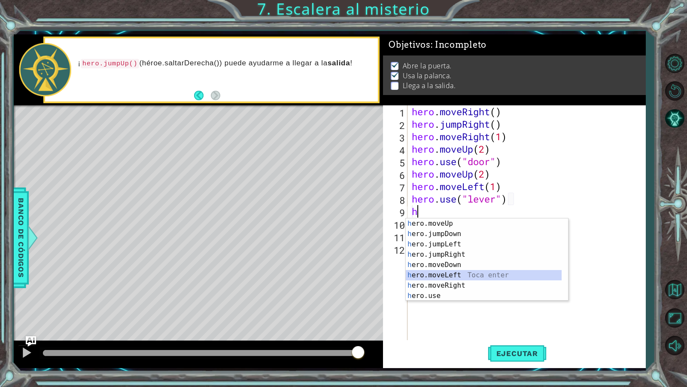
click at [464, 278] on div "h ero.moveUp Toca enter h ero.jumpDown Toca enter h ero.jumpLeft Toca enter h e…" at bounding box center [484, 269] width 156 height 103
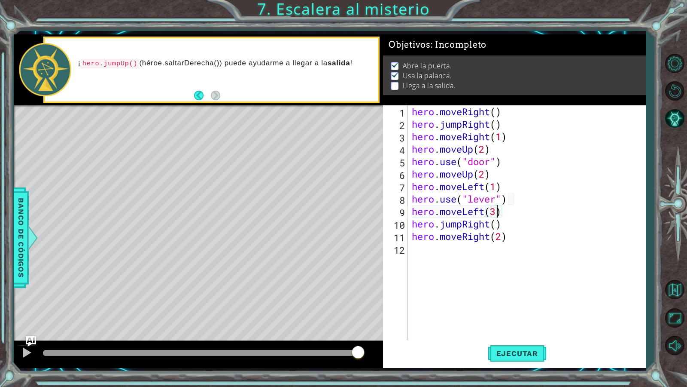
scroll to position [0, 4]
click at [526, 332] on span "Ejecutar" at bounding box center [517, 353] width 59 height 9
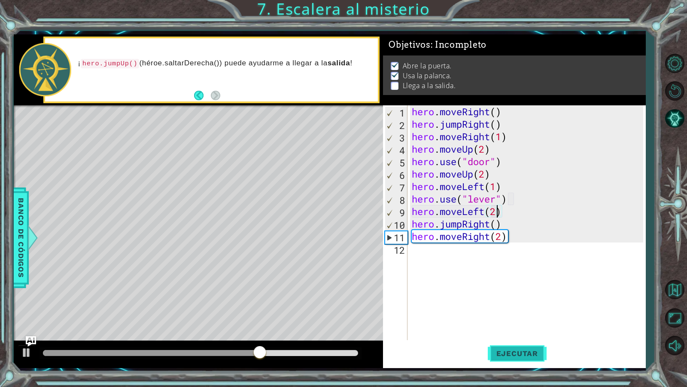
click at [538, 332] on span "Ejecutar" at bounding box center [517, 353] width 59 height 9
click at [488, 226] on div "hero . moveRight ( ) hero . jumpRight ( ) hero . moveRight ( 1 ) hero . moveUp …" at bounding box center [529, 236] width 238 height 262
click at [511, 225] on div "hero . moveRight ( ) hero . jumpRight ( ) hero . moveRight ( 1 ) hero . moveUp …" at bounding box center [529, 236] width 238 height 262
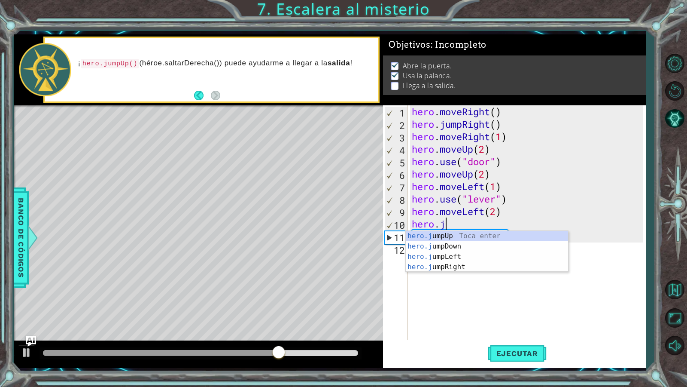
type textarea "hero."
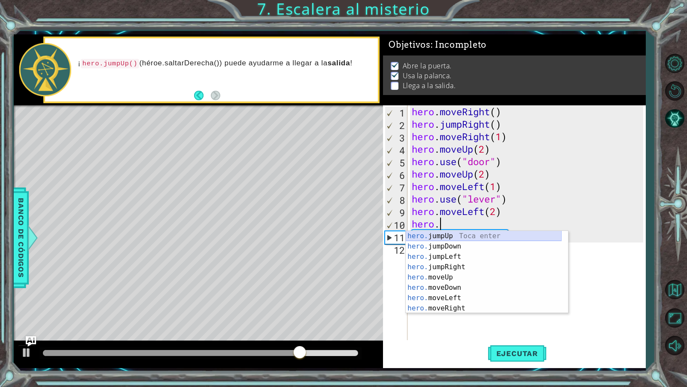
click at [495, 237] on div "hero. jumpUp Toca enter hero. jumpDown Toca enter hero. jumpLeft Toca enter her…" at bounding box center [484, 282] width 156 height 103
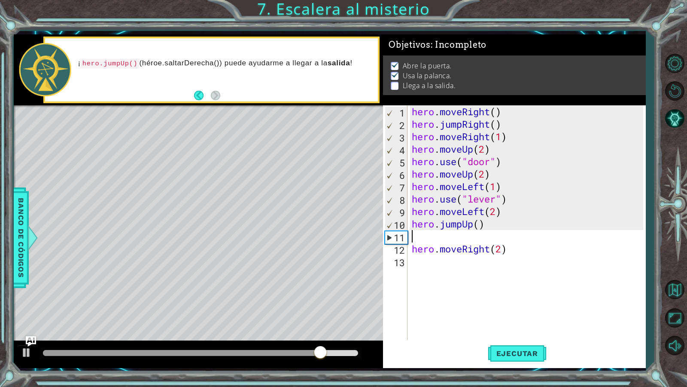
type textarea "hero.jumpUp()"
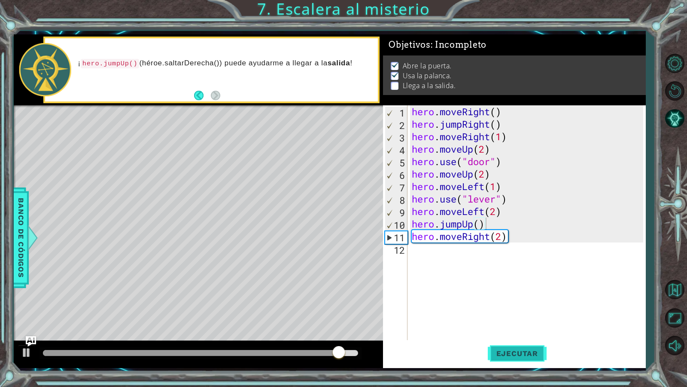
click at [501, 332] on span "Ejecutar" at bounding box center [517, 353] width 59 height 9
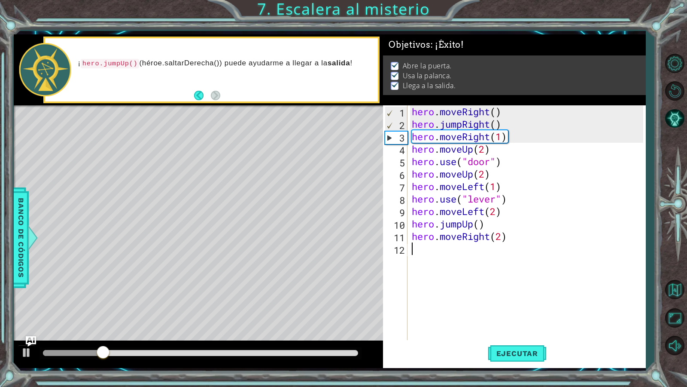
click at [468, 255] on div "hero . moveRight ( ) hero . jumpRight ( ) hero . moveRight ( 1 ) hero . moveUp …" at bounding box center [529, 236] width 238 height 262
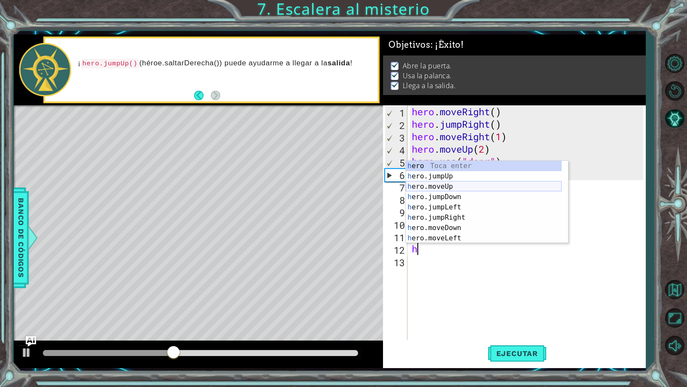
click at [485, 189] on div "h ero Toca enter h ero.jumpUp Toca enter h ero.moveUp Toca enter h ero.jumpDown…" at bounding box center [484, 212] width 156 height 103
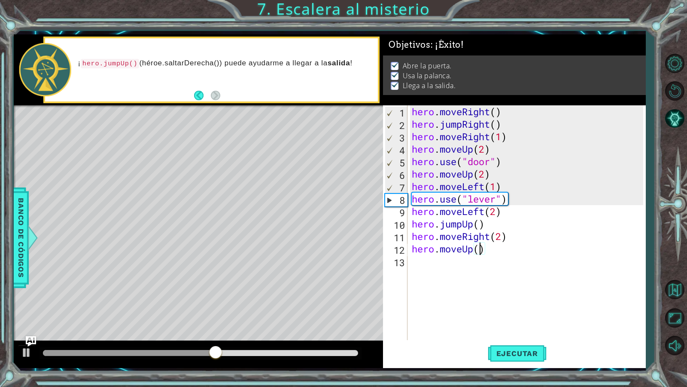
scroll to position [0, 3]
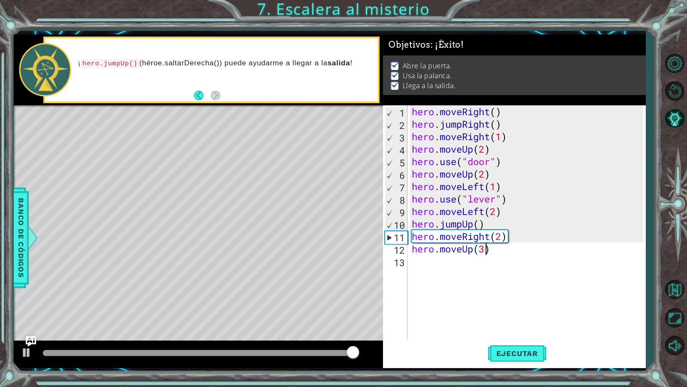
type textarea "hero.moveUp(3)"
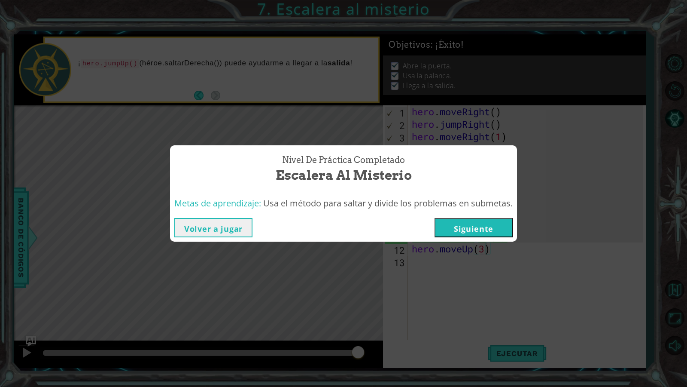
click at [475, 227] on button "Siguiente" at bounding box center [474, 227] width 78 height 19
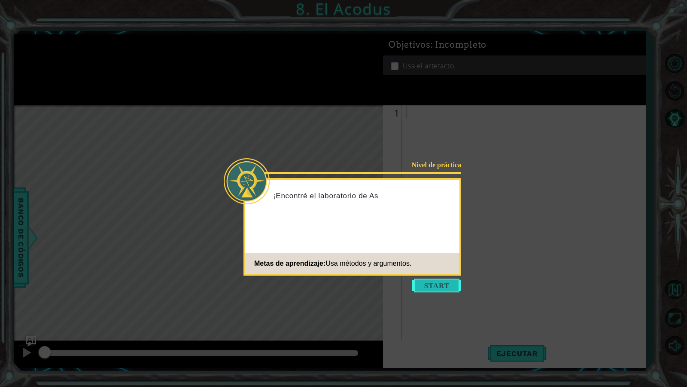
click at [445, 279] on button "Start" at bounding box center [436, 285] width 49 height 14
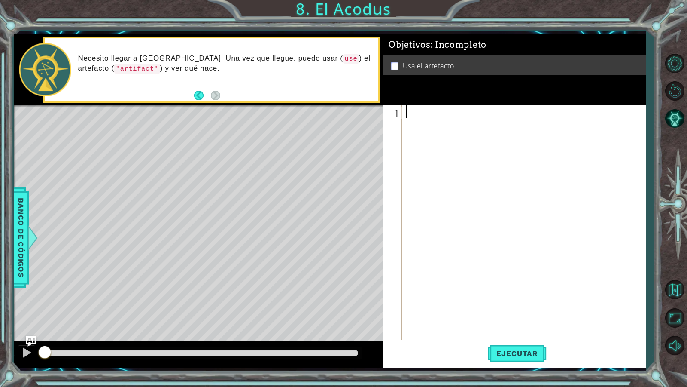
type textarea "h"
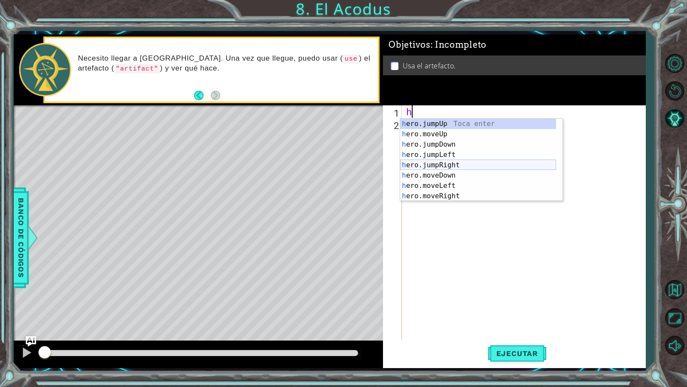
click at [479, 167] on div "h ero.jumpUp Toca enter h ero.moveUp Toca enter h ero.jumpDown Toca enter h ero…" at bounding box center [478, 170] width 156 height 103
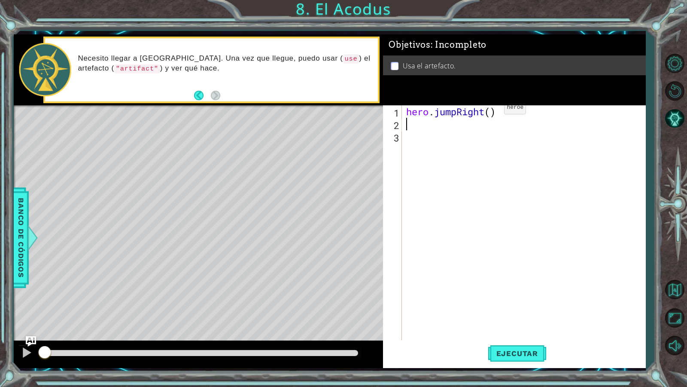
click at [491, 110] on div "hero . jumpRight ( )" at bounding box center [526, 236] width 243 height 262
type textarea "hero.jumpRight(2)"
click at [495, 124] on div "hero . jumpRight ( 2 )" at bounding box center [526, 236] width 243 height 262
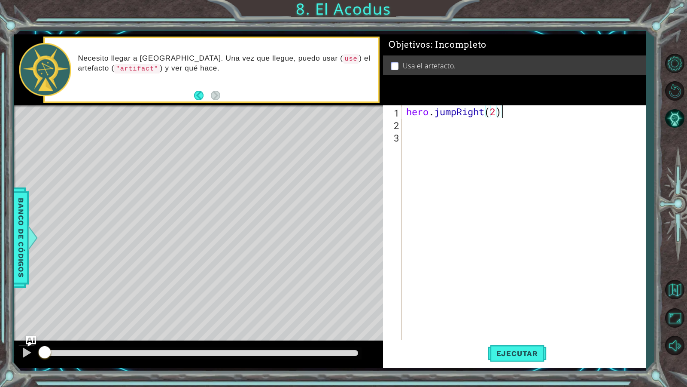
click at [512, 109] on div "hero . jumpRight ( 2 )" at bounding box center [526, 236] width 243 height 262
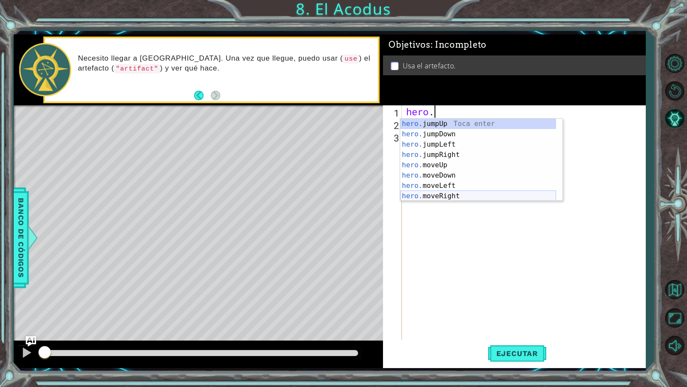
click at [472, 194] on div "hero. jumpUp Toca enter hero. jumpDown Toca enter hero. jumpLeft Toca enter her…" at bounding box center [478, 170] width 156 height 103
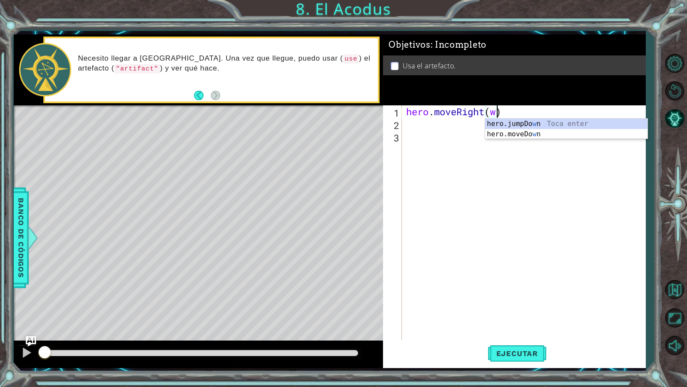
scroll to position [0, 4]
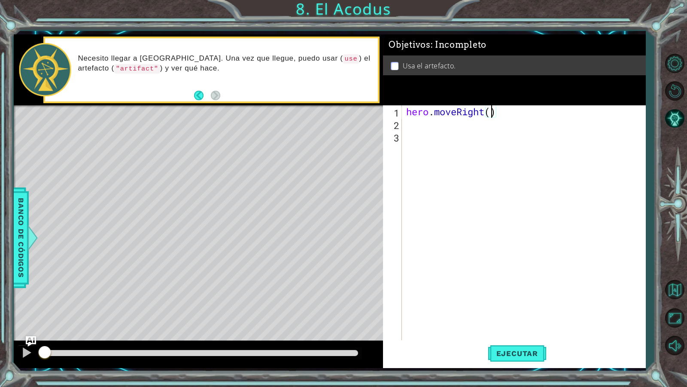
type textarea "hero.moveRight(3)"
click at [464, 129] on div "hero . moveRight ( 3 )" at bounding box center [526, 236] width 243 height 262
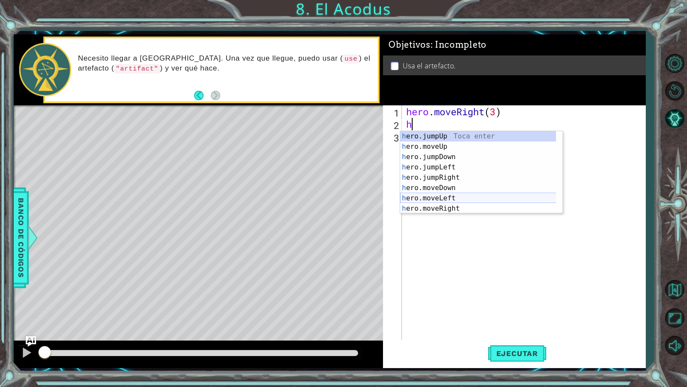
click at [446, 195] on div "h ero.jumpUp Toca enter h ero.moveUp Toca enter h ero.jumpDown Toca enter h ero…" at bounding box center [481, 182] width 162 height 103
type textarea "hero.moveLeft(1)"
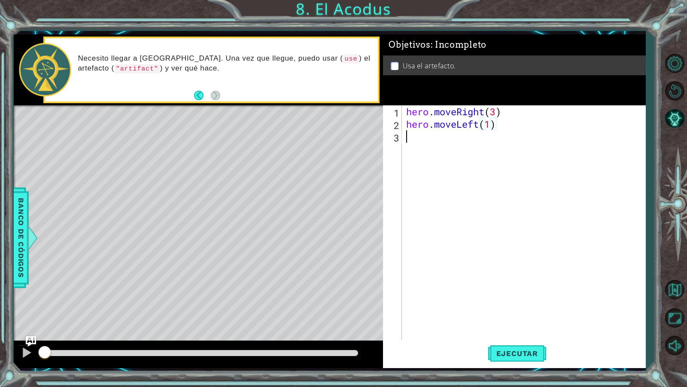
click at [460, 149] on div "hero . moveRight ( 3 ) hero . moveLeft ( 1 )" at bounding box center [526, 236] width 243 height 262
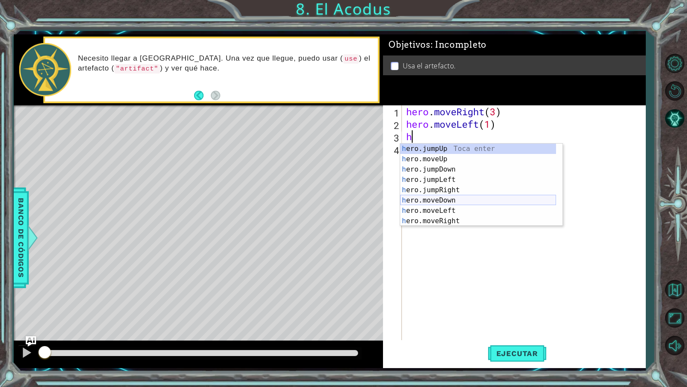
click at [461, 199] on div "h ero.jumpUp Toca enter h ero.moveUp Toca enter h ero.jumpDown Toca enter h ero…" at bounding box center [478, 194] width 156 height 103
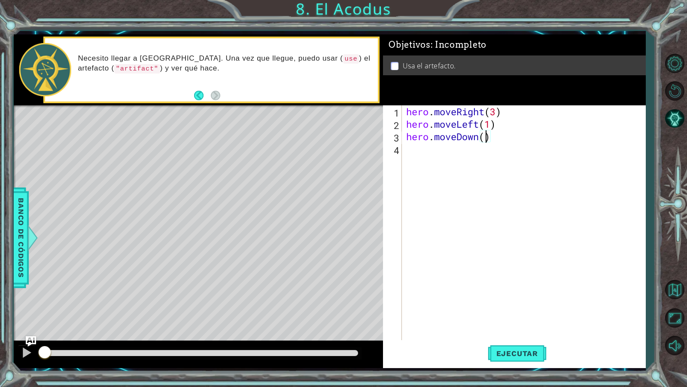
type textarea "hero.moveDown(2)"
click at [458, 154] on div "hero . moveRight ( 3 ) hero . moveLeft ( 1 ) hero . moveDown ( 2 )" at bounding box center [526, 236] width 243 height 262
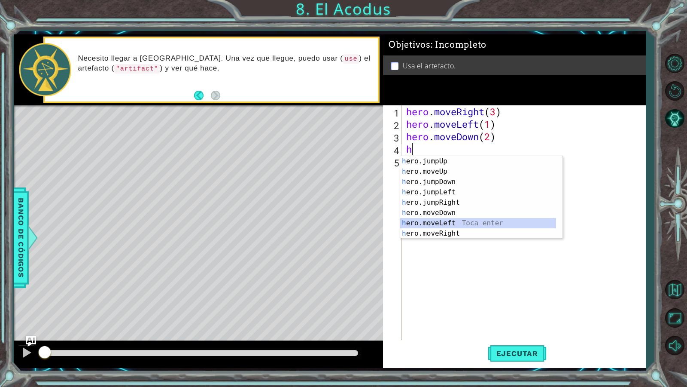
click at [467, 225] on div "h ero.jumpUp Toca enter h ero.moveUp Toca enter h ero.jumpDown Toca enter h ero…" at bounding box center [478, 207] width 156 height 103
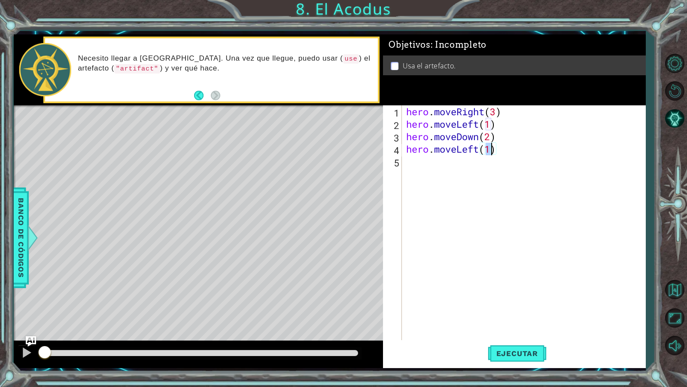
click at [509, 143] on div "hero . moveRight ( 3 ) hero . moveLeft ( 1 ) hero . moveDown ( 2 ) hero . moveL…" at bounding box center [526, 236] width 243 height 262
type textarea "hero.moveDown(2)"
type textarea "j"
type textarea "h"
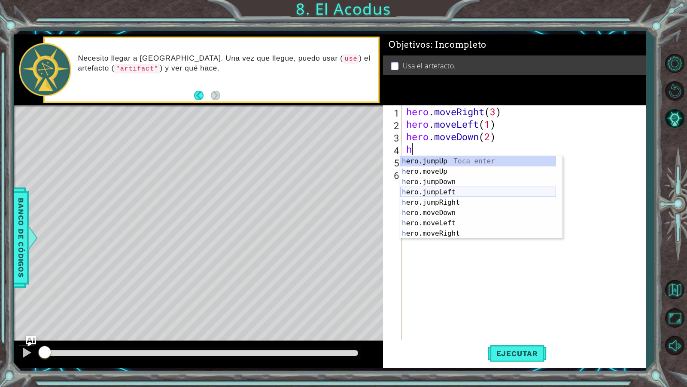
click at [475, 191] on div "h ero.jumpUp Toca enter h ero.moveUp Toca enter h ero.jumpDown Toca enter h ero…" at bounding box center [478, 207] width 156 height 103
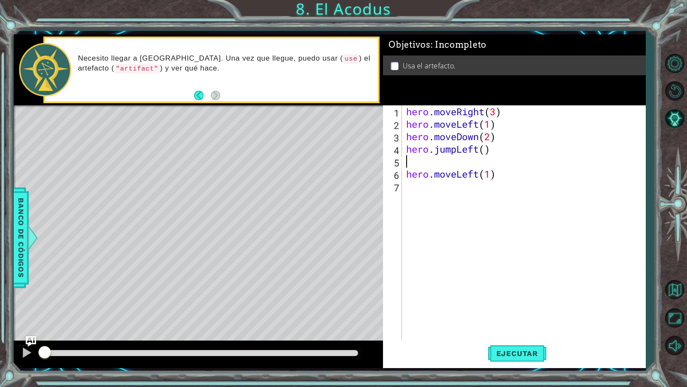
type textarea "hero.jumpLeft()"
click at [498, 172] on div "hero . moveRight ( 3 ) hero . moveLeft ( 1 ) hero . moveDown ( 2 ) hero . jumpL…" at bounding box center [526, 236] width 243 height 262
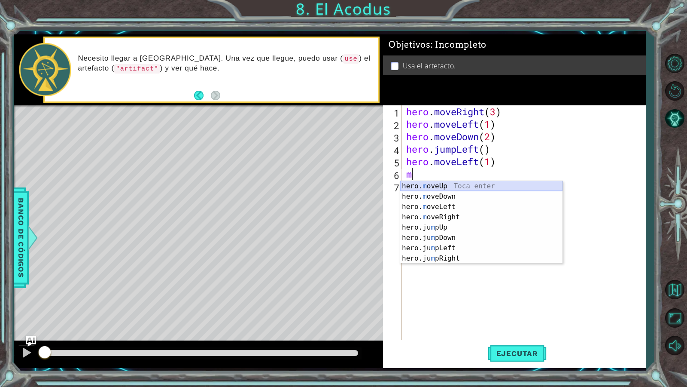
click at [497, 183] on div "hero. m oveUp Toca enter hero. m oveDown Toca enter hero. m oveLeft Toca enter …" at bounding box center [481, 232] width 162 height 103
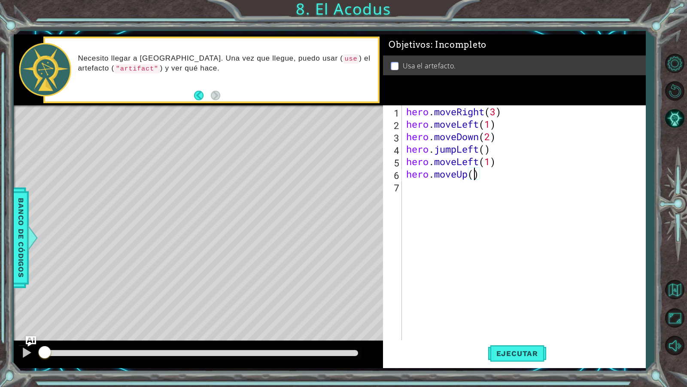
type textarea "hero.moveUp(2)"
click at [464, 182] on div "hero . moveRight ( 3 ) hero . moveLeft ( 1 ) hero . moveDown ( 2 ) hero . jumpL…" at bounding box center [526, 236] width 243 height 262
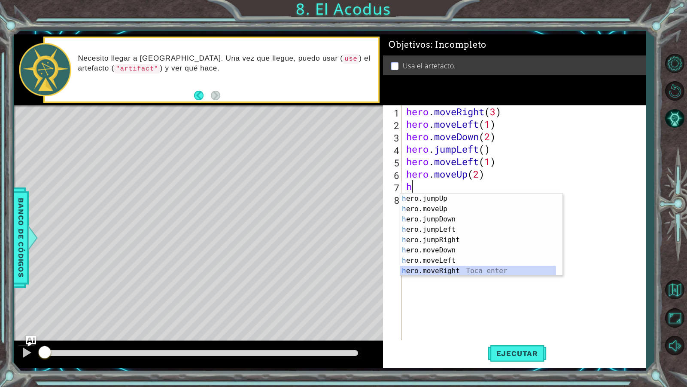
click at [458, 271] on div "h ero.jumpUp Toca enter h ero.moveUp Toca enter h ero.jumpDown Toca enter h ero…" at bounding box center [478, 244] width 156 height 103
type textarea "hero.moveRight(1)"
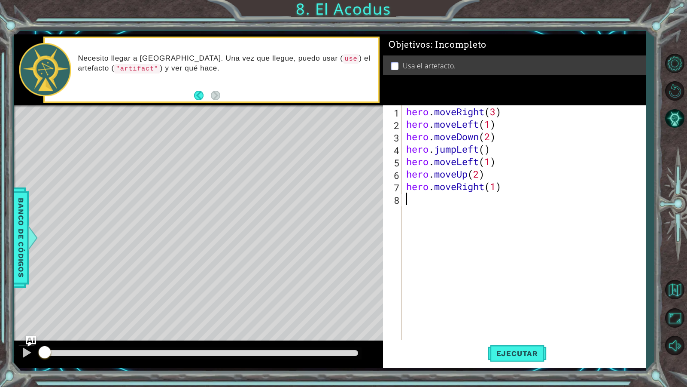
click at [445, 209] on div "hero . moveRight ( 3 ) hero . moveLeft ( 1 ) hero . moveDown ( 2 ) hero . jumpL…" at bounding box center [526, 236] width 243 height 262
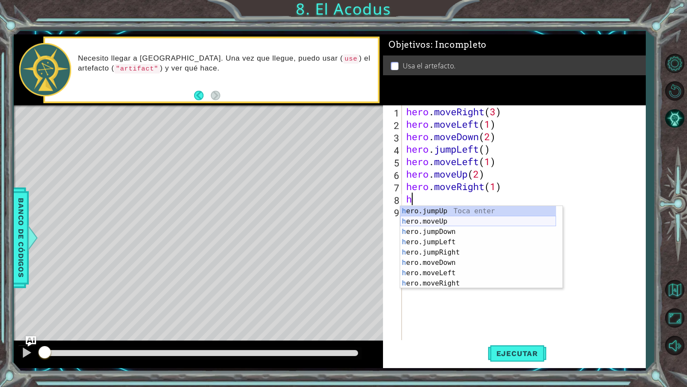
click at [486, 225] on div "h ero.jumpUp Toca enter h ero.moveUp Toca enter h ero.jumpDown Toca enter h ero…" at bounding box center [478, 257] width 156 height 103
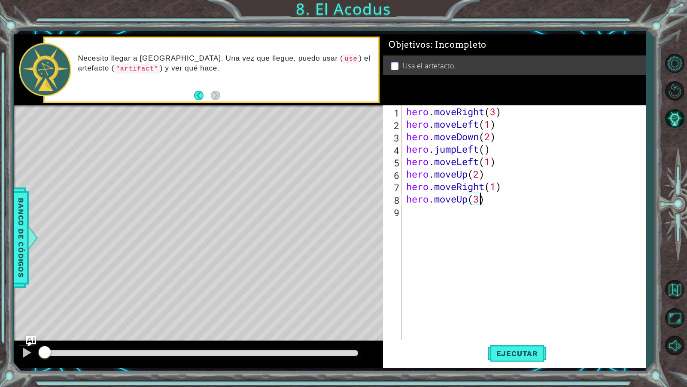
scroll to position [0, 3]
click at [515, 332] on button "Ejecutar" at bounding box center [517, 353] width 59 height 26
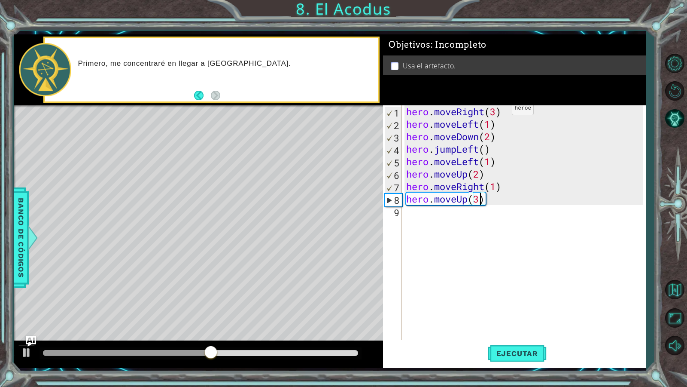
click at [499, 110] on div "hero . moveRight ( 3 ) hero . moveLeft ( 1 ) hero . moveDown ( 2 ) hero . jumpL…" at bounding box center [526, 236] width 243 height 262
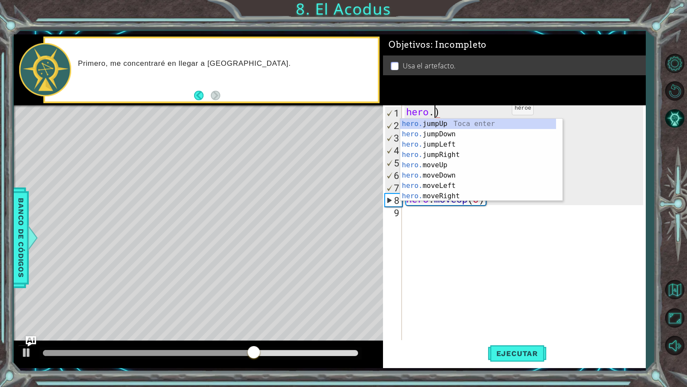
scroll to position [0, 1]
click at [468, 108] on div "hero ) hero . moveLeft ( 1 ) hero . moveDown ( 2 ) hero . jumpLeft ( ) hero . m…" at bounding box center [526, 236] width 243 height 262
click at [452, 174] on div "hero Toca enter hero .jumpUp Toca enter hero .jumpDown Toca enter hero .jumpLef…" at bounding box center [478, 170] width 156 height 103
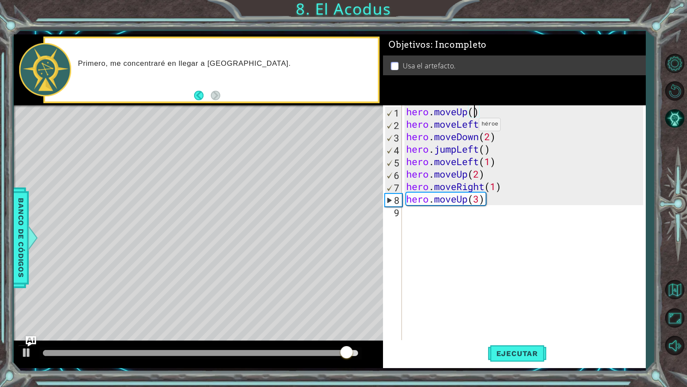
scroll to position [0, 3]
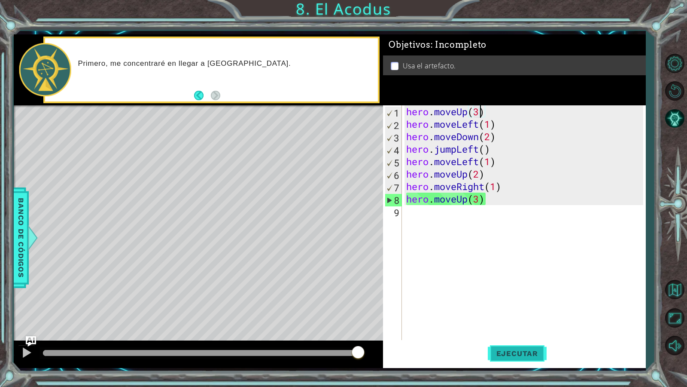
click at [512, 332] on button "Ejecutar" at bounding box center [517, 353] width 59 height 26
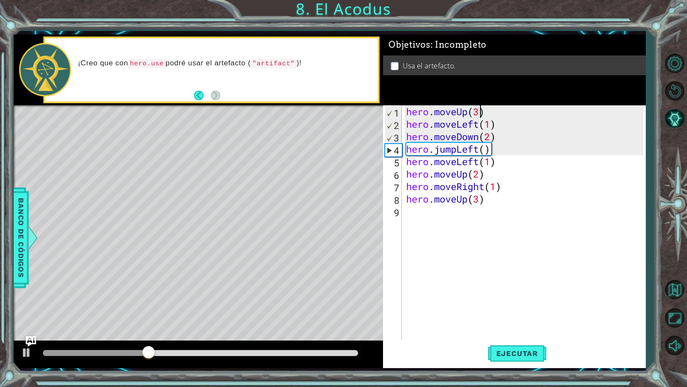
click at [500, 198] on div "hero . moveUp ( 3 ) hero . moveLeft ( 1 ) hero . moveDown ( 2 ) hero . jumpLeft…" at bounding box center [526, 236] width 243 height 262
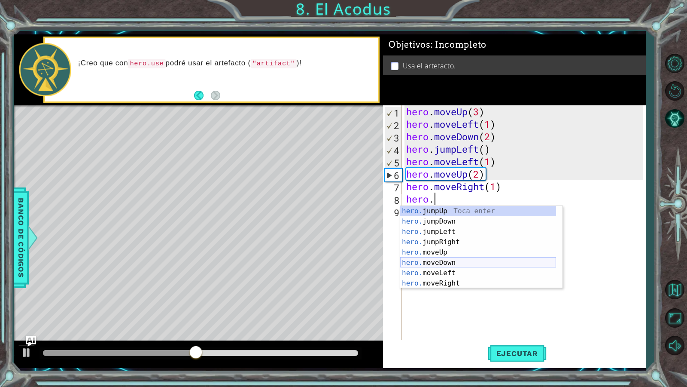
scroll to position [10, 0]
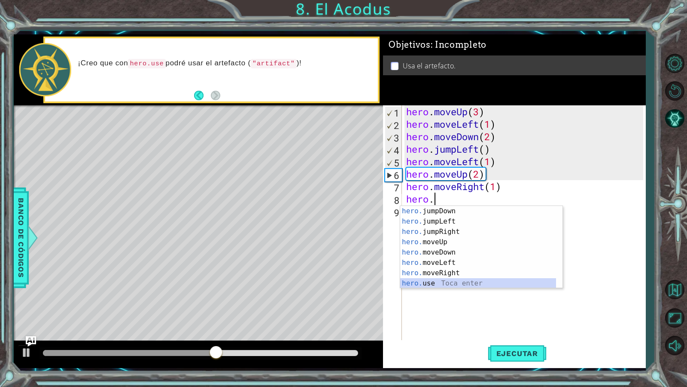
click at [472, 283] on div "hero. jumpDown Toca enter hero. jumpLeft Toca enter hero. jumpRight Toca enter …" at bounding box center [478, 257] width 156 height 103
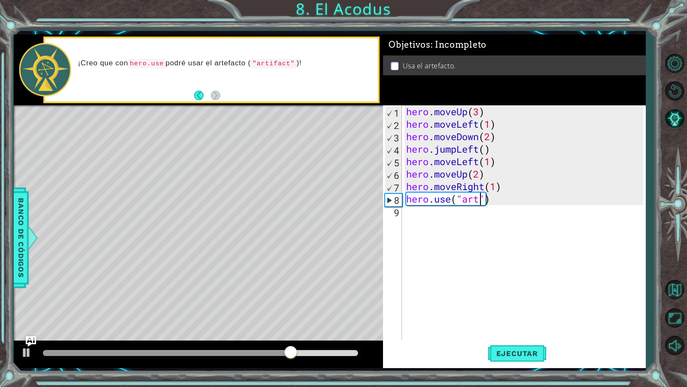
scroll to position [0, 3]
type textarea "hero.use("artiface")"
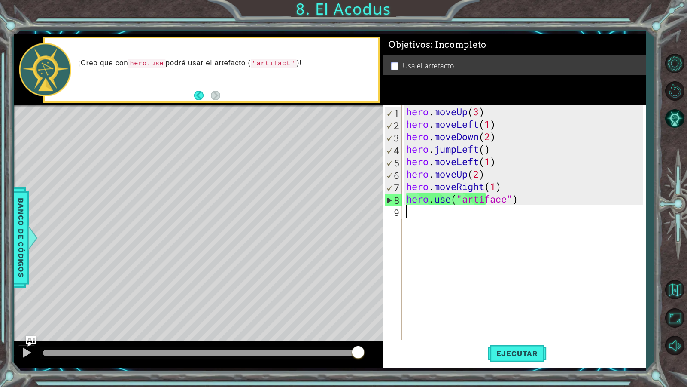
click at [493, 215] on div "hero . moveUp ( 3 ) hero . moveLeft ( 1 ) hero . moveDown ( 2 ) hero . jumpLeft…" at bounding box center [526, 236] width 243 height 262
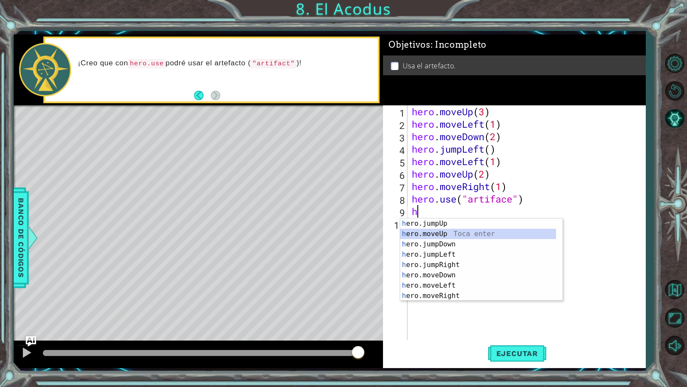
click at [470, 232] on div "h ero.jumpUp Toca enter h ero.moveUp Toca enter h ero.jumpDown Toca enter h ero…" at bounding box center [478, 269] width 156 height 103
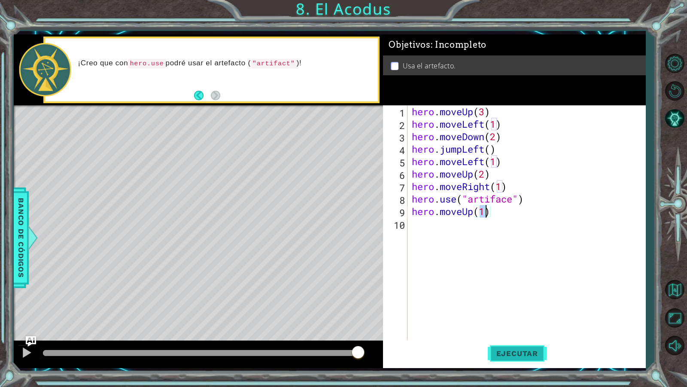
click at [535, 332] on span "Ejecutar" at bounding box center [517, 353] width 59 height 9
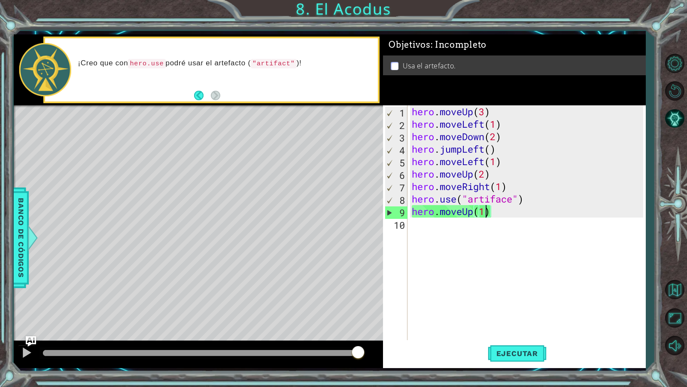
click at [537, 188] on div "hero . moveUp ( 3 ) hero . moveLeft ( 1 ) hero . moveDown ( 2 ) hero . jumpLeft…" at bounding box center [529, 236] width 238 height 262
type textarea "hero.moveRight(1)"
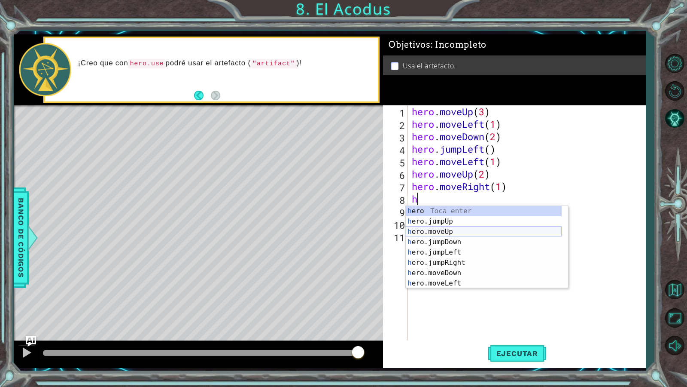
click at [470, 232] on div "h ero Toca enter h ero.jumpUp Toca enter h ero.moveUp Toca enter h ero.jumpDown…" at bounding box center [484, 257] width 156 height 103
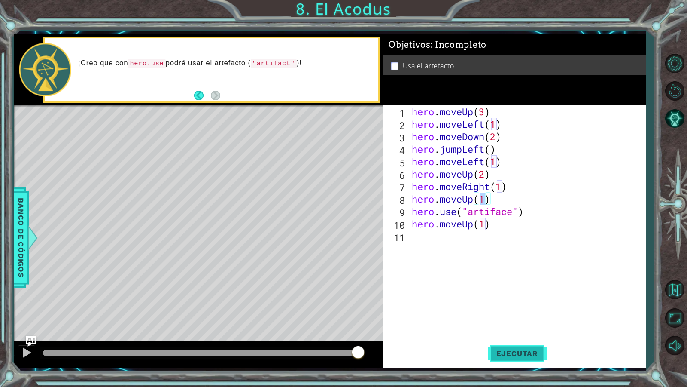
click at [533, 332] on span "Ejecutar" at bounding box center [517, 353] width 59 height 9
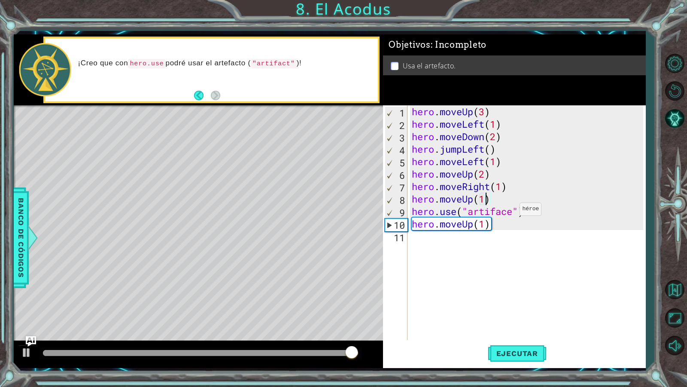
click at [512, 211] on div "hero . moveUp ( 3 ) hero . moveLeft ( 1 ) hero . moveDown ( 2 ) hero . jumpLeft…" at bounding box center [529, 236] width 238 height 262
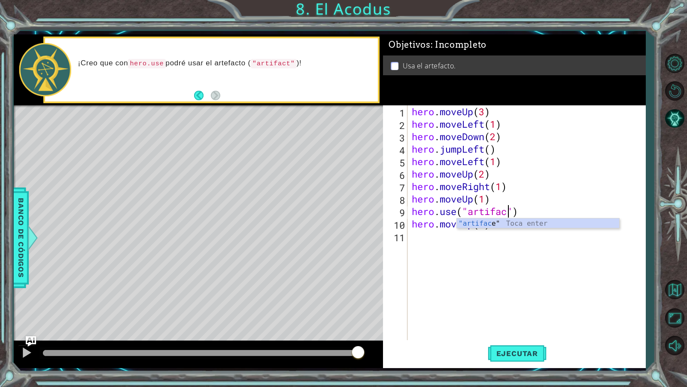
scroll to position [0, 5]
type textarea "hero.use("artifact")"
click at [513, 332] on div "hero.use("artifact") 1 2 3 4 5 6 7 8 9 10 11 hero . moveUp ( 3 ) hero . moveLef…" at bounding box center [514, 236] width 263 height 262
click at [512, 332] on button "Ejecutar" at bounding box center [517, 353] width 59 height 26
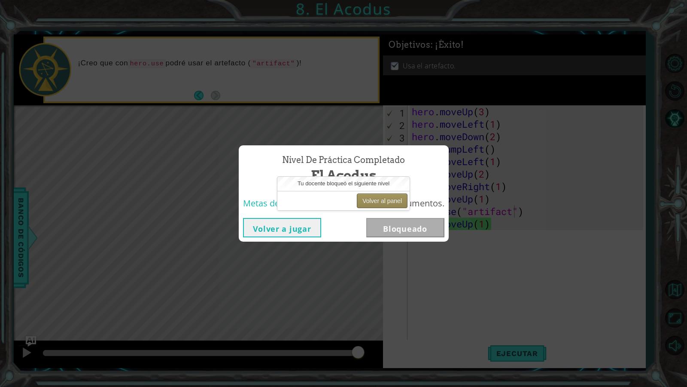
click at [384, 199] on button "Volver al panel" at bounding box center [382, 200] width 51 height 15
click at [257, 228] on button "Volver a jugar" at bounding box center [282, 227] width 78 height 19
